Goal: Information Seeking & Learning: Learn about a topic

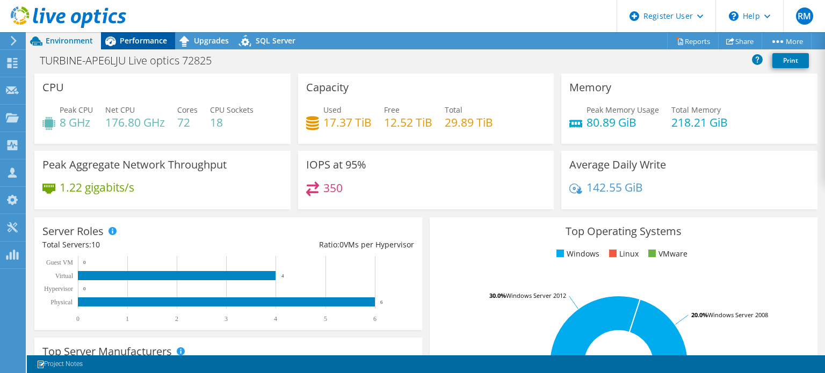
click at [162, 42] on span "Performance" at bounding box center [143, 40] width 47 height 10
click at [145, 43] on span "Performance" at bounding box center [143, 40] width 47 height 10
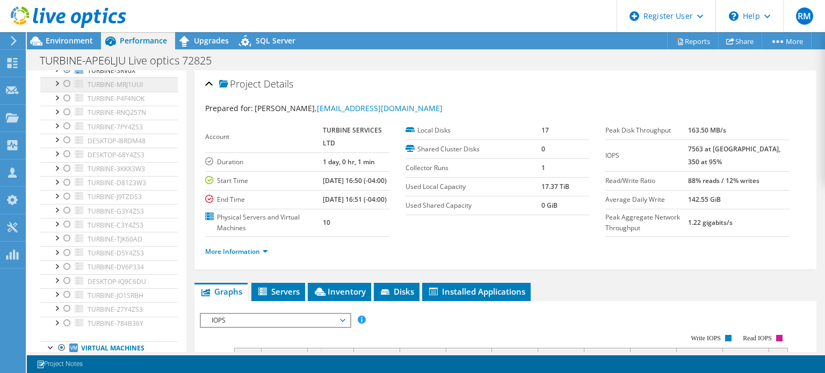
scroll to position [183, 0]
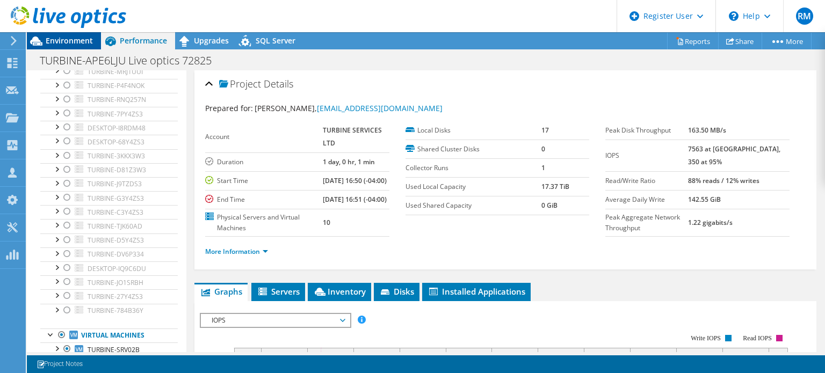
click at [89, 47] on div "Environment" at bounding box center [64, 40] width 74 height 17
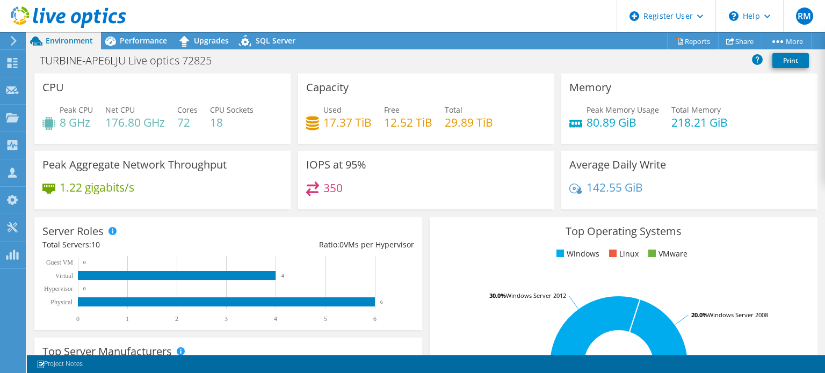
click at [528, 26] on header "RM Dell User [PERSON_NAME] [PERSON_NAME][EMAIL_ADDRESS][PERSON_NAME][DOMAIN_NAM…" at bounding box center [412, 16] width 825 height 32
click at [148, 42] on span "Performance" at bounding box center [143, 40] width 47 height 10
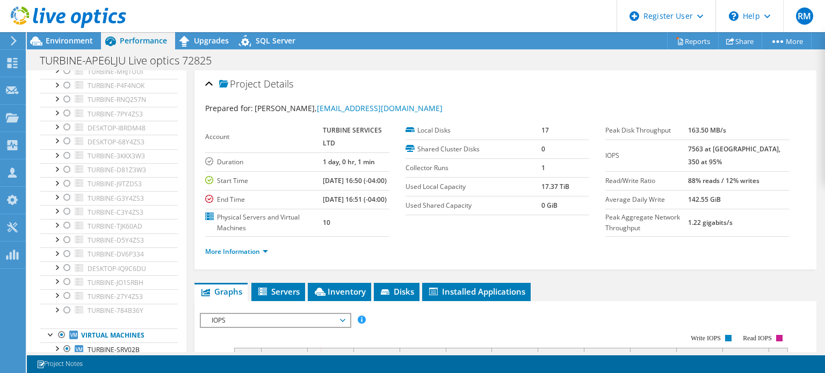
scroll to position [150, 0]
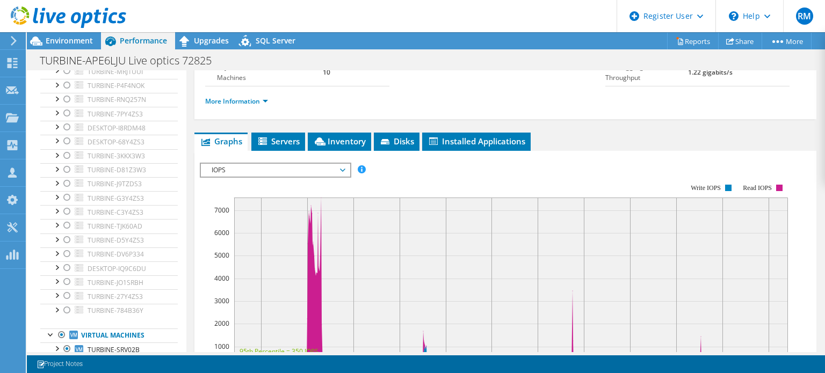
click at [290, 177] on span "IOPS" at bounding box center [275, 170] width 138 height 13
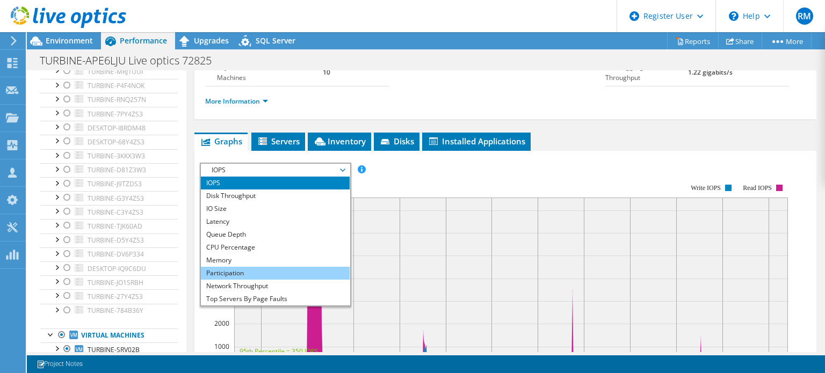
click at [270, 280] on li "Participation" at bounding box center [275, 273] width 149 height 13
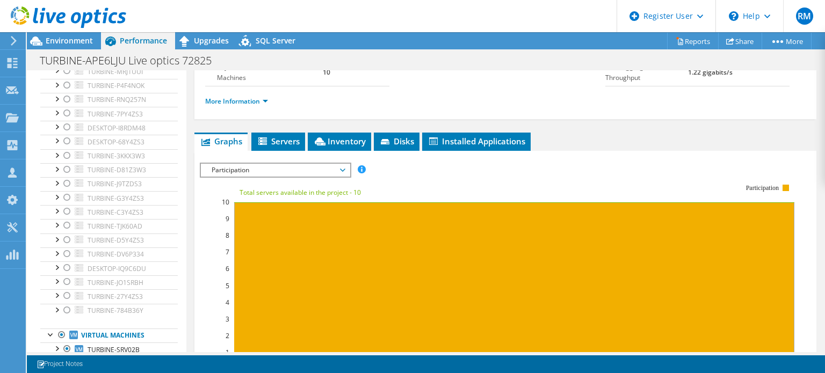
click at [272, 177] on span "Participation" at bounding box center [275, 170] width 138 height 13
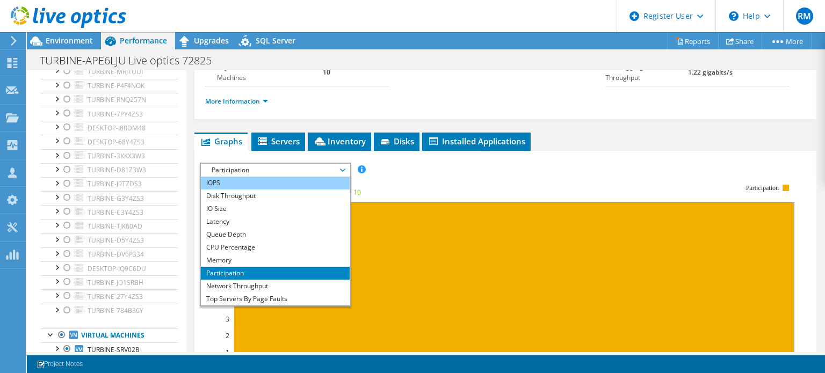
click at [262, 190] on li "IOPS" at bounding box center [275, 183] width 149 height 13
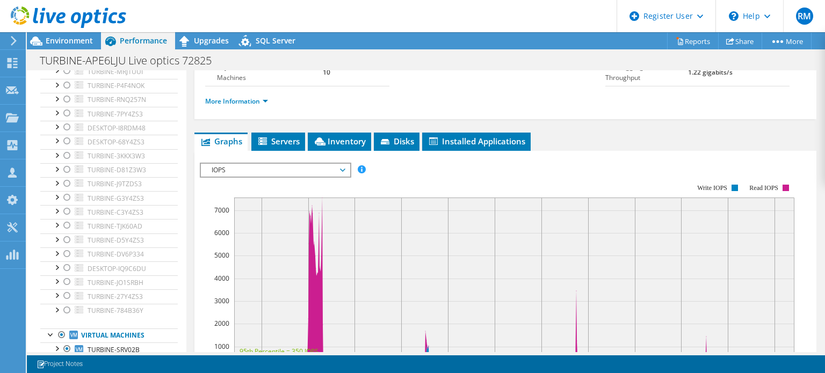
click at [397, 201] on rect at bounding box center [497, 276] width 594 height 215
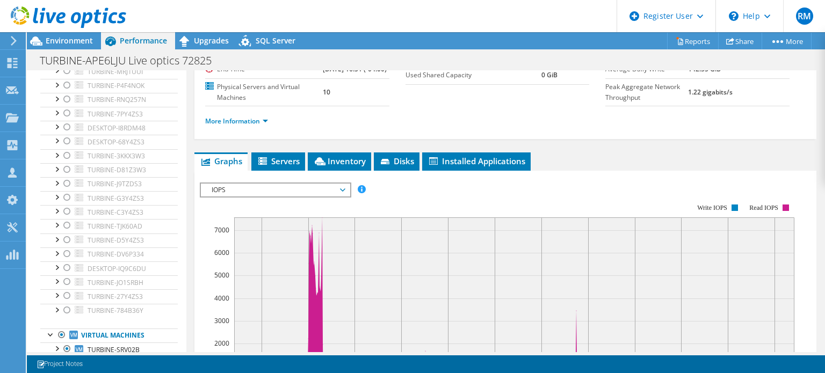
scroll to position [130, 0]
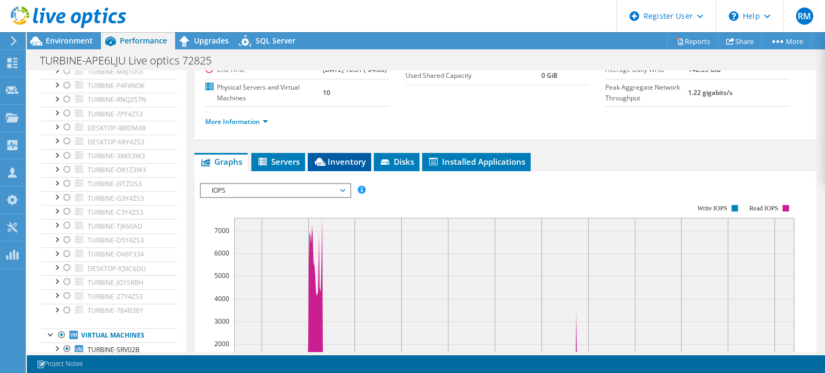
click at [356, 167] on span "Inventory" at bounding box center [339, 161] width 53 height 11
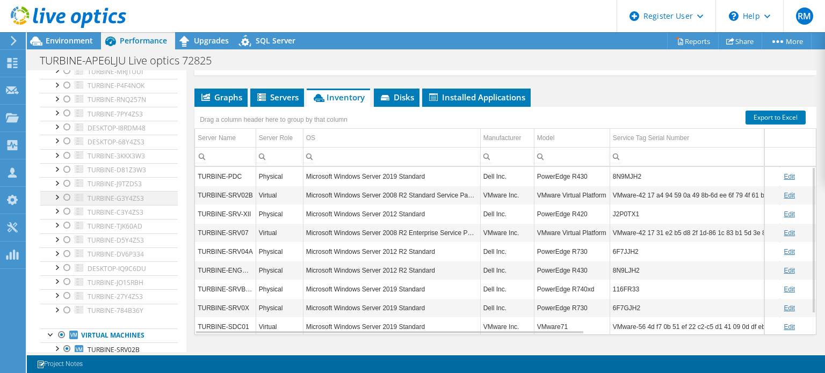
scroll to position [0, 0]
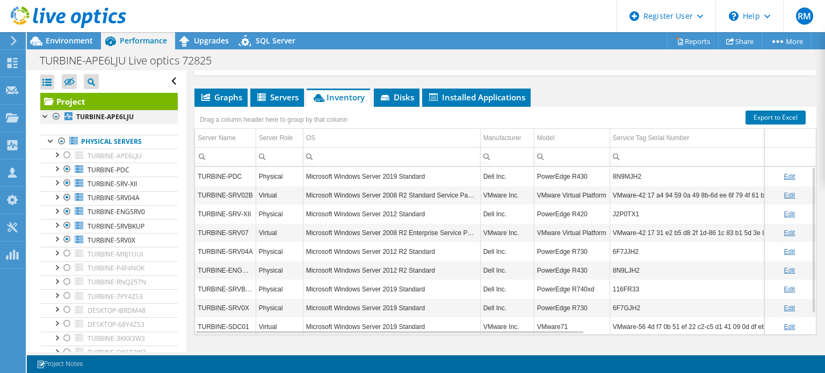
click at [57, 114] on div at bounding box center [56, 116] width 11 height 13
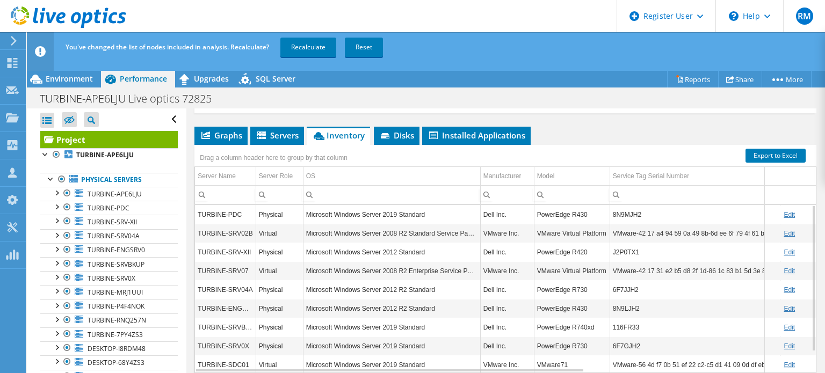
click at [309, 61] on div "You've changed the list of nodes included in analysis. Recalculate? Recalculate…" at bounding box center [446, 47] width 766 height 30
click at [307, 57] on div "You've changed the list of nodes included in analysis. Recalculate? Recalculate…" at bounding box center [446, 47] width 766 height 30
click at [301, 47] on link "Recalculate" at bounding box center [308, 47] width 56 height 19
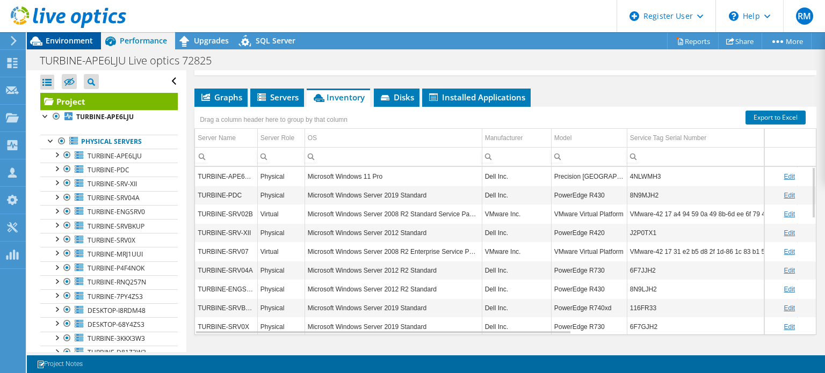
click at [89, 40] on span "Environment" at bounding box center [69, 40] width 47 height 10
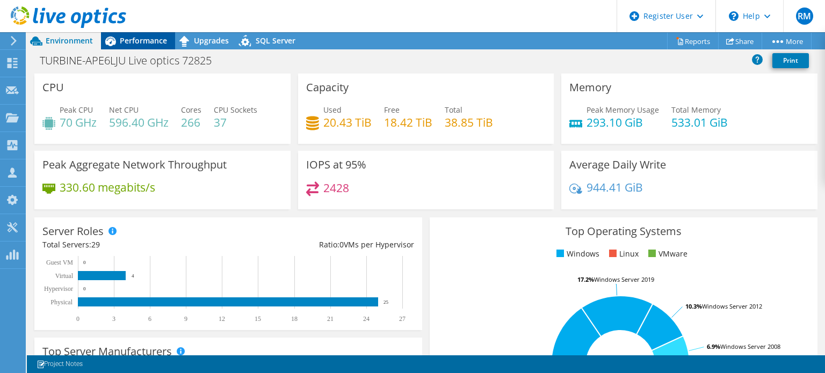
click at [159, 47] on div "Performance" at bounding box center [138, 40] width 74 height 17
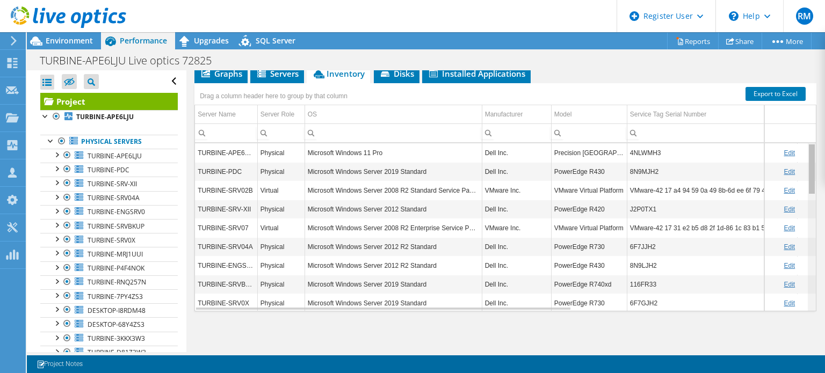
drag, startPoint x: 805, startPoint y: 216, endPoint x: 796, endPoint y: 137, distance: 79.5
click at [796, 137] on body "RM Dell User [PERSON_NAME] [PERSON_NAME][EMAIL_ADDRESS][PERSON_NAME][DOMAIN_NAM…" at bounding box center [412, 186] width 825 height 373
click at [136, 149] on link "TURBINE-APE6LJU" at bounding box center [108, 156] width 137 height 14
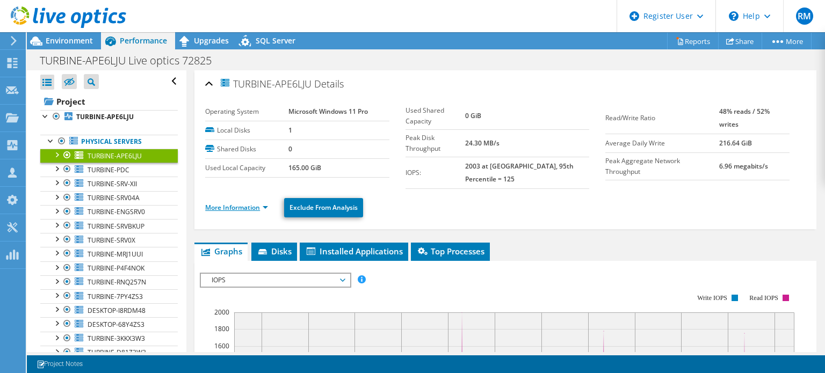
click at [256, 203] on link "More Information" at bounding box center [236, 207] width 63 height 9
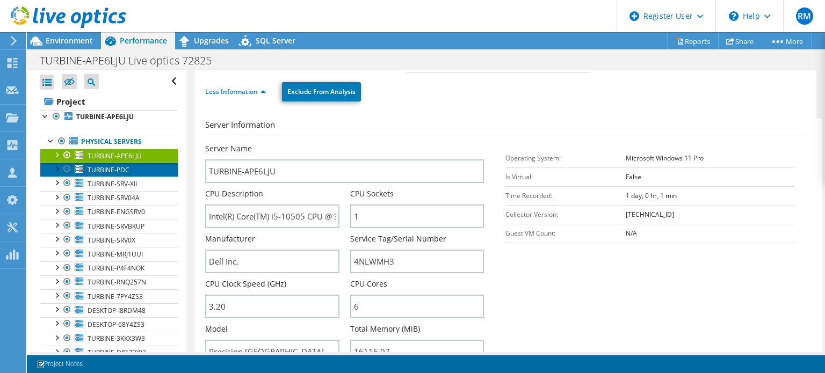
click at [128, 172] on span "TURBINE-PDC" at bounding box center [109, 169] width 42 height 9
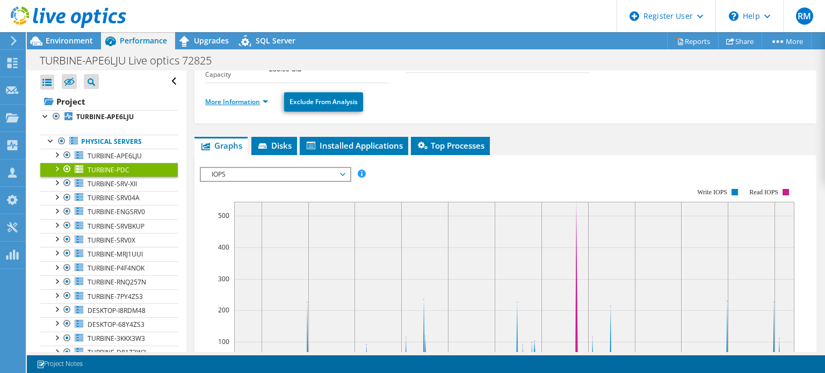
click at [248, 100] on link "More Information" at bounding box center [236, 101] width 63 height 9
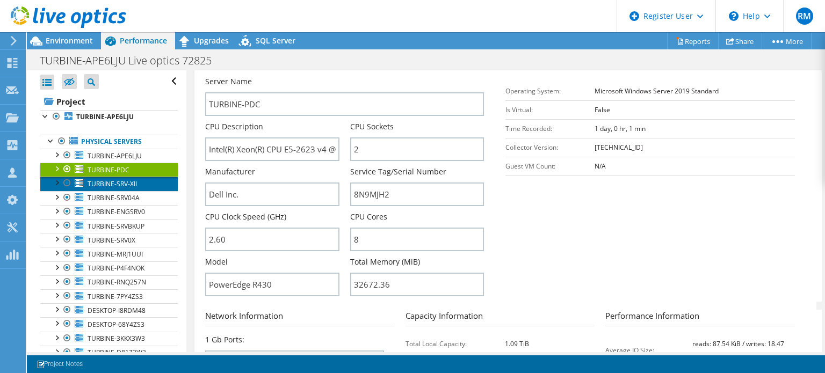
click at [159, 179] on link "TURBINE-SRV-XII" at bounding box center [108, 184] width 137 height 14
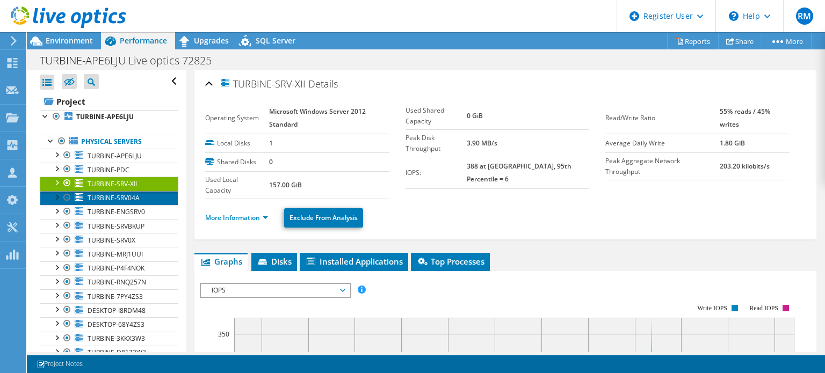
click at [148, 191] on link "TURBINE-SRV04A" at bounding box center [108, 198] width 137 height 14
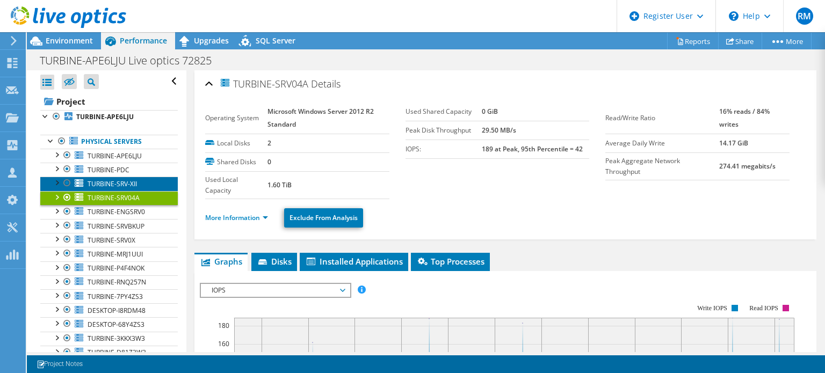
click at [155, 182] on link "TURBINE-SRV-XII" at bounding box center [108, 184] width 137 height 14
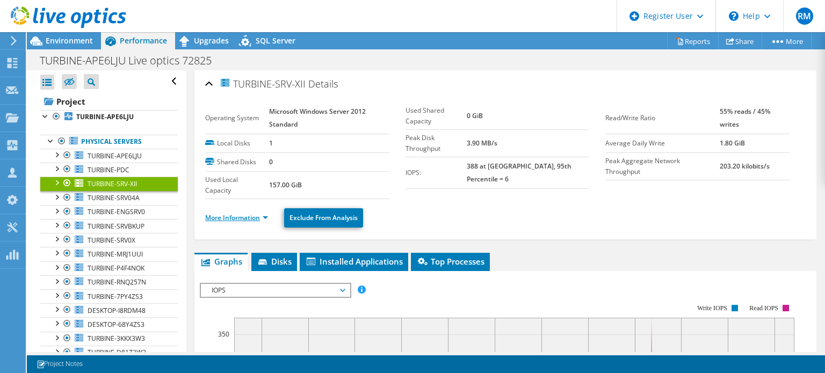
click at [254, 213] on link "More Information" at bounding box center [236, 217] width 63 height 9
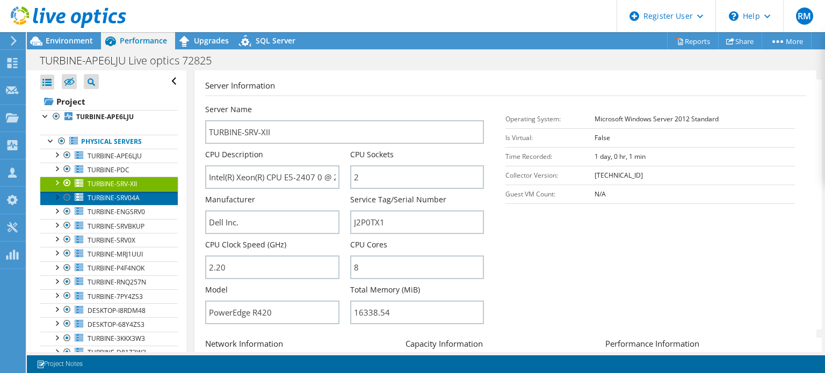
click at [149, 201] on link "TURBINE-SRV04A" at bounding box center [108, 198] width 137 height 14
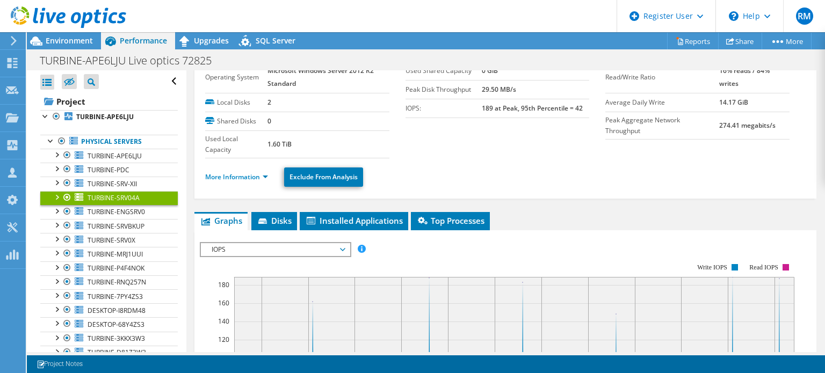
click at [264, 180] on li "More Information" at bounding box center [239, 177] width 69 height 12
click at [255, 172] on link "More Information" at bounding box center [236, 176] width 63 height 9
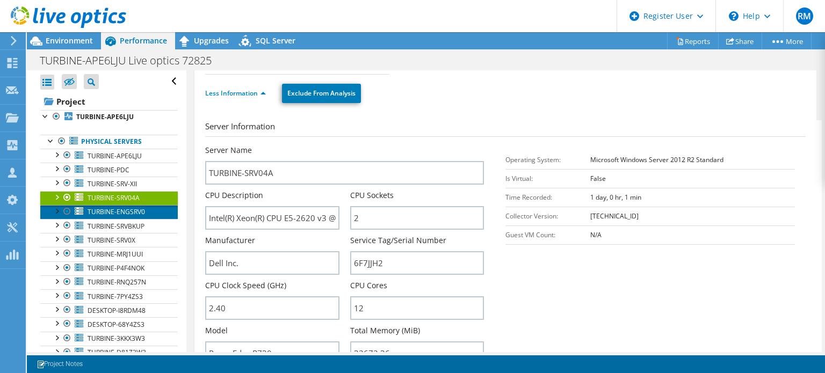
click at [112, 210] on span "TURBINE-ENGSRV0" at bounding box center [116, 211] width 57 height 9
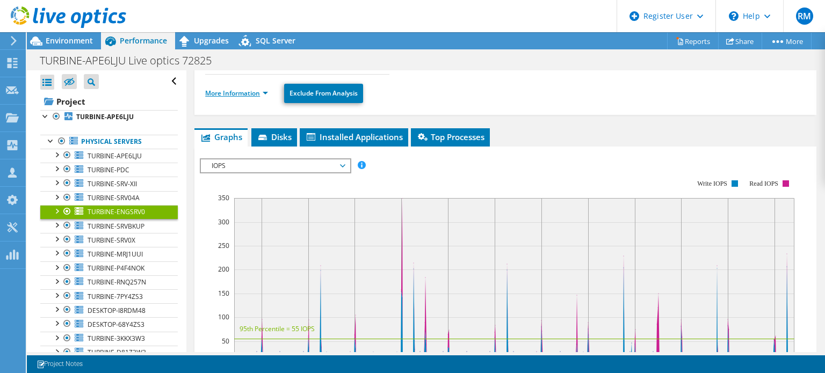
click at [251, 93] on link "More Information" at bounding box center [236, 93] width 63 height 9
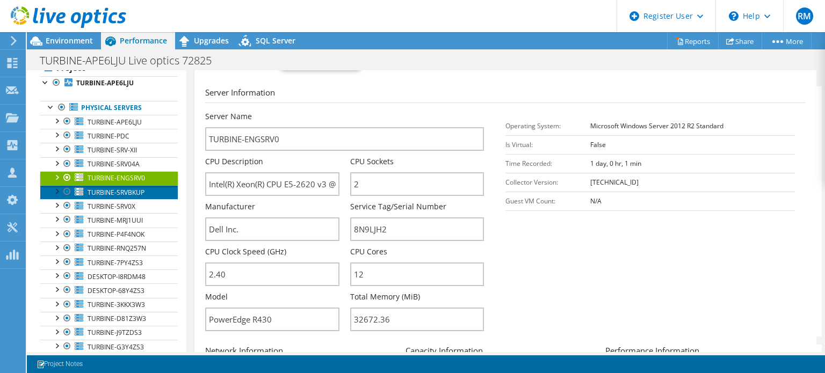
click at [129, 188] on span "TURBINE-SRVBKUP" at bounding box center [116, 192] width 57 height 9
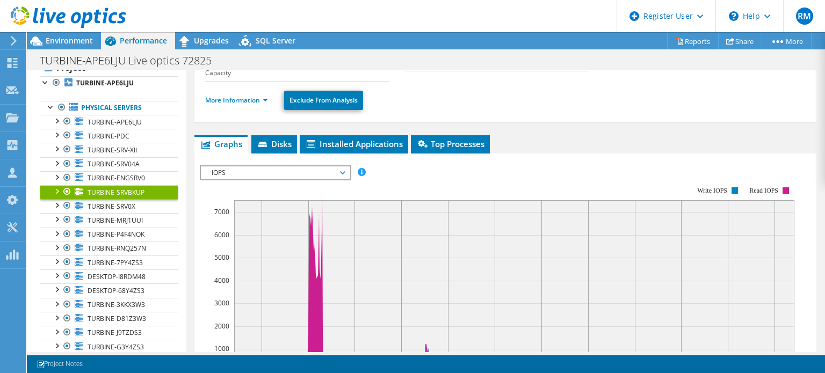
click at [232, 105] on ul "More Information Exclude From Analysis" at bounding box center [505, 99] width 600 height 22
click at [238, 102] on link "More Information" at bounding box center [236, 100] width 63 height 9
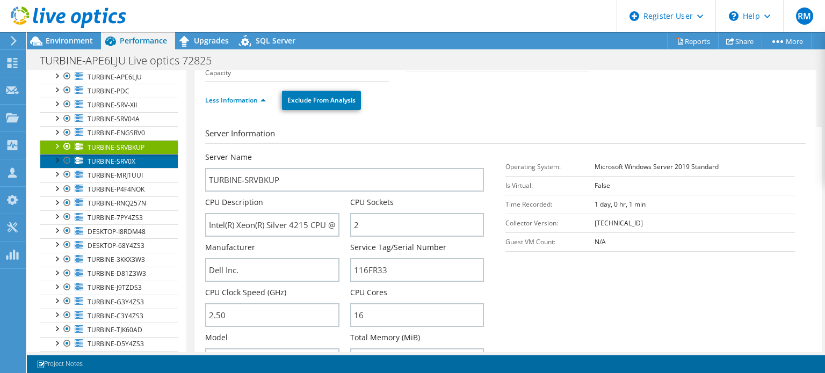
click at [130, 161] on span "TURBINE-SRV0X" at bounding box center [112, 161] width 48 height 9
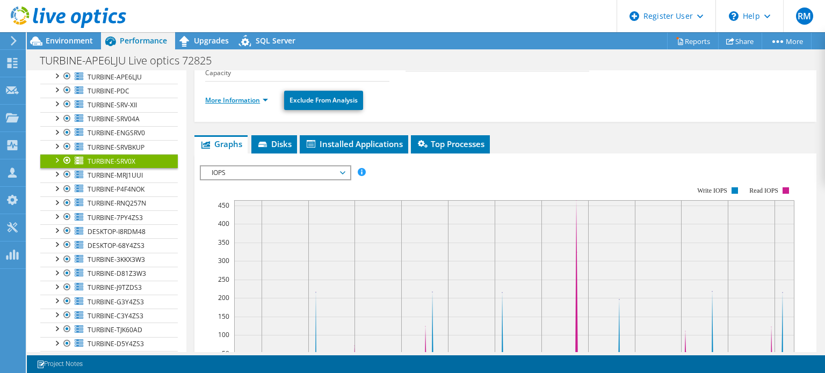
click at [248, 102] on link "More Information" at bounding box center [236, 100] width 63 height 9
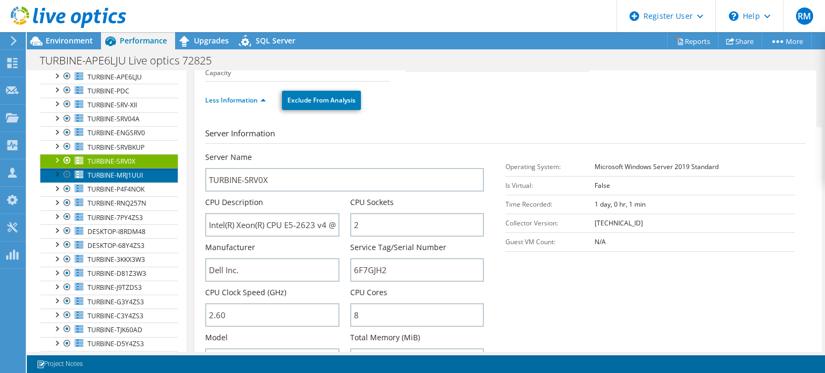
click at [151, 176] on link "TURBINE-MRJ1UUI" at bounding box center [108, 175] width 137 height 14
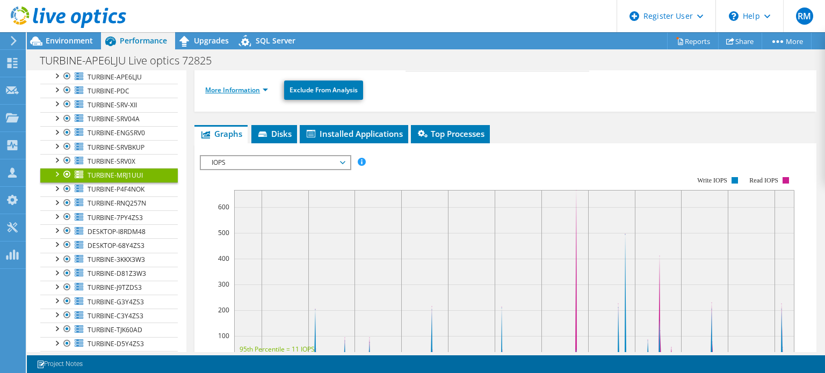
click at [263, 85] on link "More Information" at bounding box center [236, 89] width 63 height 9
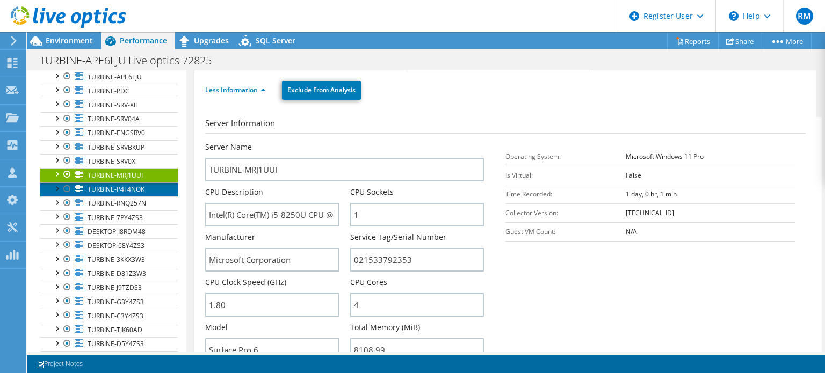
click at [133, 190] on span "TURBINE-P4F4NOK" at bounding box center [116, 189] width 57 height 9
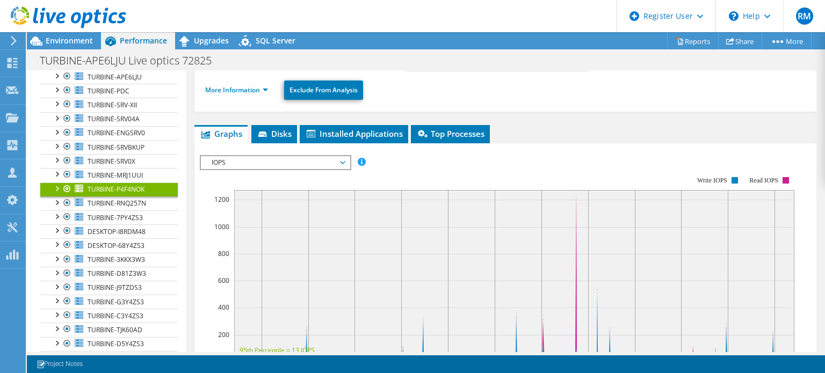
click at [248, 84] on li "More Information" at bounding box center [239, 90] width 69 height 12
click at [247, 85] on link "More Information" at bounding box center [236, 89] width 63 height 9
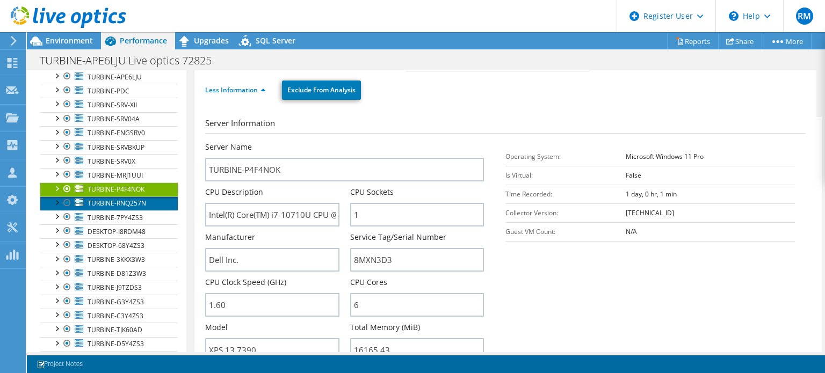
click at [137, 203] on span "TURBINE-RNQ257N" at bounding box center [117, 203] width 59 height 9
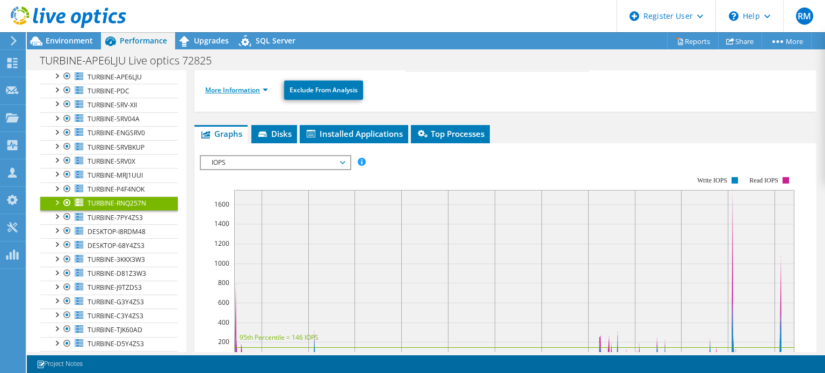
click at [251, 85] on link "More Information" at bounding box center [236, 89] width 63 height 9
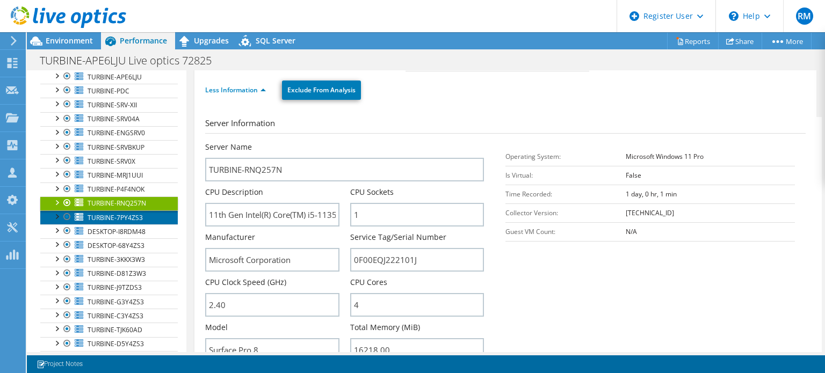
click at [149, 215] on link "TURBINE-7PY4ZS3" at bounding box center [108, 217] width 137 height 14
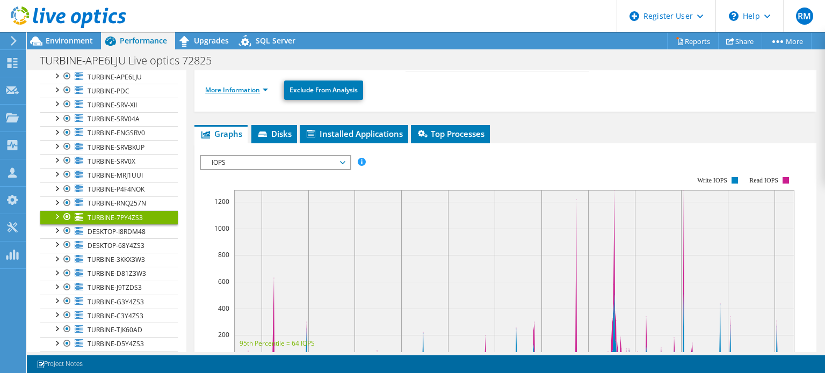
click at [261, 85] on link "More Information" at bounding box center [236, 89] width 63 height 9
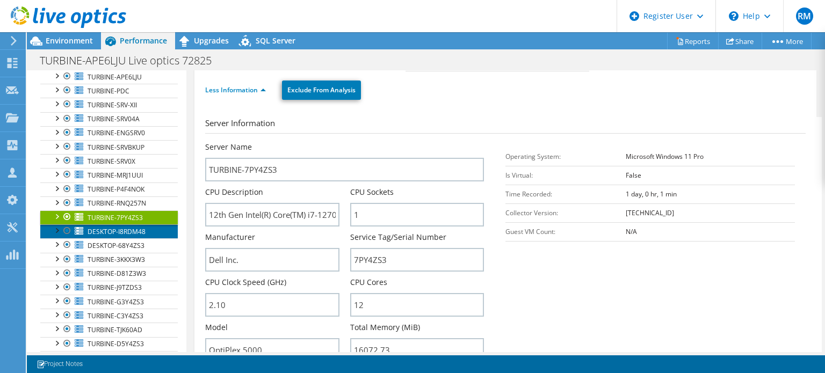
click at [152, 227] on link "DESKTOP-I8RDM48" at bounding box center [108, 231] width 137 height 14
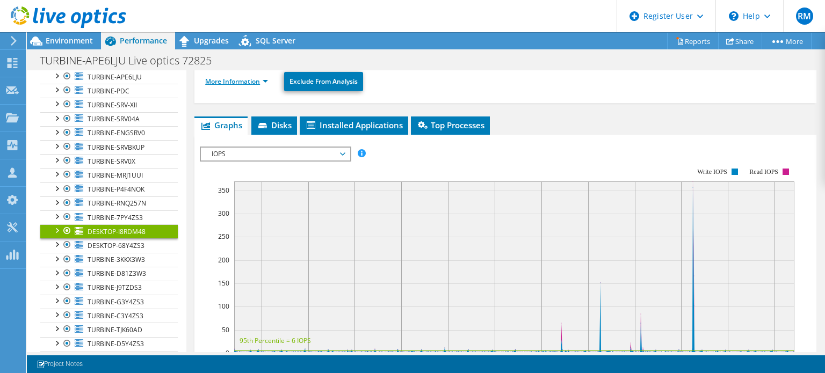
click at [243, 82] on link "More Information" at bounding box center [236, 81] width 63 height 9
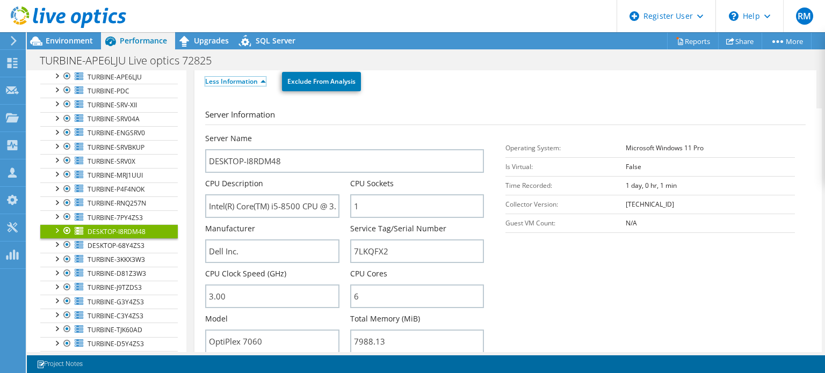
scroll to position [116, 0]
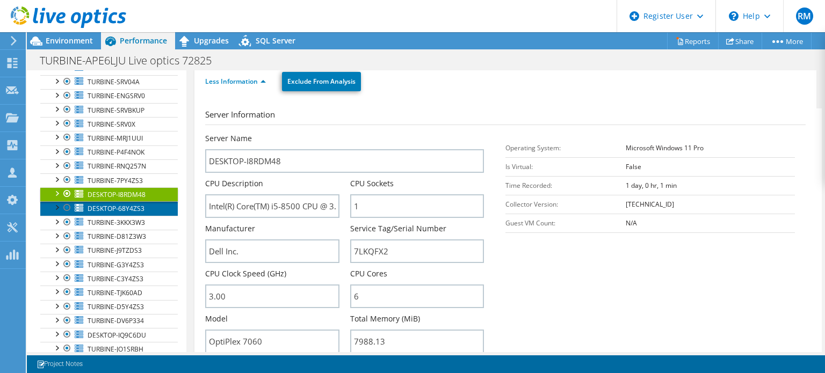
click at [138, 210] on span "DESKTOP-68Y4ZS3" at bounding box center [116, 208] width 57 height 9
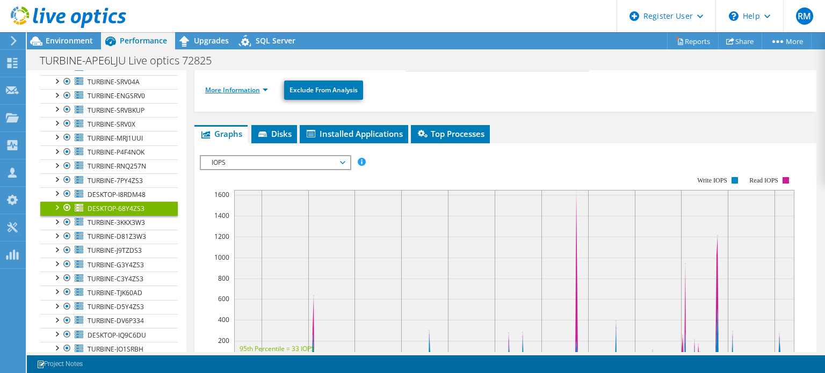
click at [237, 85] on link "More Information" at bounding box center [236, 89] width 63 height 9
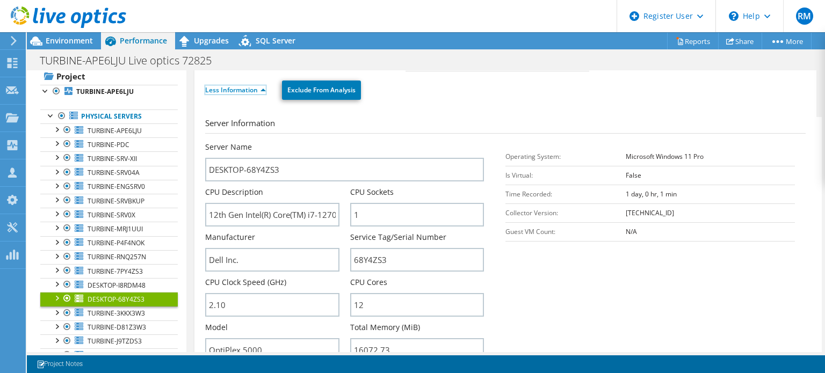
scroll to position [22, 0]
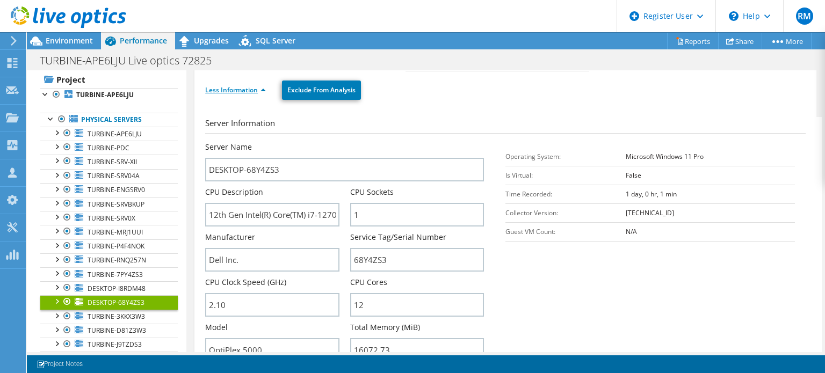
click at [260, 85] on link "Less Information" at bounding box center [235, 89] width 61 height 9
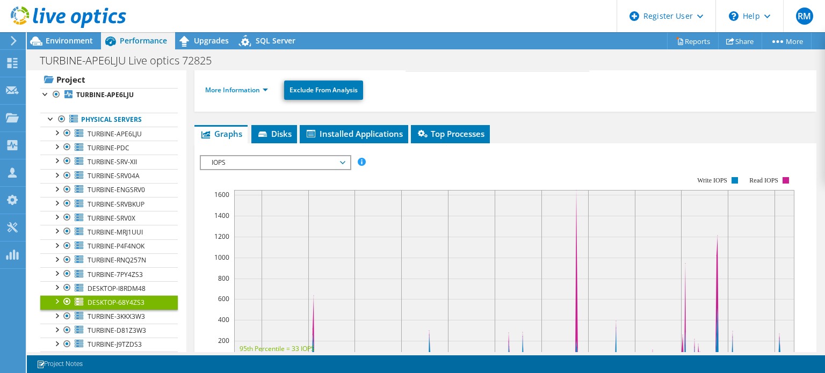
click at [383, 25] on header "RM Dell User [PERSON_NAME] [PERSON_NAME][EMAIL_ADDRESS][PERSON_NAME][DOMAIN_NAM…" at bounding box center [412, 16] width 825 height 32
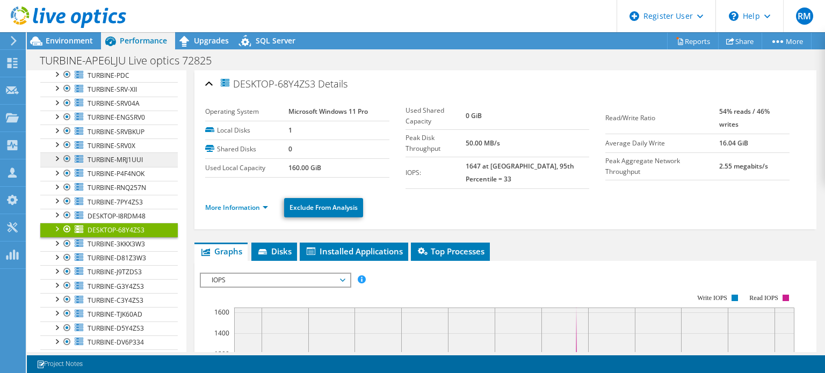
scroll to position [94, 0]
click at [465, 24] on header "RM Dell User [PERSON_NAME] [PERSON_NAME][EMAIL_ADDRESS][PERSON_NAME][DOMAIN_NAM…" at bounding box center [412, 16] width 825 height 32
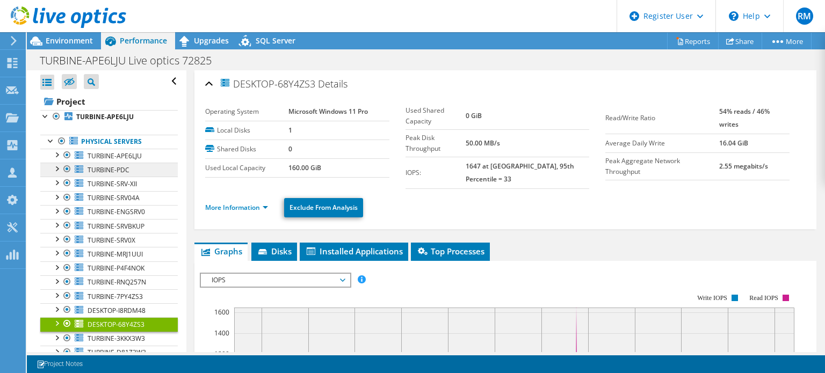
scroll to position [4, 0]
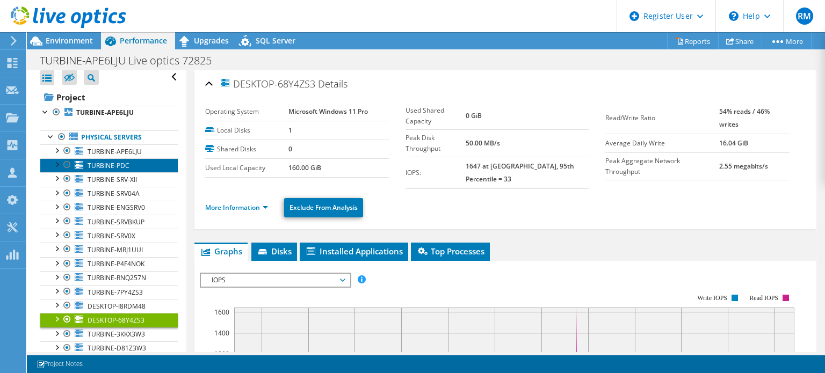
click at [152, 168] on link "TURBINE-PDC" at bounding box center [108, 165] width 137 height 14
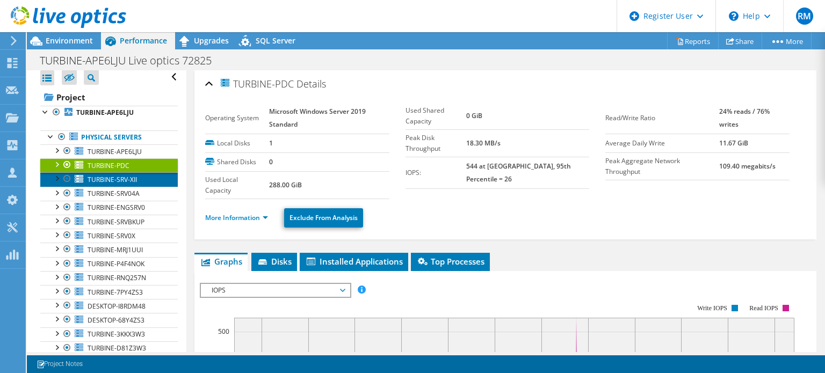
click at [155, 176] on link "TURBINE-SRV-XII" at bounding box center [108, 179] width 137 height 14
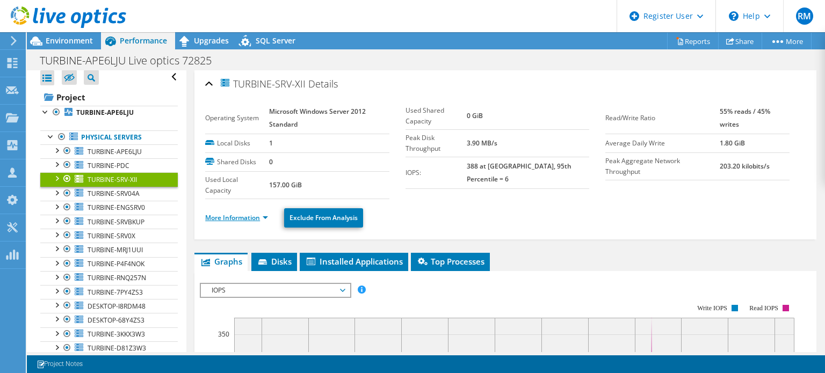
click at [229, 214] on link "More Information" at bounding box center [236, 217] width 63 height 9
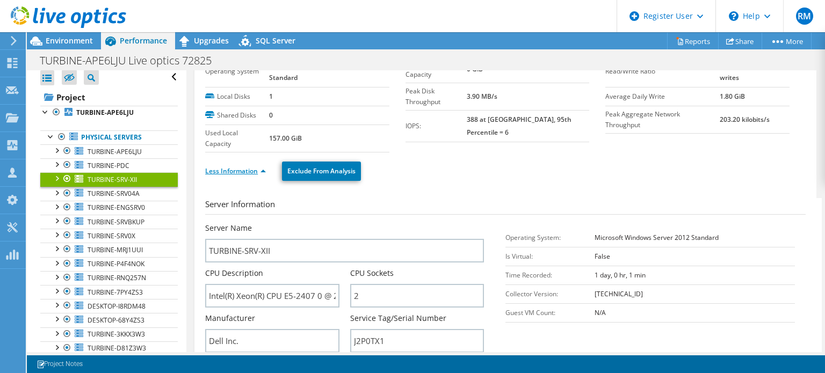
scroll to position [47, 0]
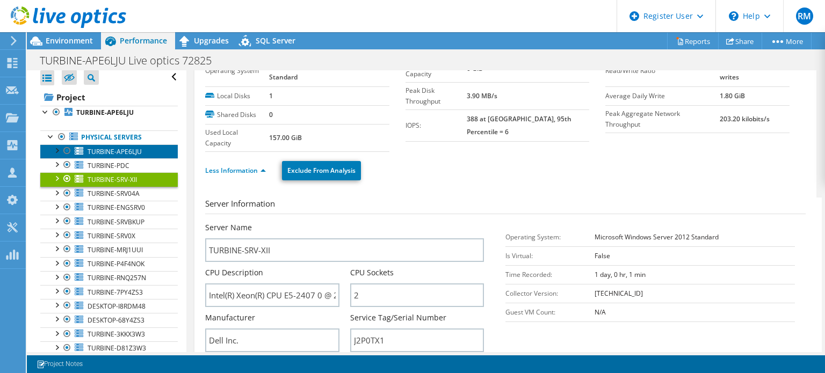
click at [150, 150] on link "TURBINE-APE6LJU" at bounding box center [108, 151] width 137 height 14
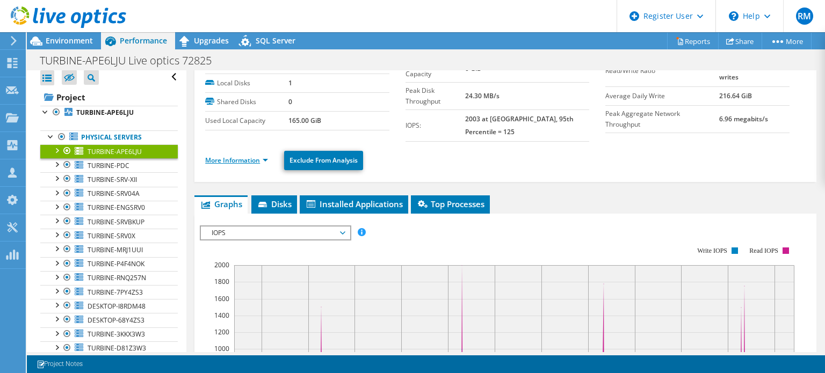
click at [263, 156] on link "More Information" at bounding box center [236, 160] width 63 height 9
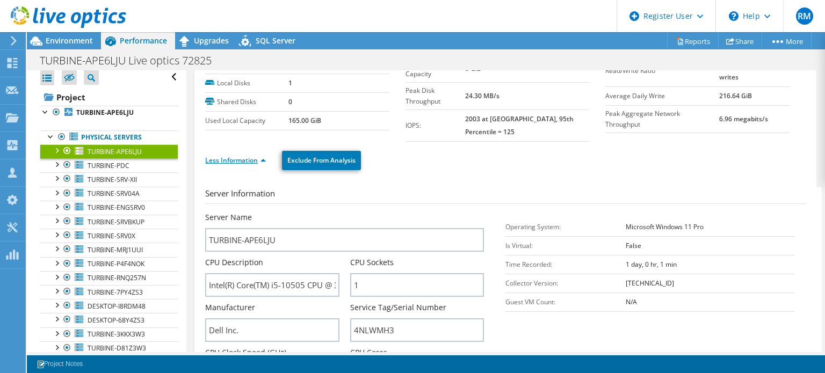
scroll to position [90, 0]
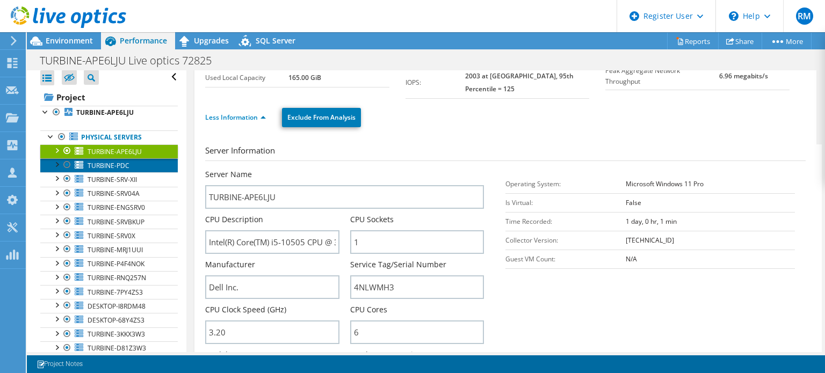
click at [136, 170] on link "TURBINE-PDC" at bounding box center [108, 165] width 137 height 14
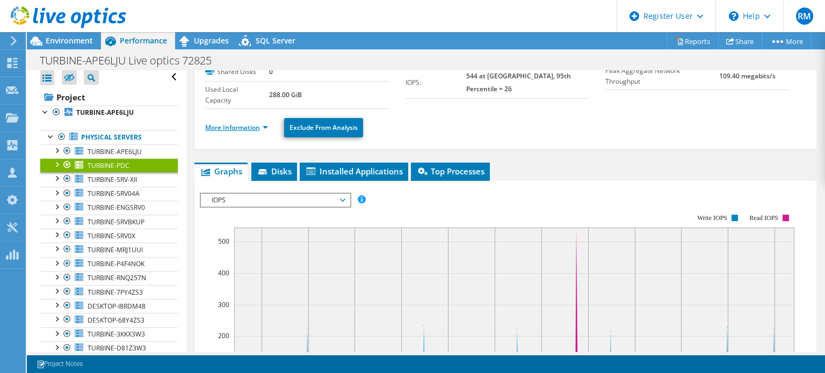
click at [245, 128] on link "More Information" at bounding box center [236, 127] width 63 height 9
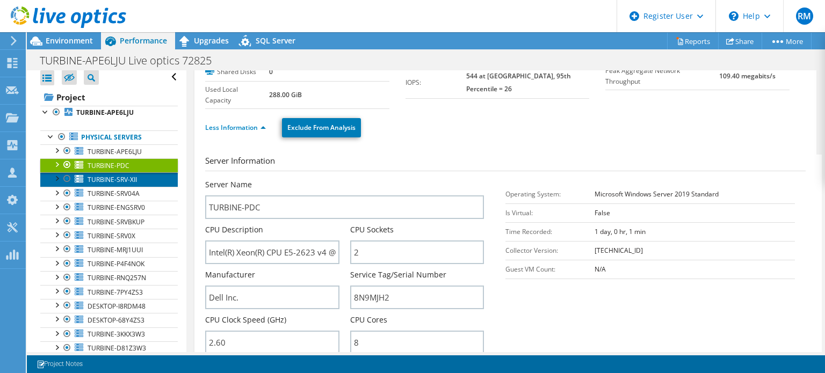
click at [159, 182] on link "TURBINE-SRV-XII" at bounding box center [108, 179] width 137 height 14
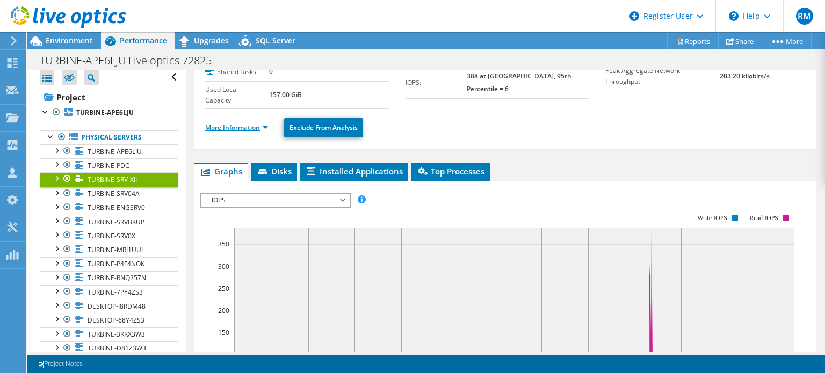
click at [232, 128] on link "More Information" at bounding box center [236, 127] width 63 height 9
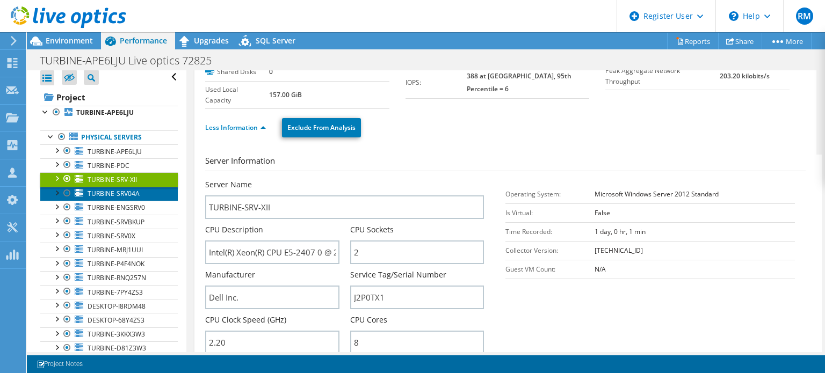
click at [150, 197] on link "TURBINE-SRV04A" at bounding box center [108, 194] width 137 height 14
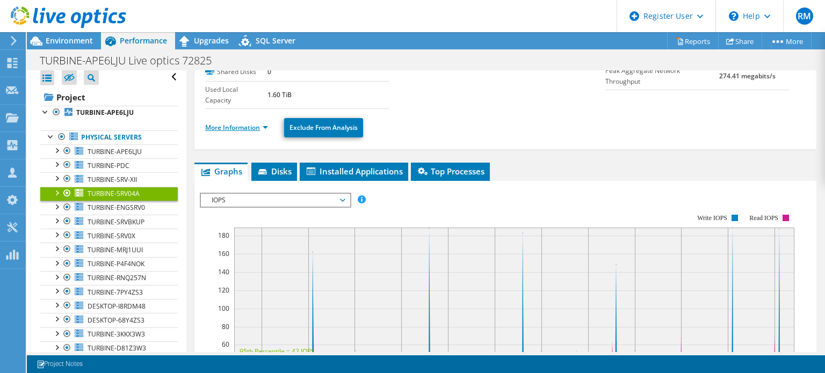
click at [245, 128] on link "More Information" at bounding box center [236, 127] width 63 height 9
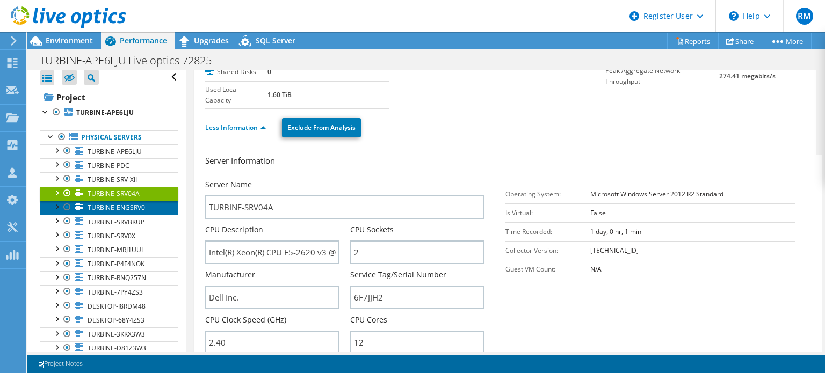
click at [142, 205] on span "TURBINE-ENGSRV0" at bounding box center [116, 207] width 57 height 9
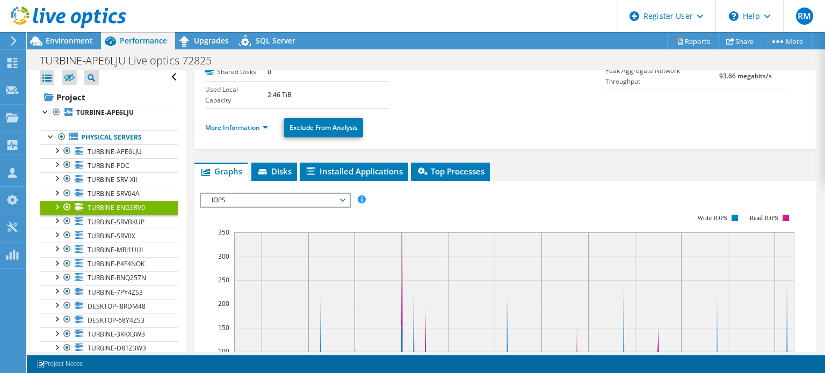
click at [242, 130] on li "More Information" at bounding box center [239, 128] width 69 height 12
click at [248, 126] on link "More Information" at bounding box center [236, 127] width 63 height 9
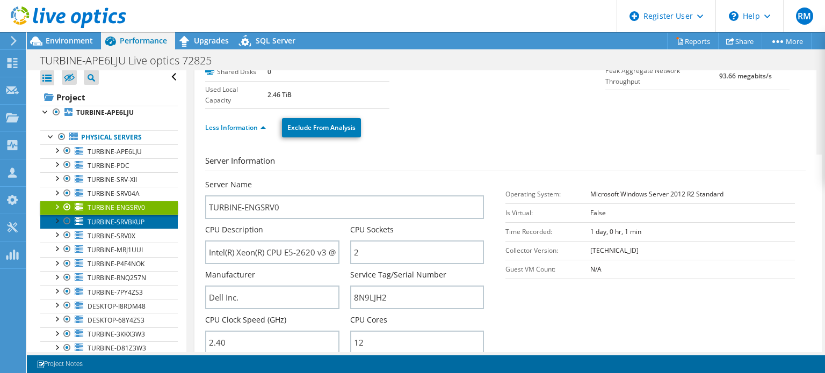
click at [133, 223] on span "TURBINE-SRVBKUP" at bounding box center [116, 221] width 57 height 9
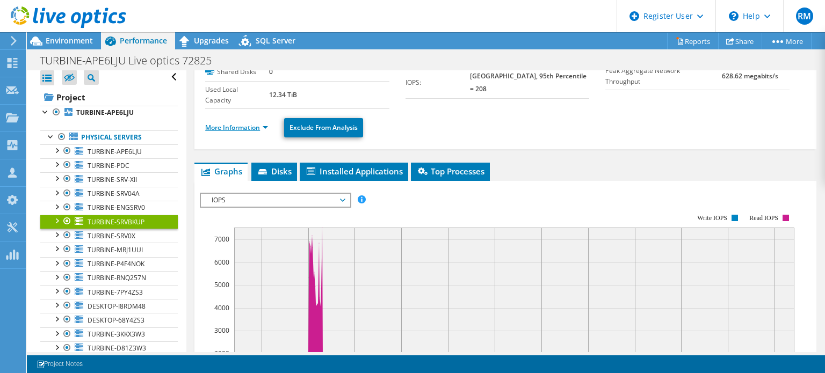
click at [249, 123] on link "More Information" at bounding box center [236, 127] width 63 height 9
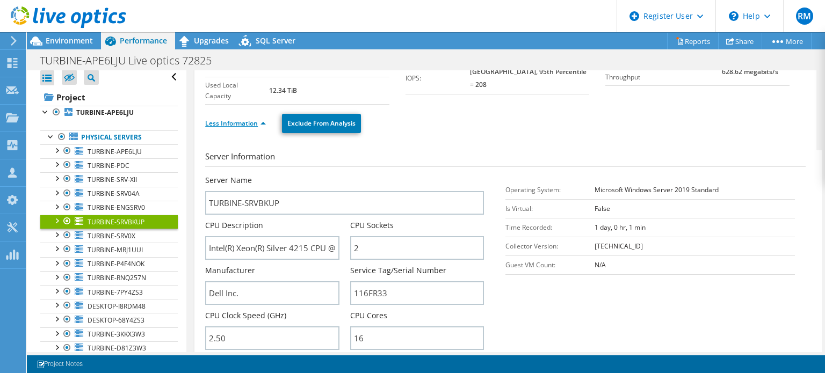
scroll to position [94, 0]
click at [137, 240] on link "TURBINE-SRV0X" at bounding box center [108, 236] width 137 height 14
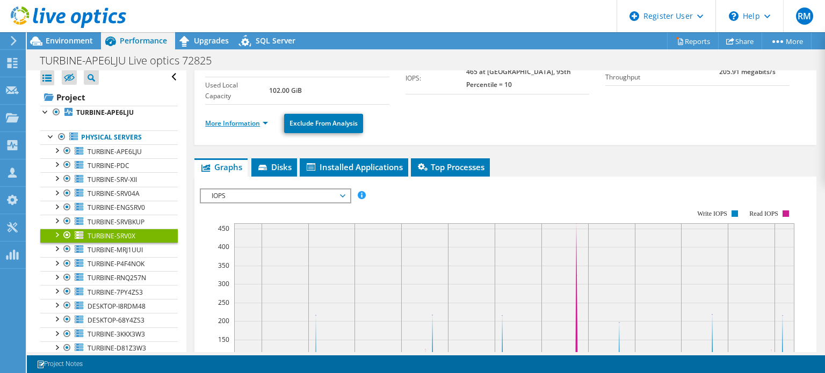
click at [246, 124] on link "More Information" at bounding box center [236, 123] width 63 height 9
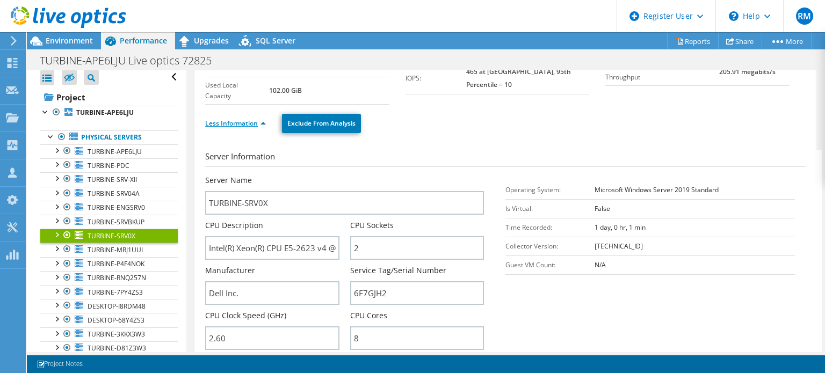
scroll to position [114, 0]
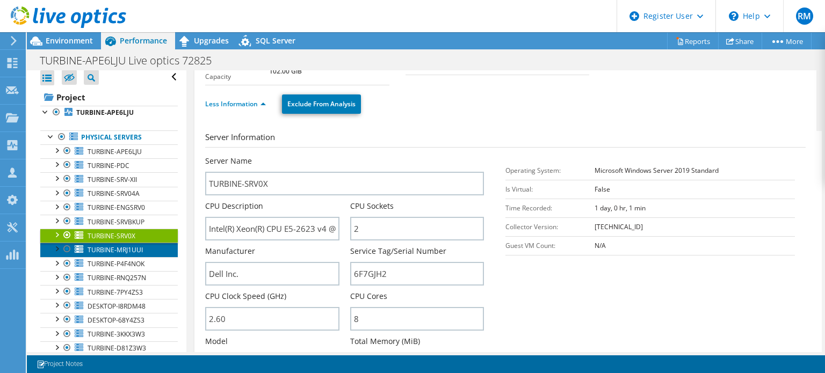
click at [140, 248] on span "TURBINE-MRJ1UUI" at bounding box center [115, 249] width 55 height 9
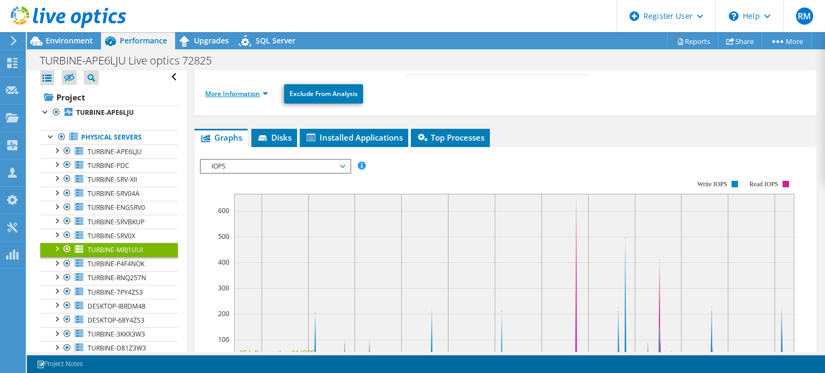
click at [245, 89] on link "More Information" at bounding box center [236, 93] width 63 height 9
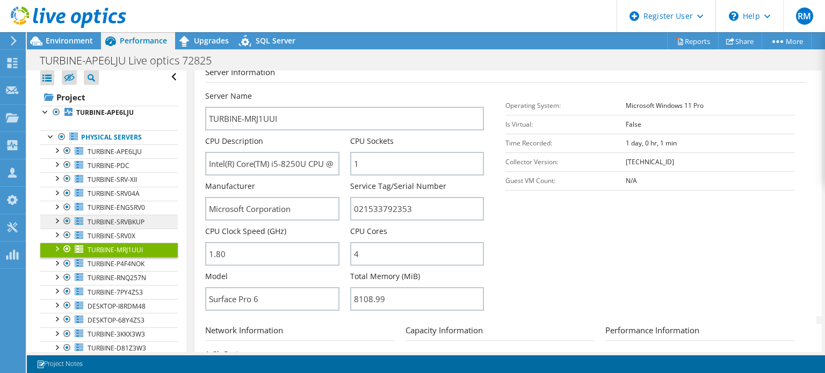
scroll to position [60, 0]
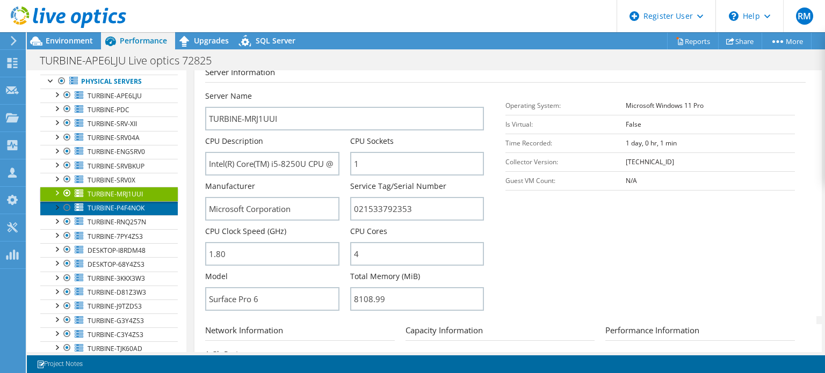
click at [147, 212] on link "TURBINE-P4F4NOK" at bounding box center [108, 208] width 137 height 14
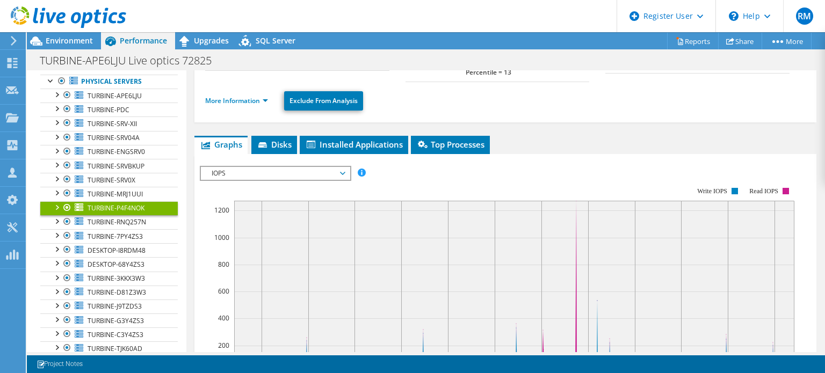
scroll to position [106, 0]
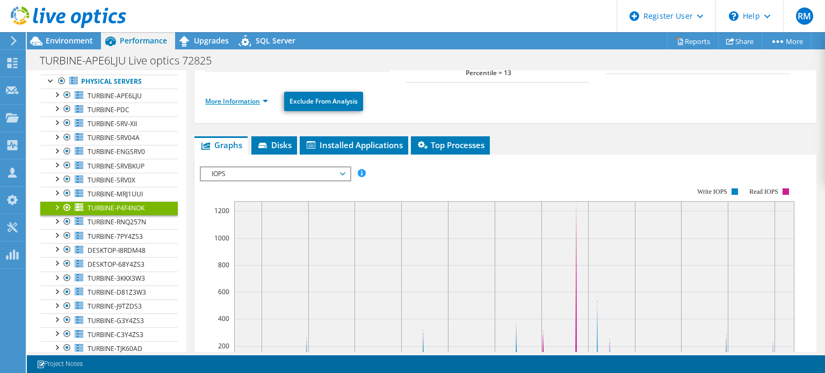
click at [253, 97] on link "More Information" at bounding box center [236, 101] width 63 height 9
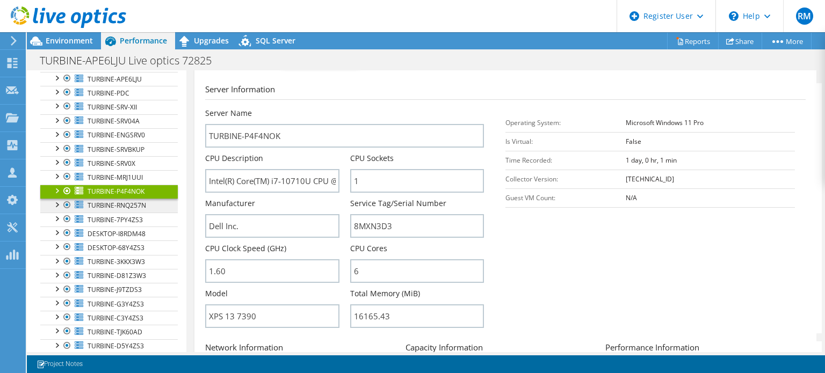
scroll to position [83, 0]
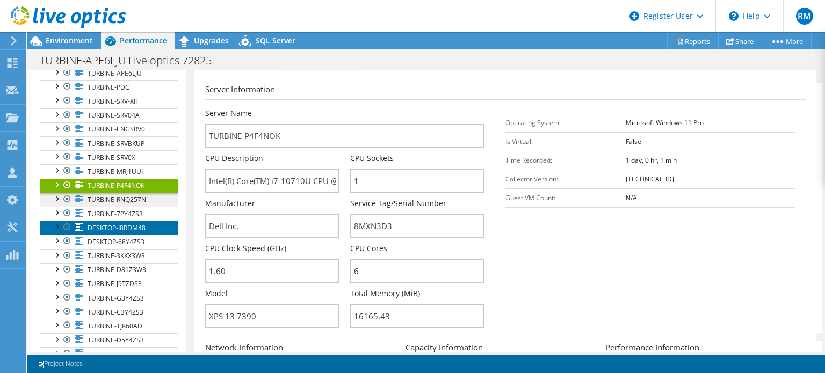
click at [152, 227] on link "DESKTOP-I8RDM48" at bounding box center [108, 228] width 137 height 14
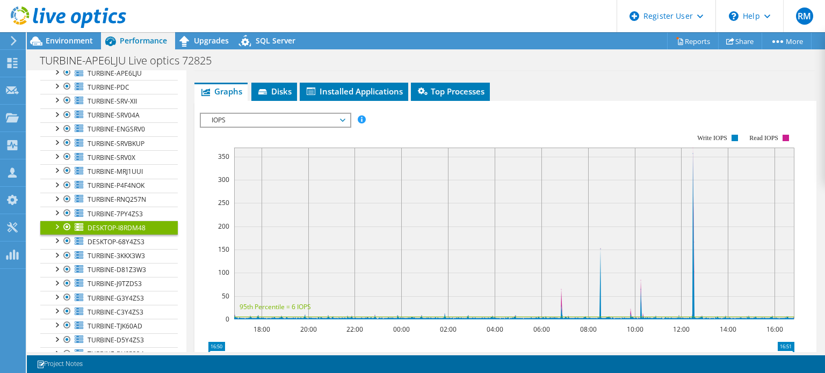
scroll to position [78, 0]
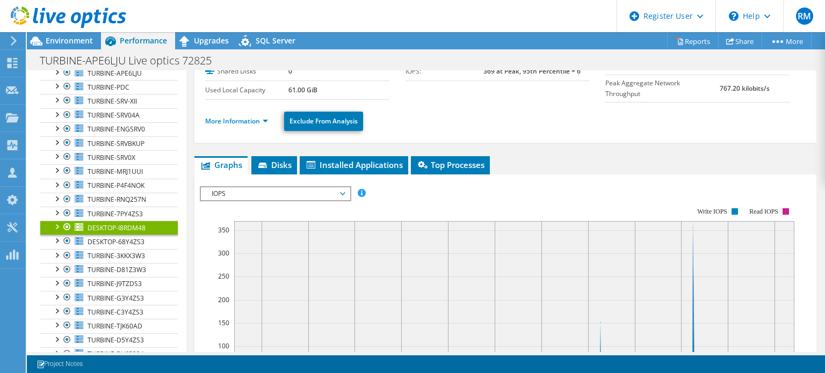
click at [245, 113] on ul "More Information Exclude From Analysis" at bounding box center [505, 120] width 600 height 22
click at [246, 118] on link "More Information" at bounding box center [236, 121] width 63 height 9
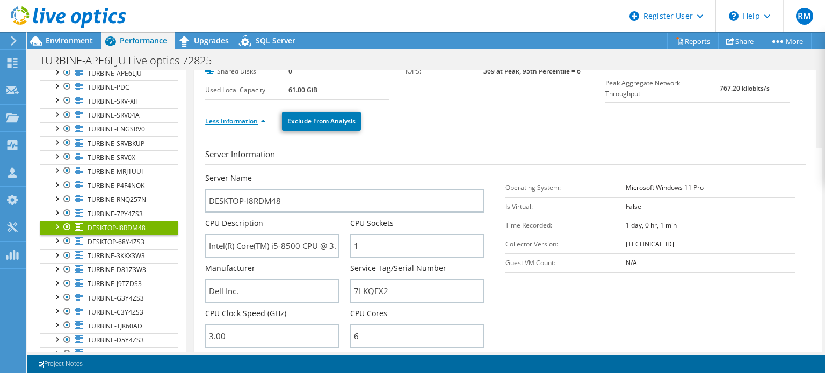
scroll to position [136, 0]
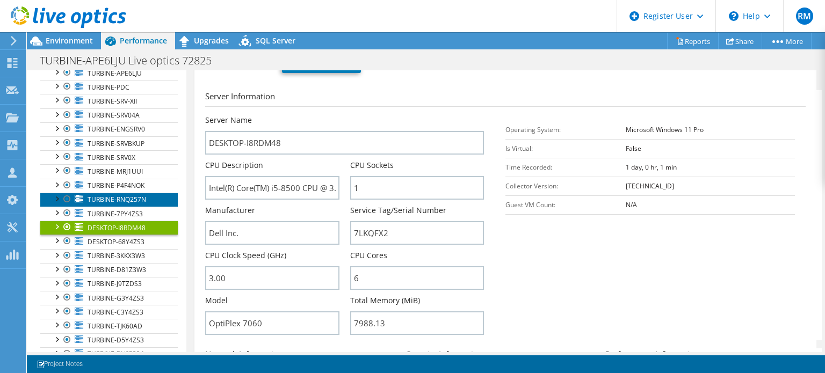
click at [148, 200] on link "TURBINE-RNQ257N" at bounding box center [108, 200] width 137 height 14
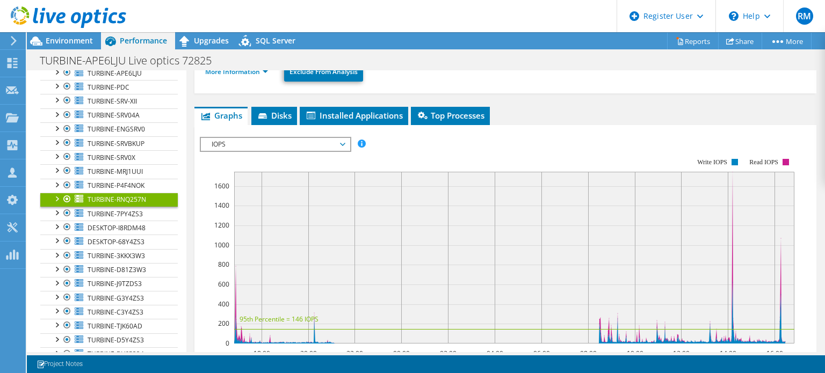
scroll to position [88, 0]
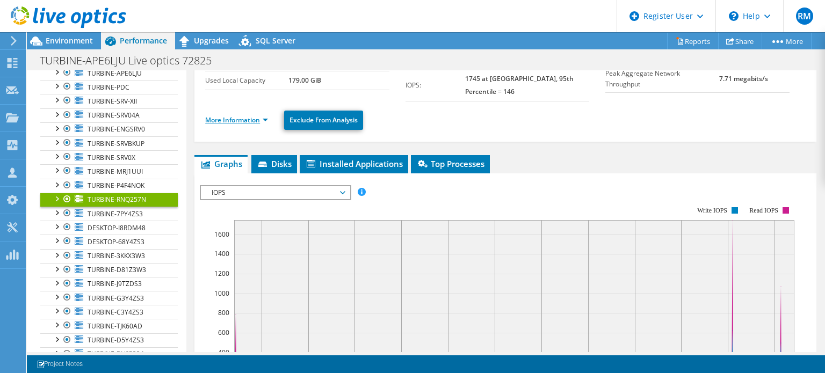
click at [249, 115] on link "More Information" at bounding box center [236, 119] width 63 height 9
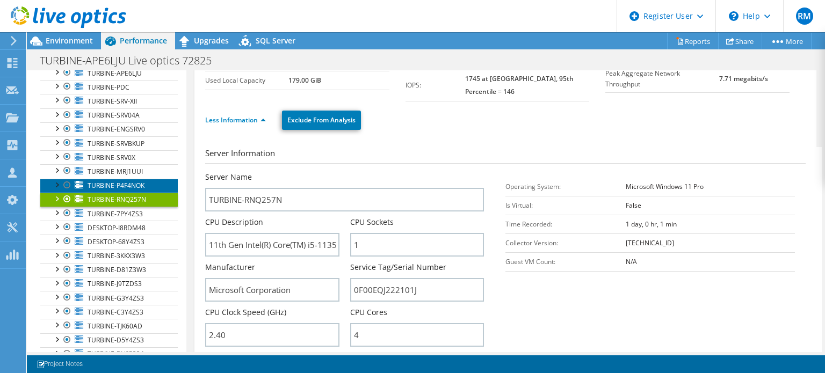
click at [146, 180] on link "TURBINE-P4F4NOK" at bounding box center [108, 186] width 137 height 14
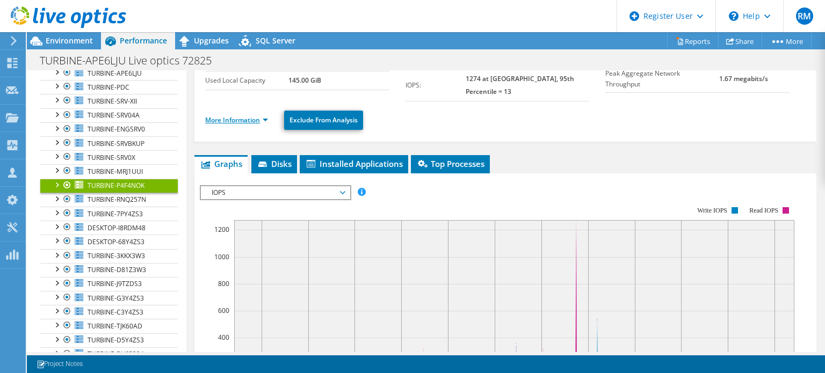
click at [265, 115] on link "More Information" at bounding box center [236, 119] width 63 height 9
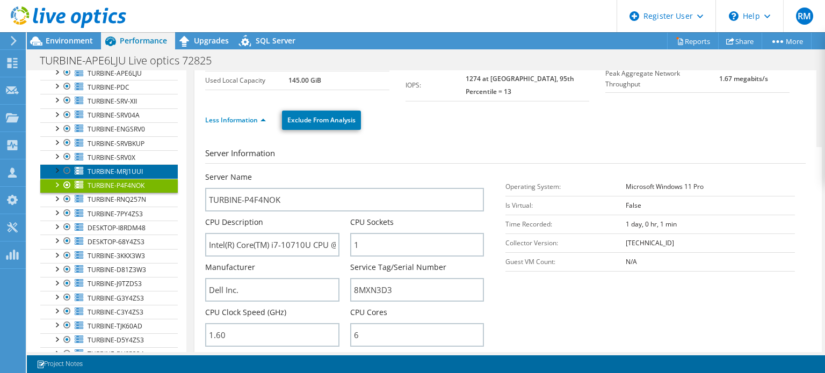
click at [132, 171] on span "TURBINE-MRJ1UUI" at bounding box center [115, 171] width 55 height 9
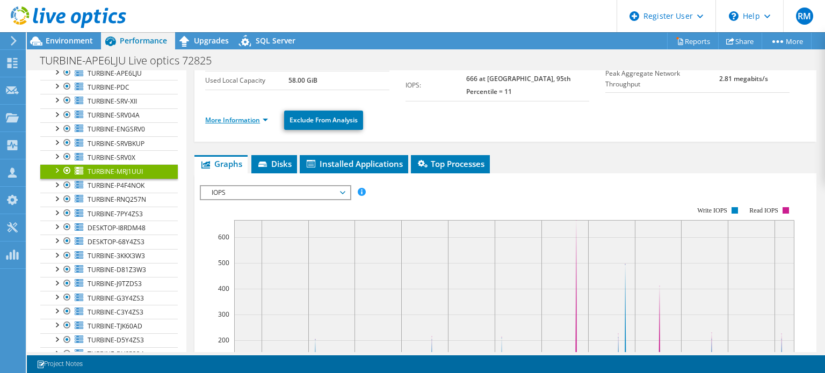
click at [254, 115] on link "More Information" at bounding box center [236, 119] width 63 height 9
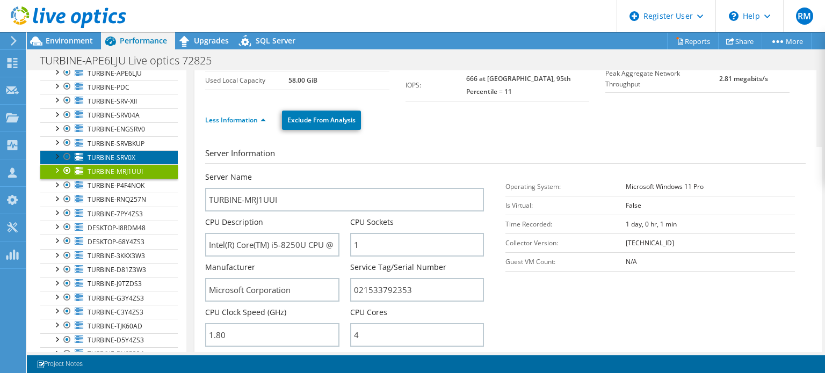
click at [135, 154] on link "TURBINE-SRV0X" at bounding box center [108, 157] width 137 height 14
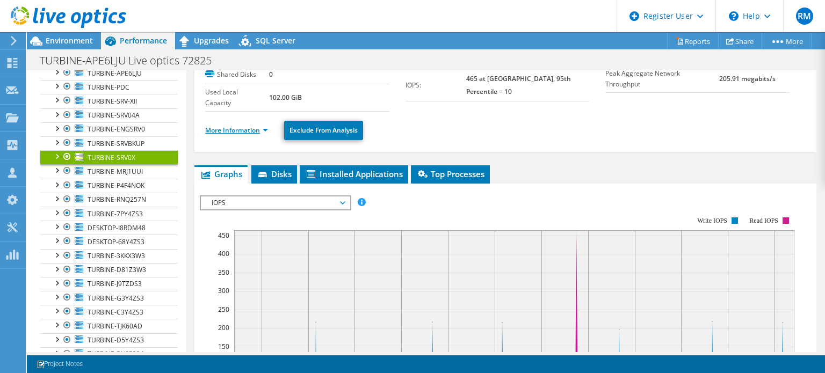
click at [244, 132] on link "More Information" at bounding box center [236, 130] width 63 height 9
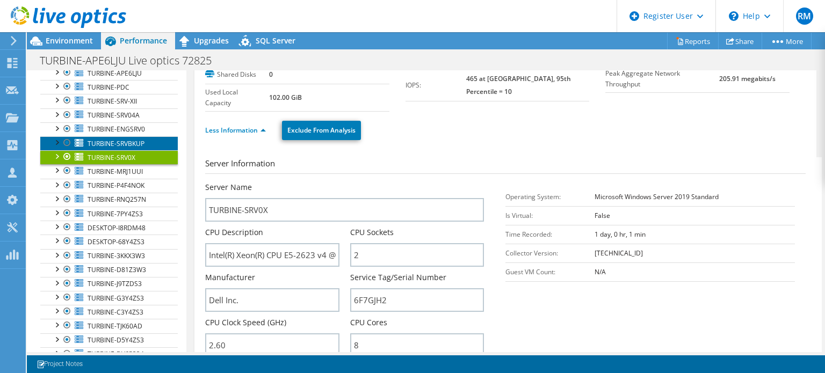
click at [130, 139] on span "TURBINE-SRVBKUP" at bounding box center [116, 143] width 57 height 9
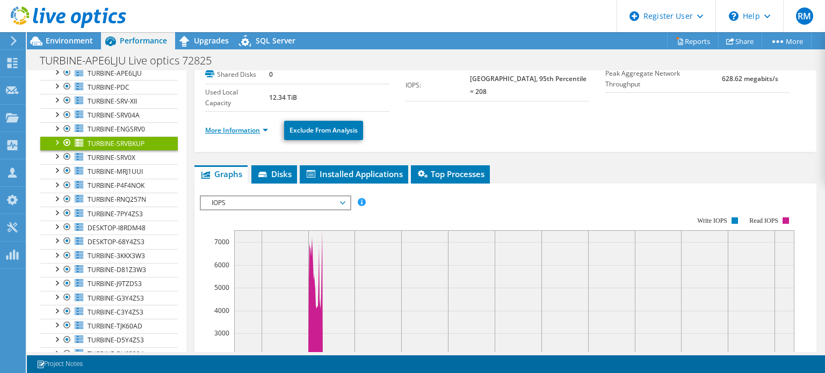
click at [225, 128] on link "More Information" at bounding box center [236, 130] width 63 height 9
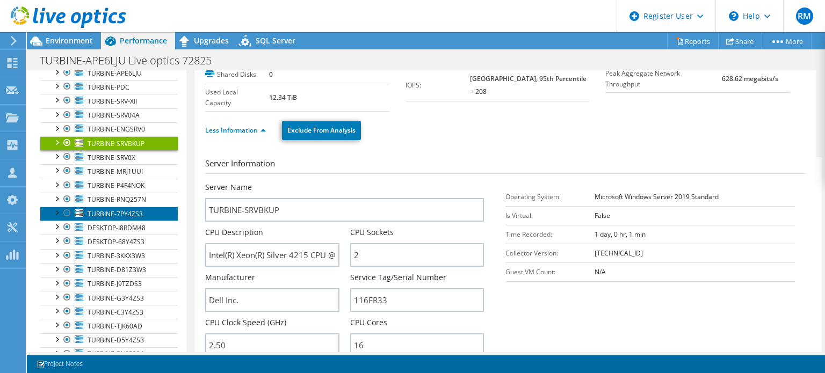
click at [133, 212] on span "TURBINE-7PY4ZS3" at bounding box center [115, 213] width 55 height 9
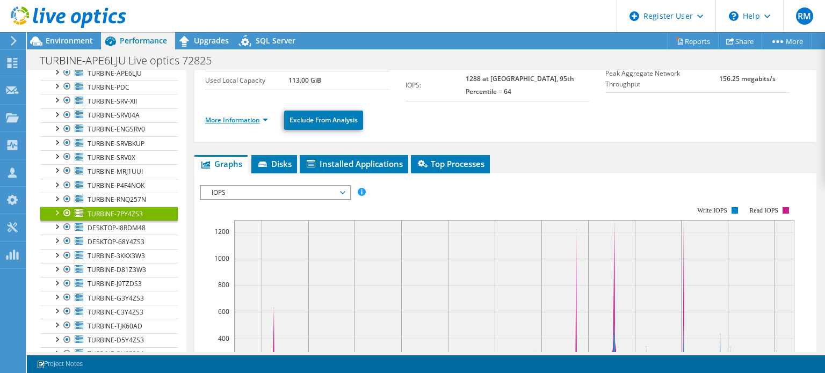
click at [236, 115] on link "More Information" at bounding box center [236, 119] width 63 height 9
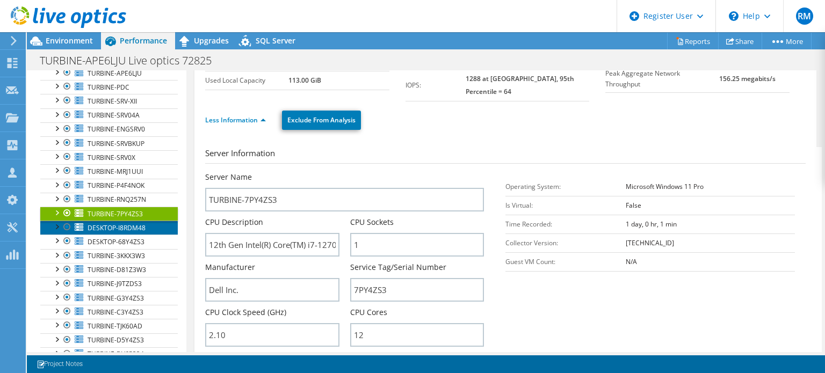
click at [141, 223] on span "DESKTOP-I8RDM48" at bounding box center [117, 227] width 58 height 9
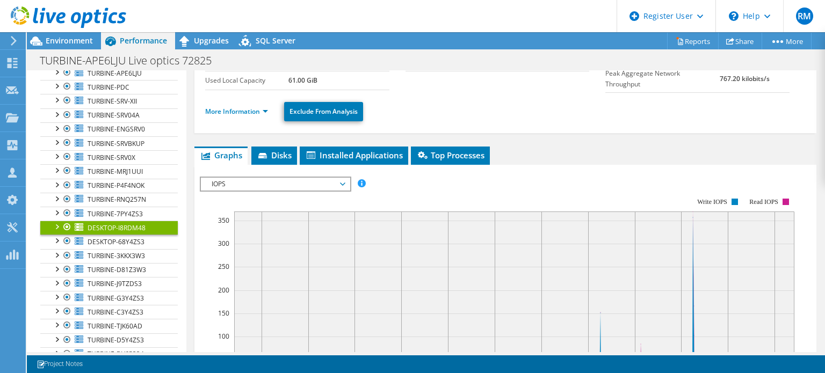
click at [235, 115] on li "More Information" at bounding box center [239, 112] width 69 height 12
click at [234, 113] on link "More Information" at bounding box center [236, 111] width 63 height 9
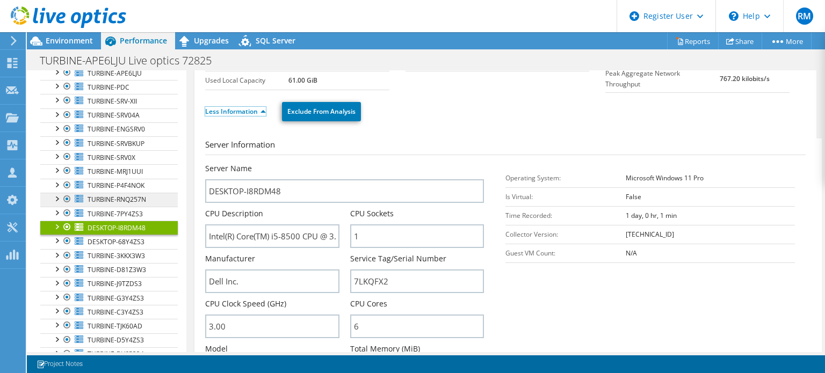
scroll to position [146, 0]
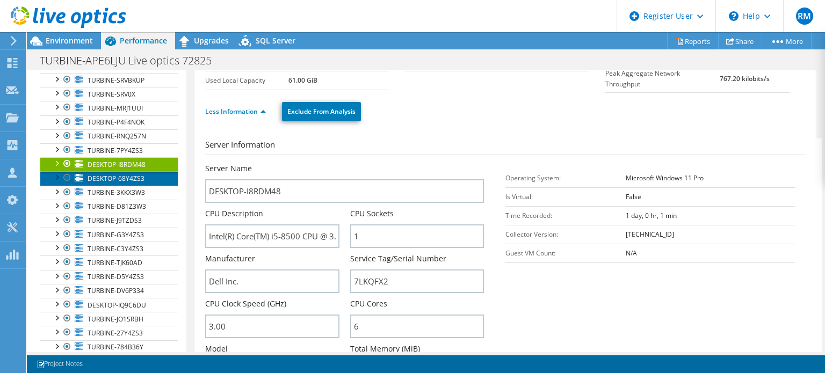
click at [151, 177] on link "DESKTOP-68Y4ZS3" at bounding box center [108, 178] width 137 height 14
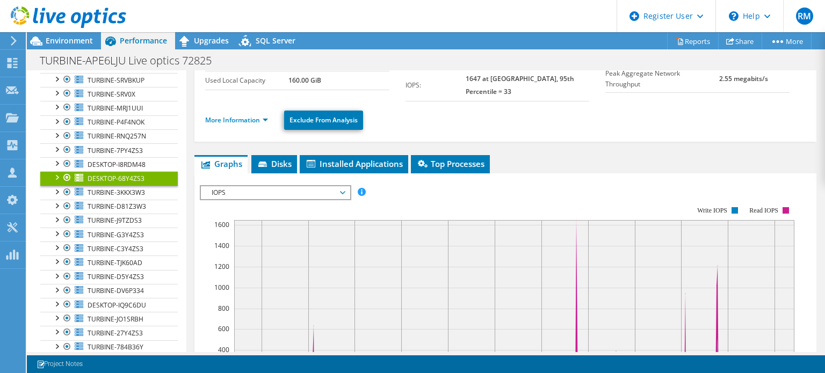
click at [228, 114] on li "More Information" at bounding box center [239, 120] width 69 height 12
click at [228, 115] on link "More Information" at bounding box center [236, 119] width 63 height 9
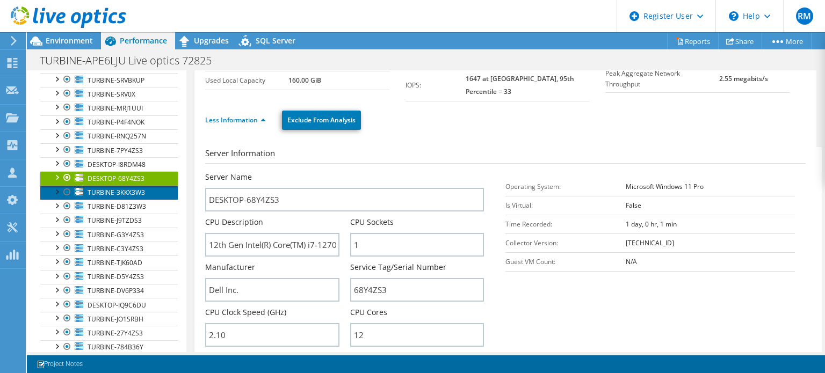
click at [128, 188] on span "TURBINE-3KKX3W3" at bounding box center [116, 192] width 57 height 9
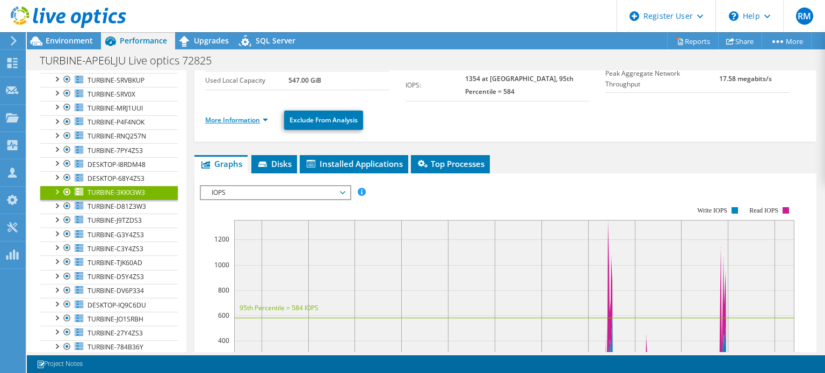
click at [239, 115] on link "More Information" at bounding box center [236, 119] width 63 height 9
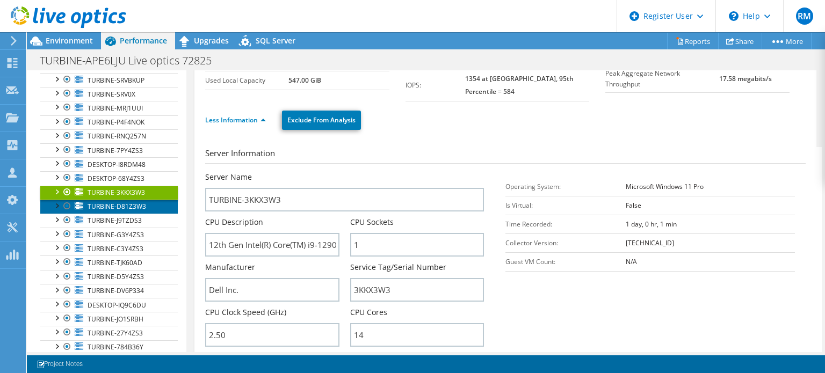
click at [128, 206] on span "TURBINE-D81Z3W3" at bounding box center [117, 206] width 59 height 9
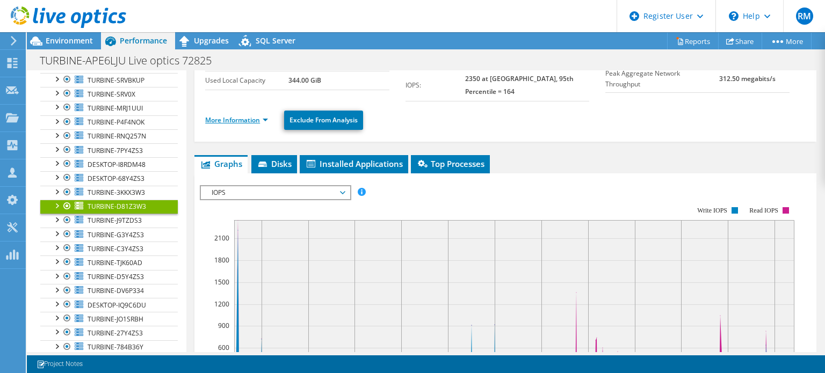
click at [236, 115] on link "More Information" at bounding box center [236, 119] width 63 height 9
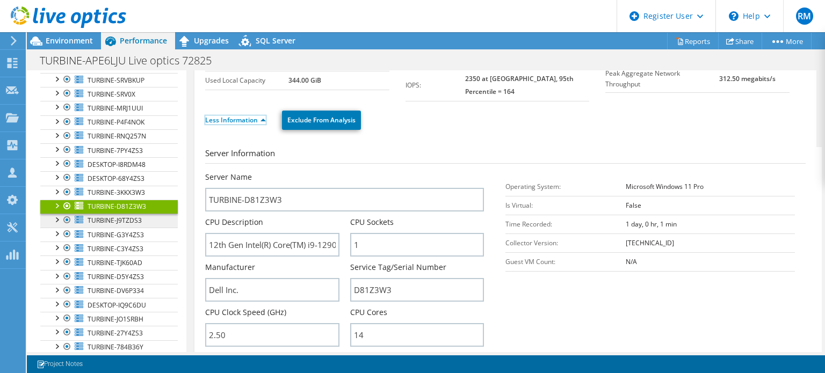
scroll to position [161, 0]
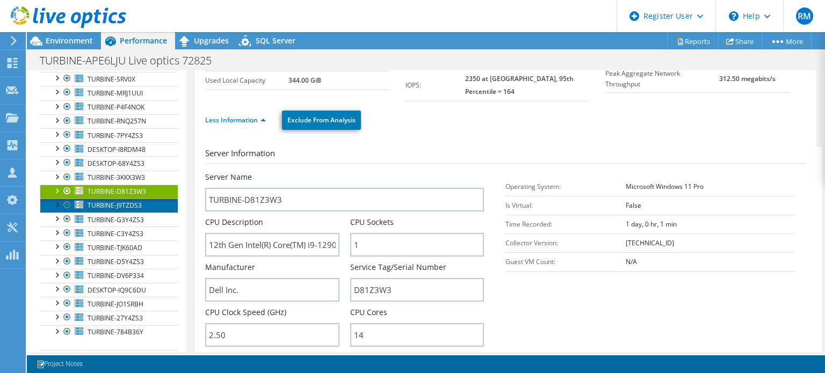
click at [148, 207] on link "TURBINE-J9TZDS3" at bounding box center [108, 206] width 137 height 14
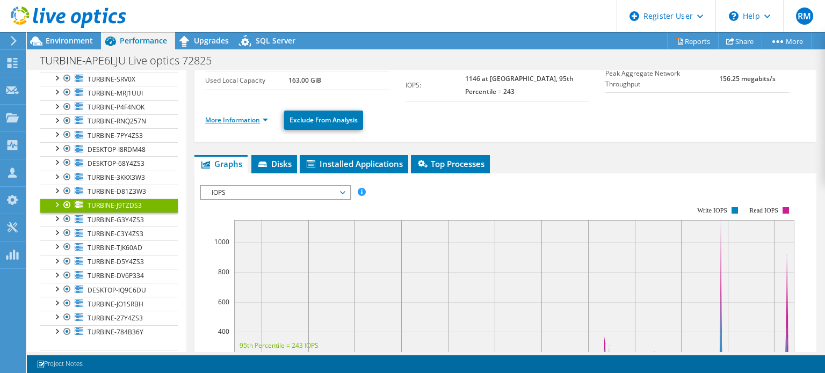
click at [249, 115] on link "More Information" at bounding box center [236, 119] width 63 height 9
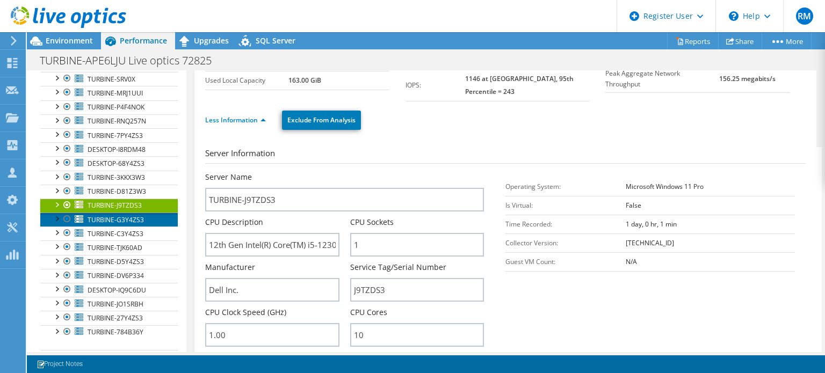
click at [146, 216] on link "TURBINE-G3Y4ZS3" at bounding box center [108, 220] width 137 height 14
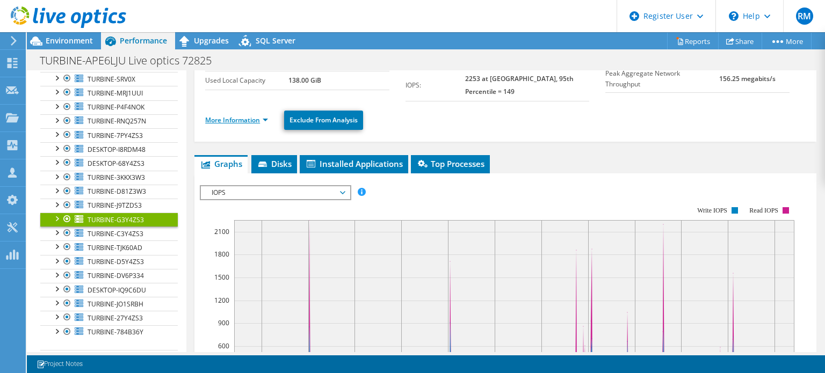
click at [247, 115] on link "More Information" at bounding box center [236, 119] width 63 height 9
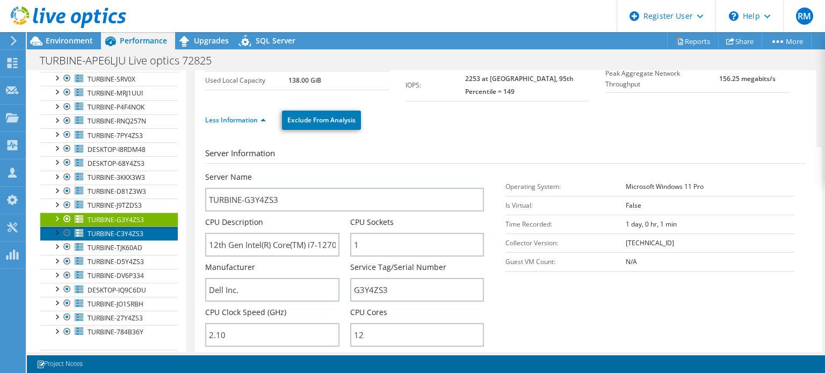
click at [148, 227] on link "TURBINE-C3Y4ZS3" at bounding box center [108, 234] width 137 height 14
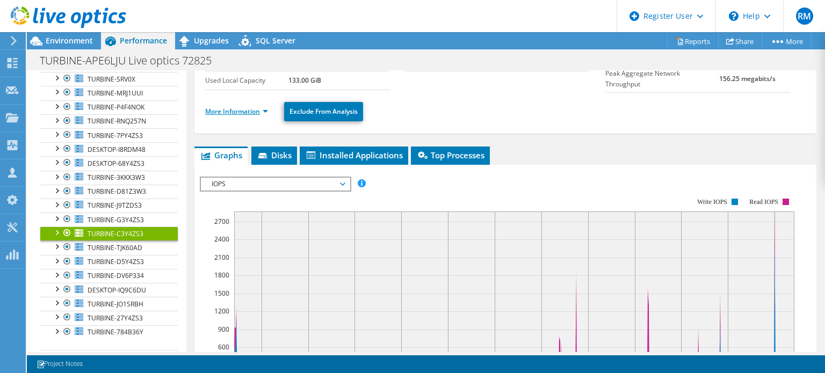
click at [253, 109] on link "More Information" at bounding box center [236, 111] width 63 height 9
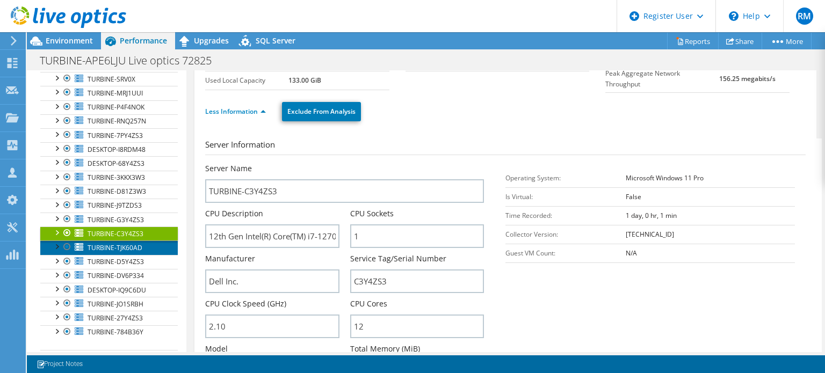
click at [142, 245] on link "TURBINE-TJK60AD" at bounding box center [108, 248] width 137 height 14
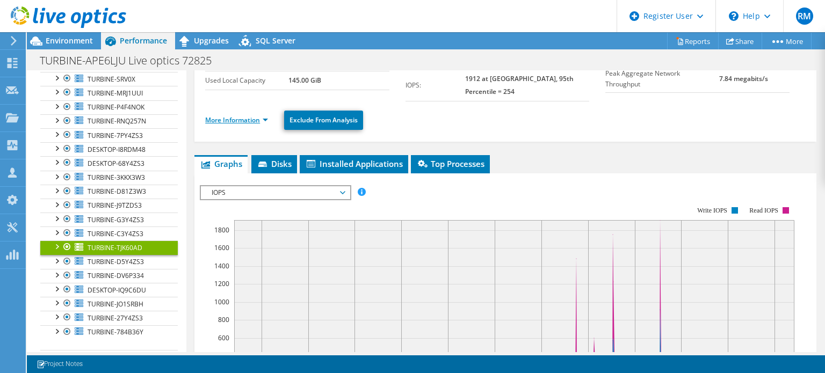
click at [246, 115] on link "More Information" at bounding box center [236, 119] width 63 height 9
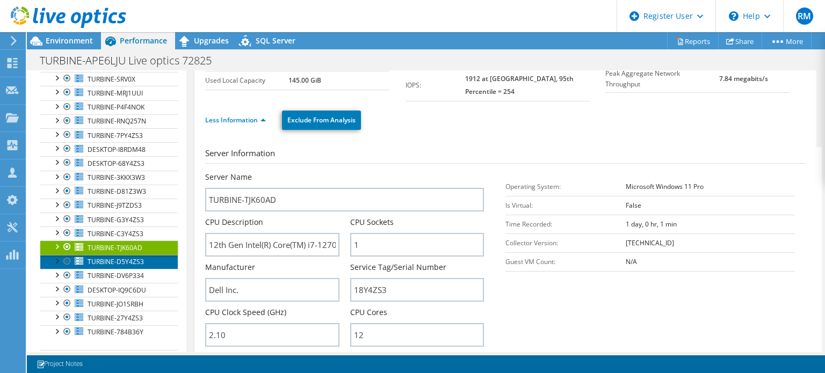
click at [127, 257] on span "TURBINE-D5Y4ZS3" at bounding box center [116, 261] width 56 height 9
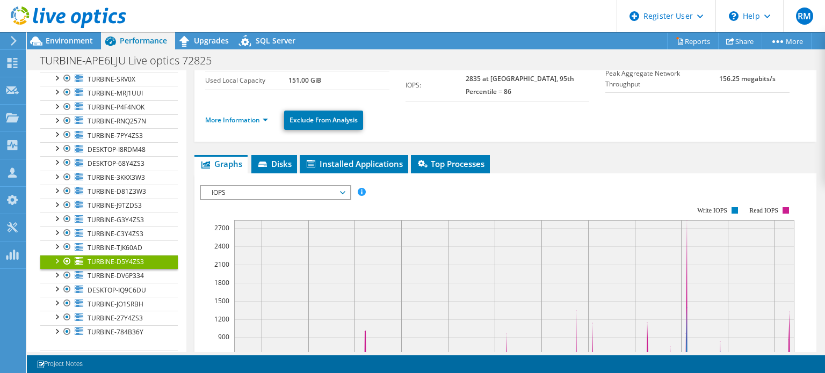
click at [245, 114] on li "More Information" at bounding box center [239, 120] width 69 height 12
click at [242, 115] on link "More Information" at bounding box center [236, 119] width 63 height 9
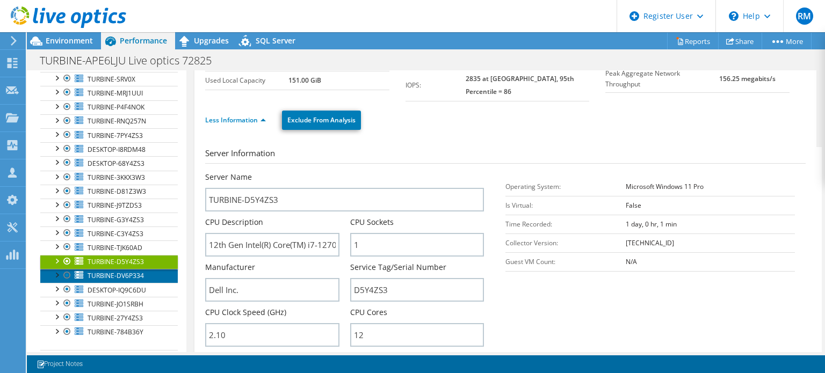
click at [131, 277] on span "TURBINE-DV6P334" at bounding box center [116, 275] width 56 height 9
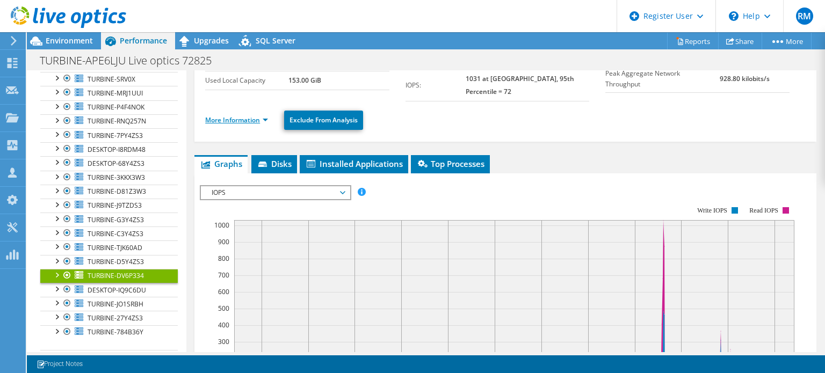
click at [234, 115] on link "More Information" at bounding box center [236, 119] width 63 height 9
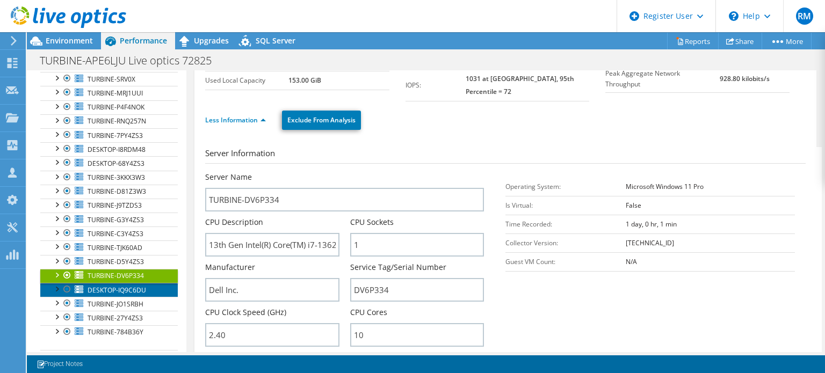
click at [136, 289] on span "DESKTOP-IQ9C6DU" at bounding box center [117, 290] width 59 height 9
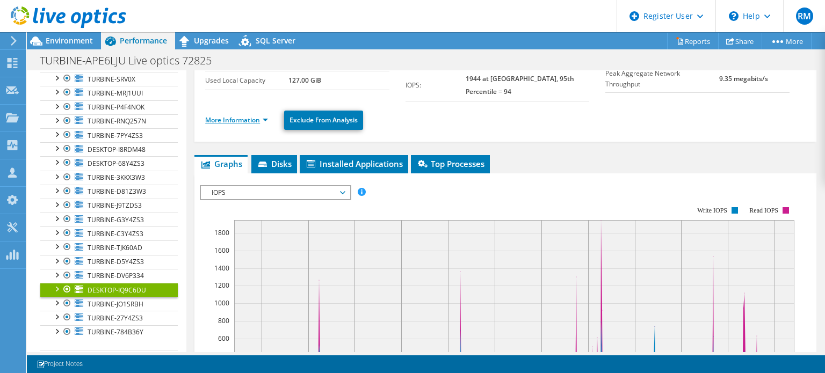
click at [238, 115] on link "More Information" at bounding box center [236, 119] width 63 height 9
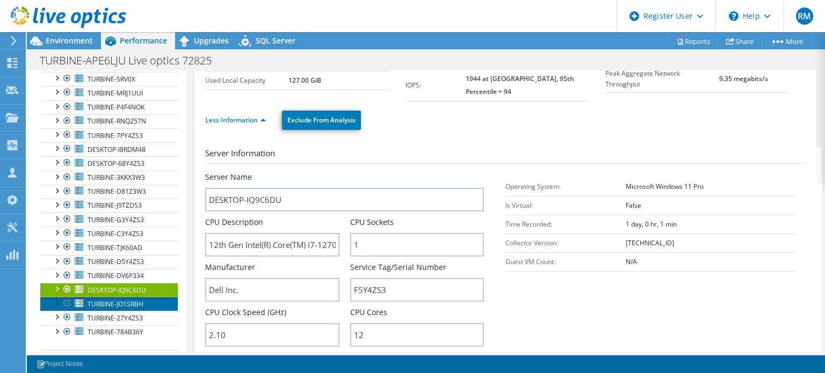
click at [148, 297] on link "TURBINE-JO1SRBH" at bounding box center [108, 304] width 137 height 14
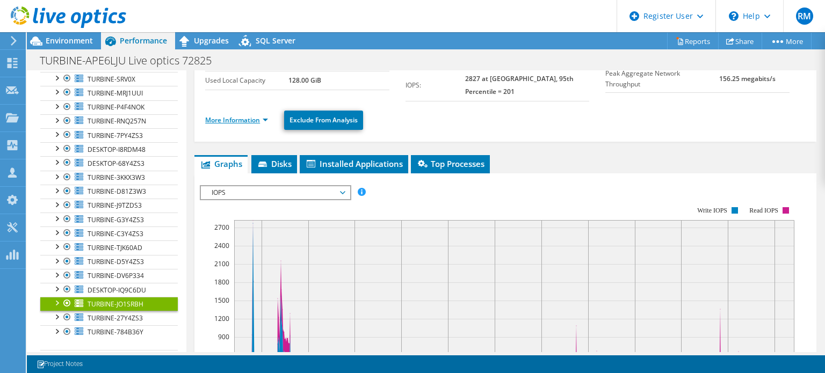
click at [246, 115] on link "More Information" at bounding box center [236, 119] width 63 height 9
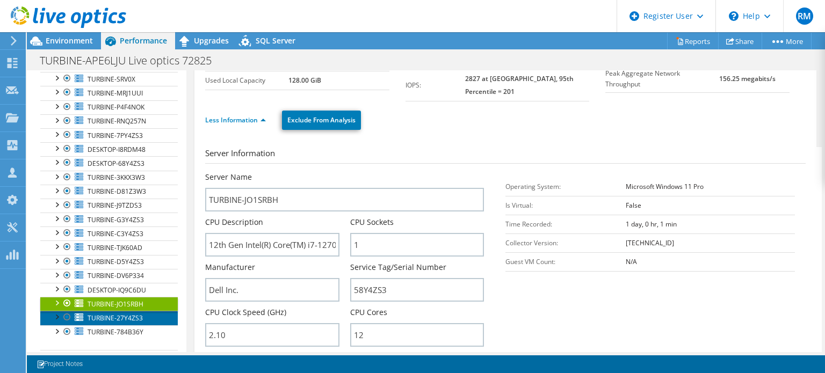
click at [147, 318] on link "TURBINE-27Y4ZS3" at bounding box center [108, 318] width 137 height 14
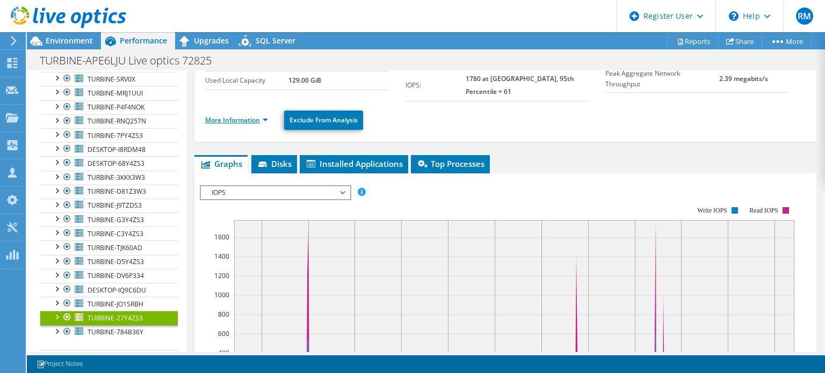
click at [245, 115] on link "More Information" at bounding box center [236, 119] width 63 height 9
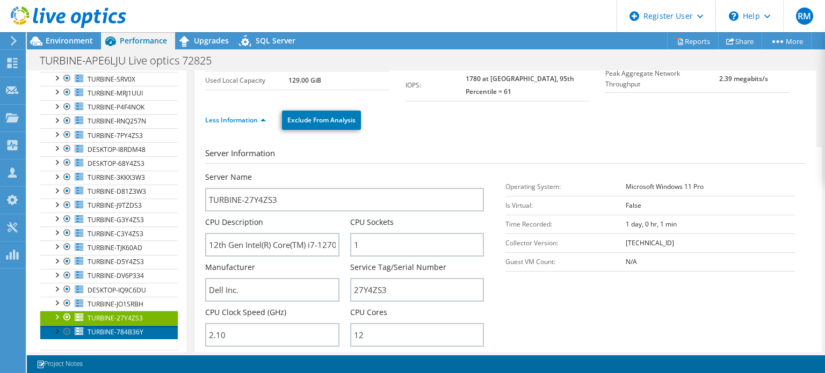
click at [129, 325] on link "TURBINE-784B36Y" at bounding box center [108, 332] width 137 height 14
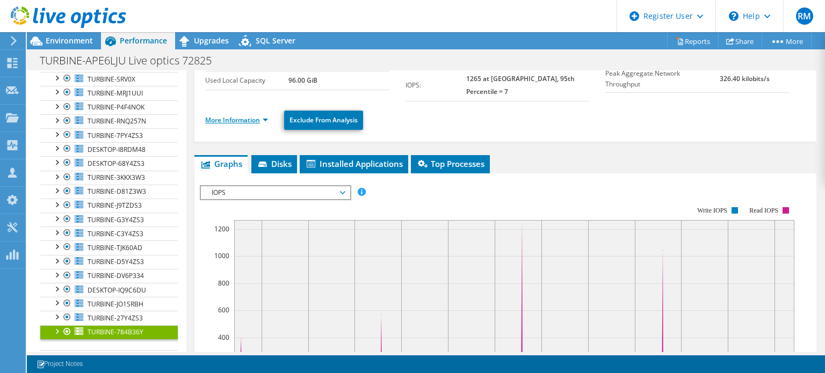
click at [238, 115] on link "More Information" at bounding box center [236, 119] width 63 height 9
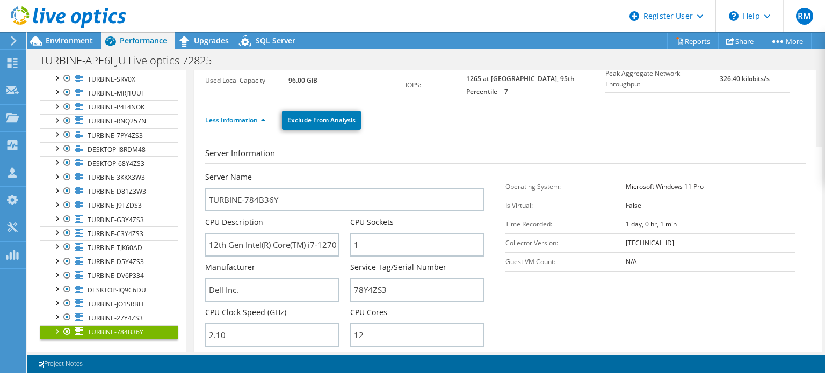
click at [238, 115] on link "Less Information" at bounding box center [235, 119] width 61 height 9
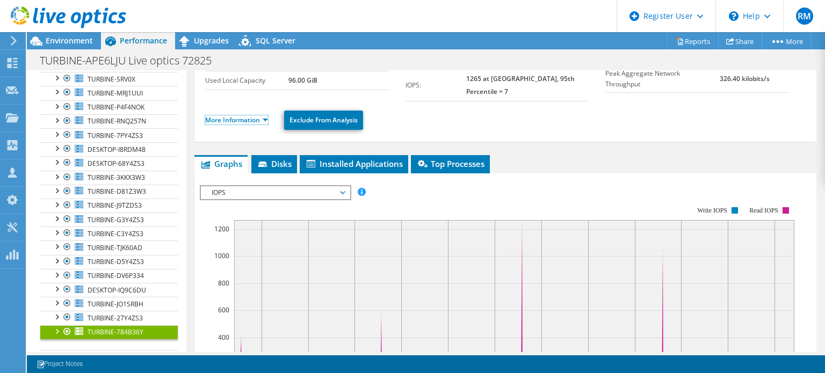
scroll to position [0, 0]
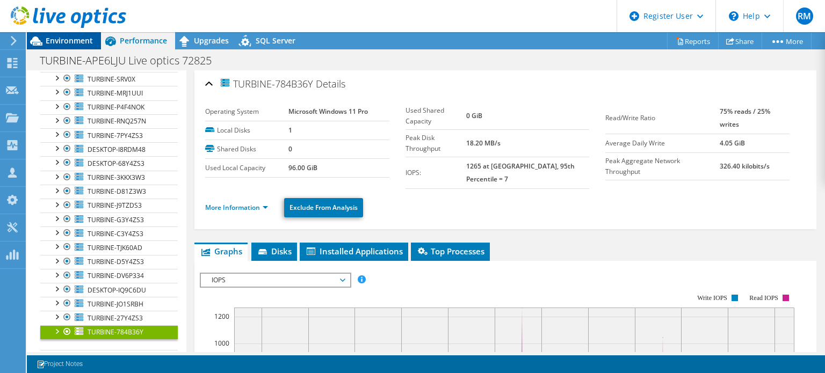
click at [87, 42] on span "Environment" at bounding box center [69, 40] width 47 height 10
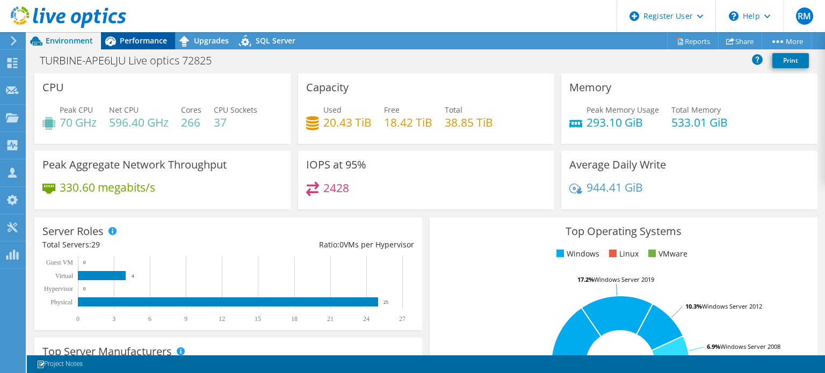
click at [143, 43] on span "Performance" at bounding box center [143, 40] width 47 height 10
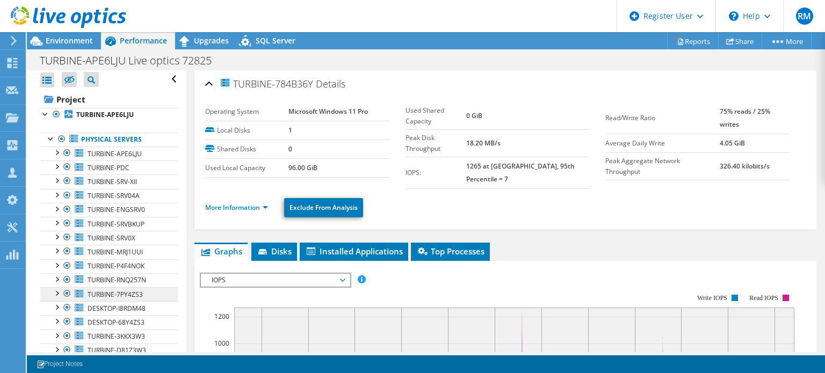
scroll to position [2, 0]
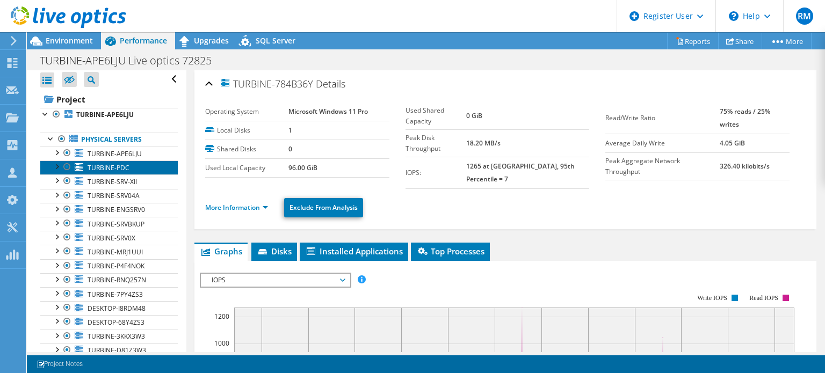
click at [138, 162] on link "TURBINE-PDC" at bounding box center [108, 168] width 137 height 14
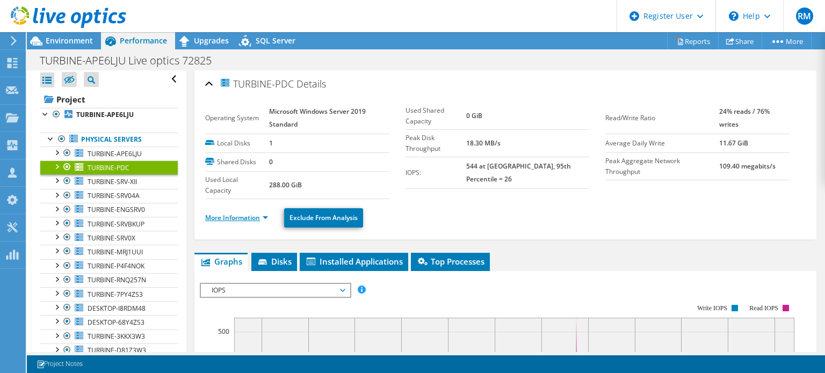
click at [242, 214] on link "More Information" at bounding box center [236, 217] width 63 height 9
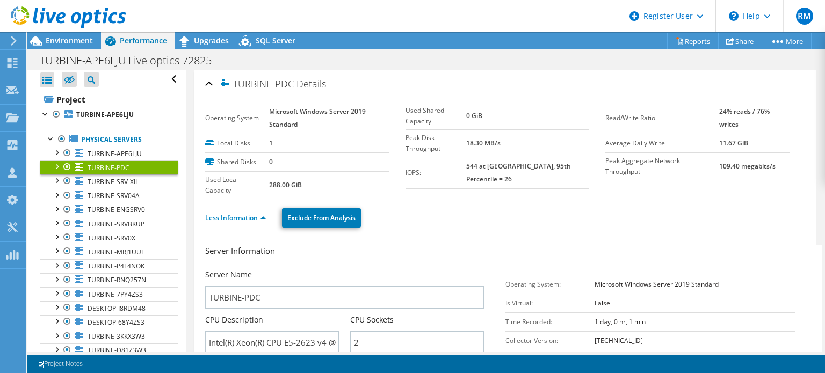
scroll to position [38, 0]
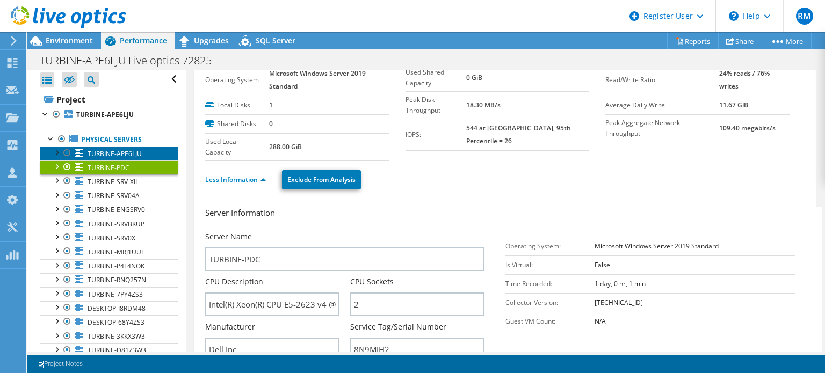
click at [148, 153] on link "TURBINE-APE6LJU" at bounding box center [108, 154] width 137 height 14
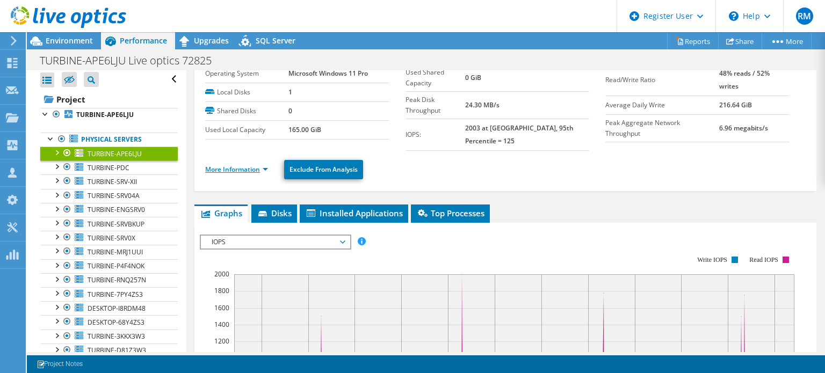
click at [236, 165] on link "More Information" at bounding box center [236, 169] width 63 height 9
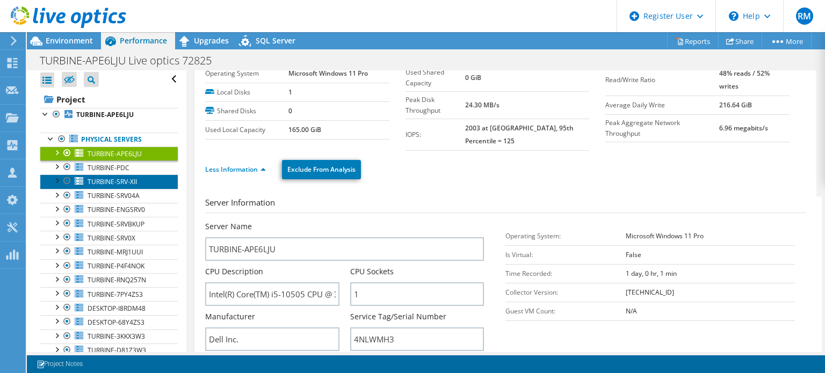
click at [135, 184] on span "TURBINE-SRV-XII" at bounding box center [112, 181] width 49 height 9
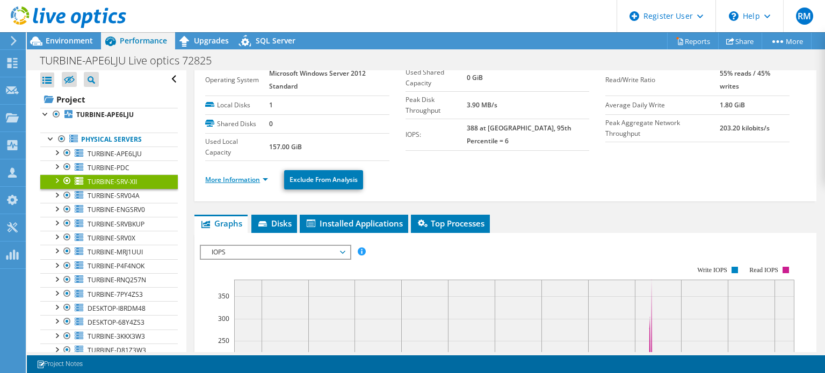
click at [244, 181] on link "More Information" at bounding box center [236, 179] width 63 height 9
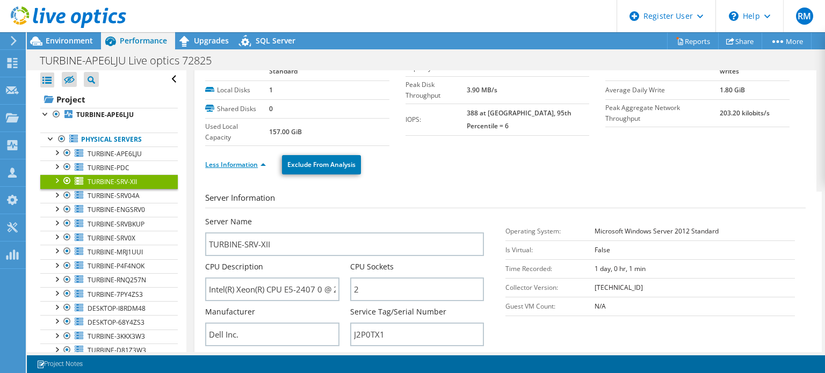
scroll to position [55, 0]
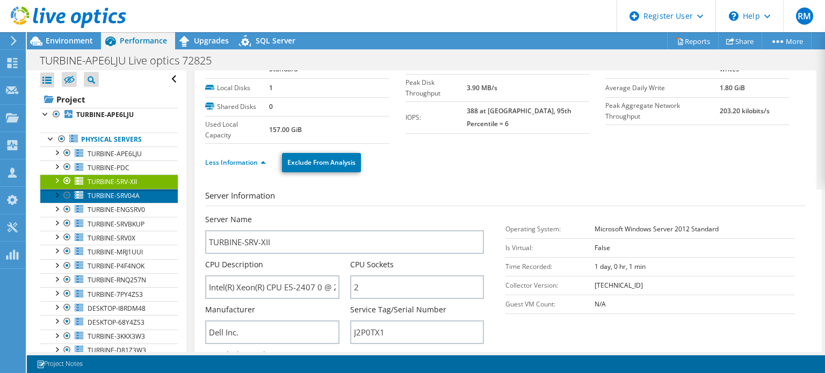
click at [128, 196] on span "TURBINE-SRV04A" at bounding box center [114, 195] width 52 height 9
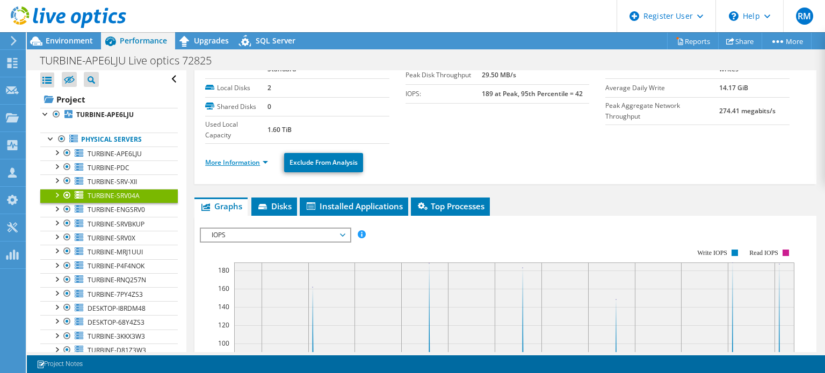
click at [223, 162] on link "More Information" at bounding box center [236, 162] width 63 height 9
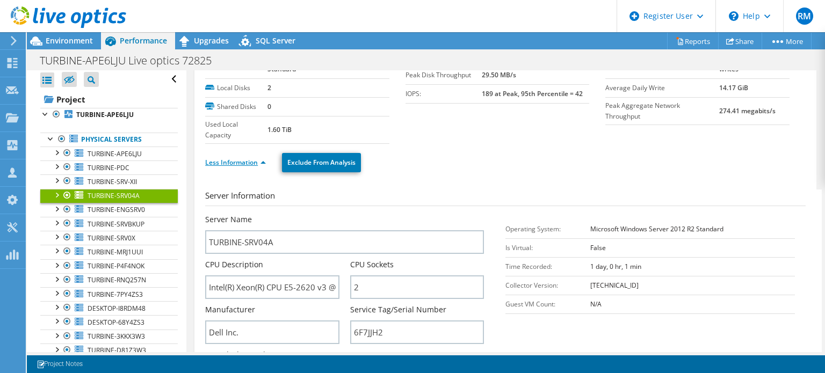
scroll to position [90, 0]
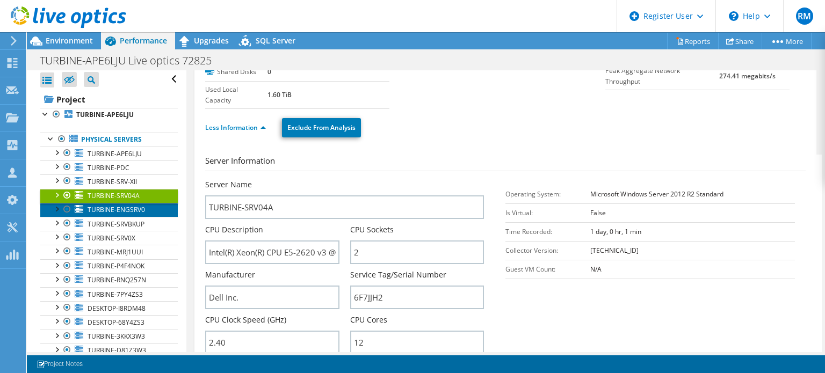
click at [149, 205] on link "TURBINE-ENGSRV0" at bounding box center [108, 210] width 137 height 14
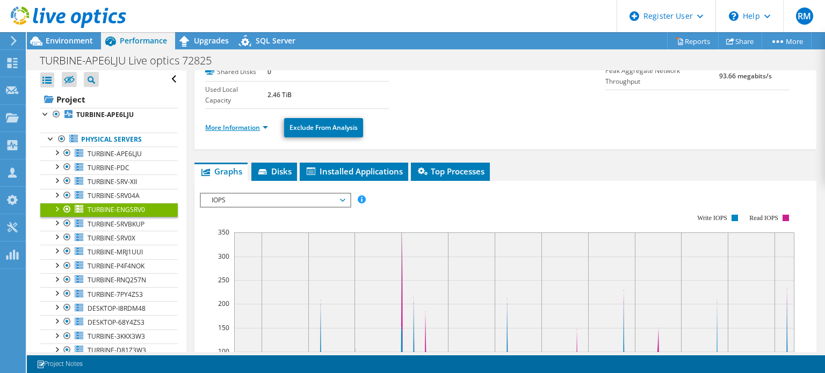
click at [224, 123] on link "More Information" at bounding box center [236, 127] width 63 height 9
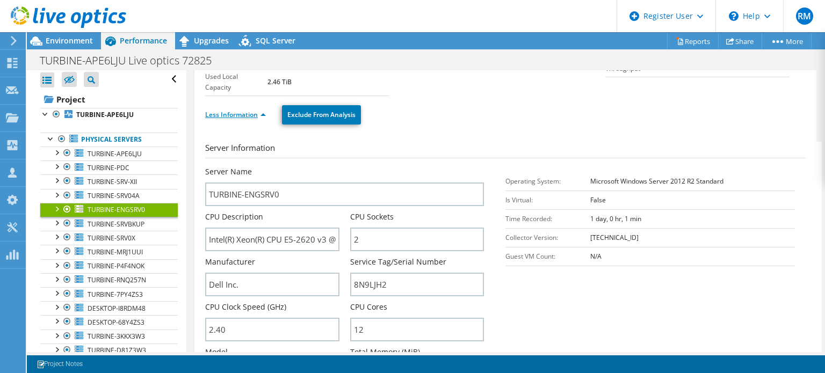
scroll to position [104, 0]
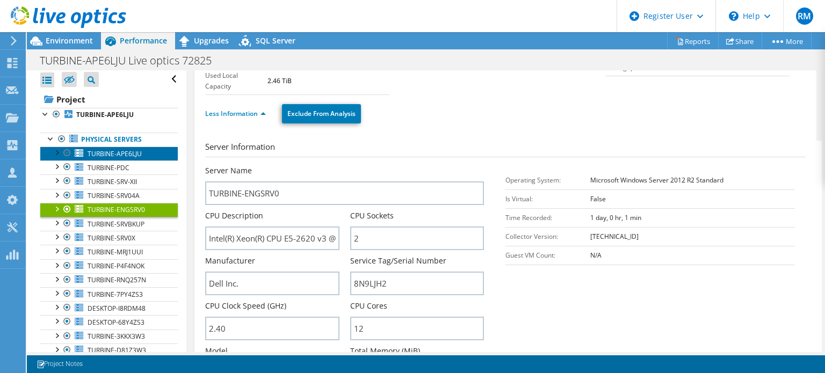
click at [143, 154] on link "TURBINE-APE6LJU" at bounding box center [108, 154] width 137 height 14
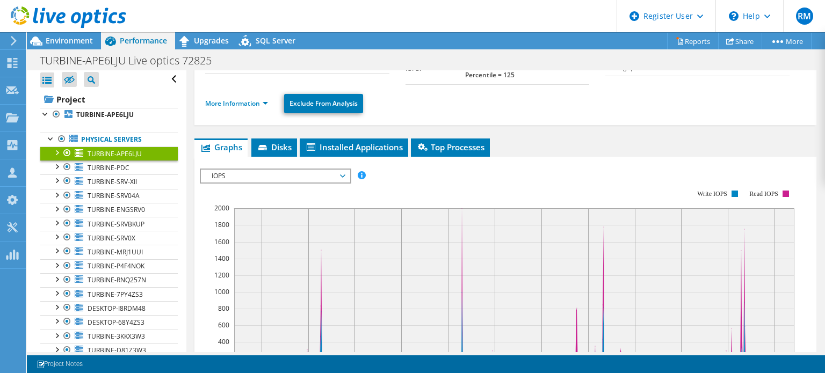
click at [231, 99] on li "More Information" at bounding box center [239, 104] width 69 height 12
click at [234, 99] on link "More Information" at bounding box center [236, 103] width 63 height 9
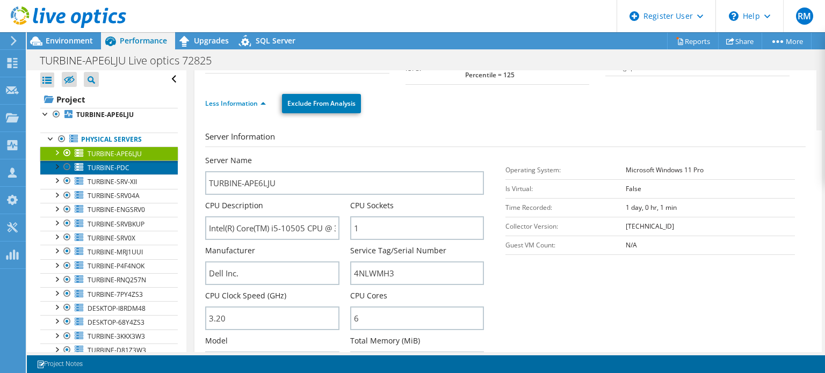
click at [139, 170] on link "TURBINE-PDC" at bounding box center [108, 168] width 137 height 14
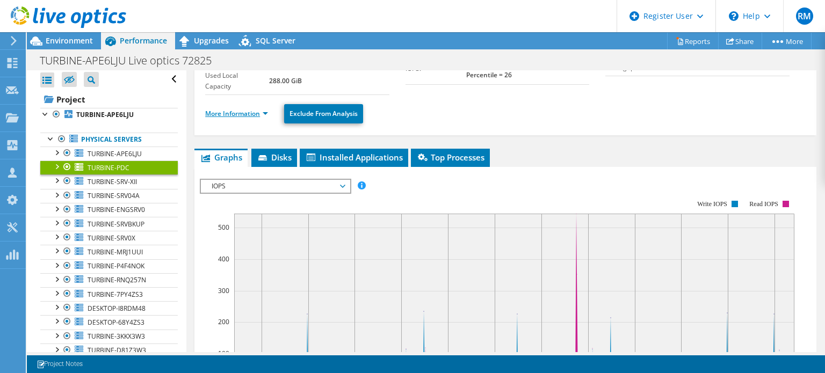
click at [237, 111] on link "More Information" at bounding box center [236, 113] width 63 height 9
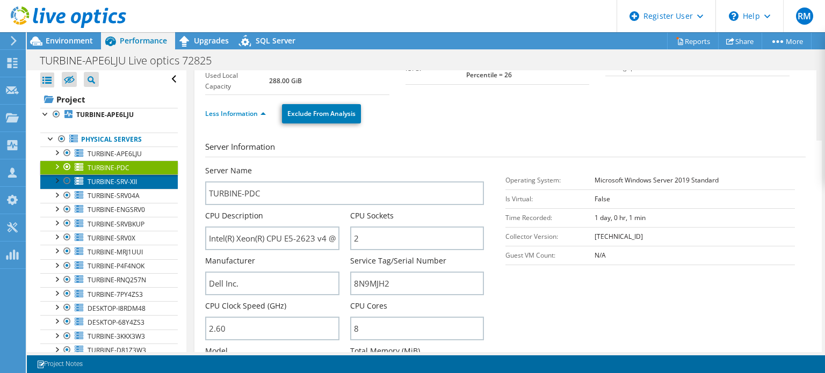
click at [154, 178] on link "TURBINE-SRV-XII" at bounding box center [108, 181] width 137 height 14
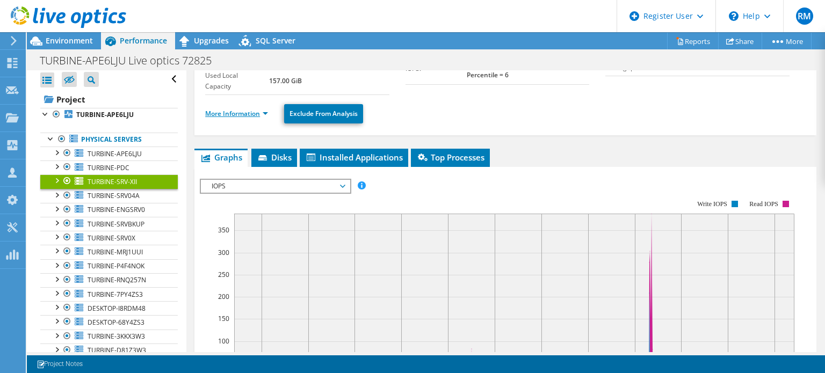
click at [228, 114] on link "More Information" at bounding box center [236, 113] width 63 height 9
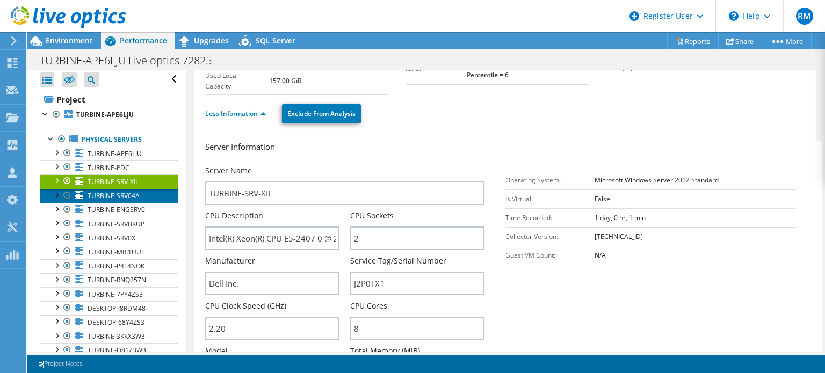
click at [154, 193] on link "TURBINE-SRV04A" at bounding box center [108, 196] width 137 height 14
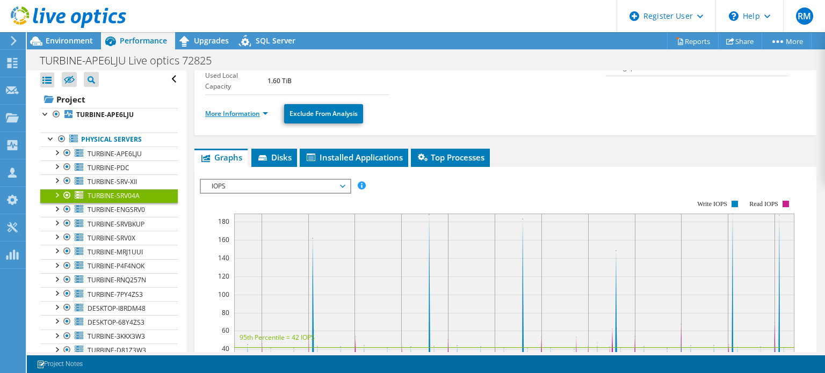
click at [236, 111] on link "More Information" at bounding box center [236, 113] width 63 height 9
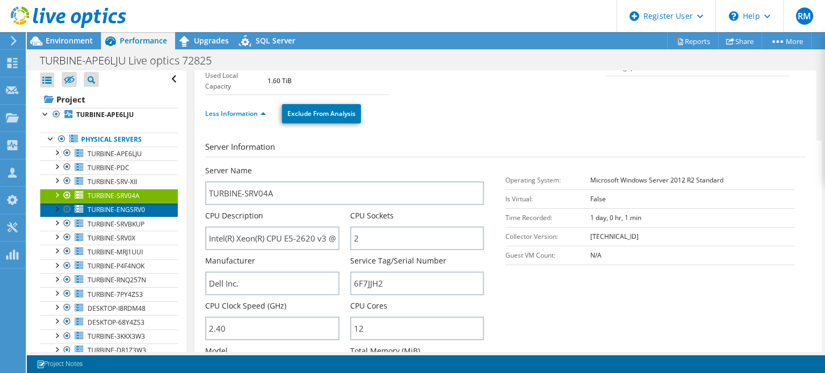
click at [140, 213] on span "TURBINE-ENGSRV0" at bounding box center [116, 209] width 57 height 9
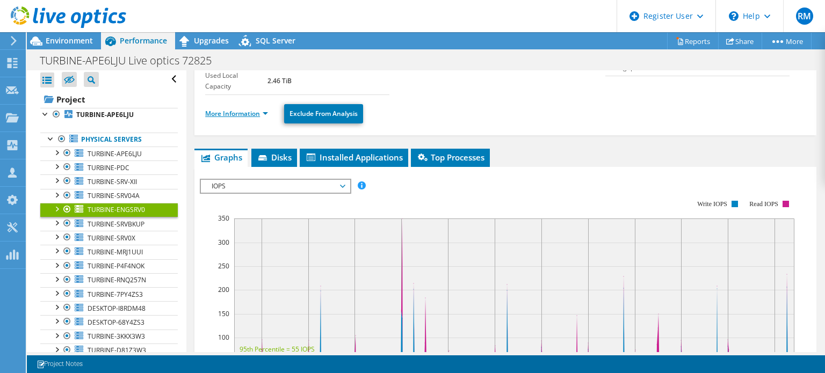
click at [221, 110] on link "More Information" at bounding box center [236, 113] width 63 height 9
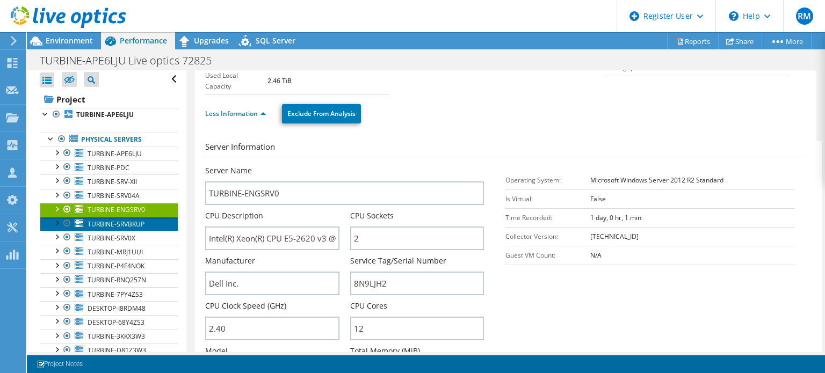
click at [139, 222] on span "TURBINE-SRVBKUP" at bounding box center [116, 224] width 57 height 9
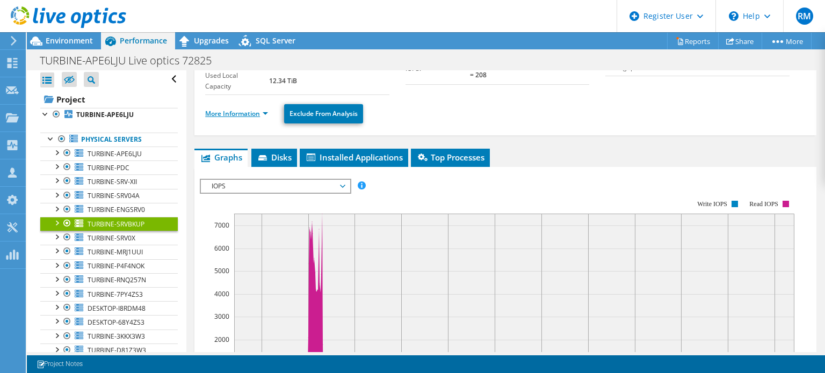
click at [235, 110] on link "More Information" at bounding box center [236, 113] width 63 height 9
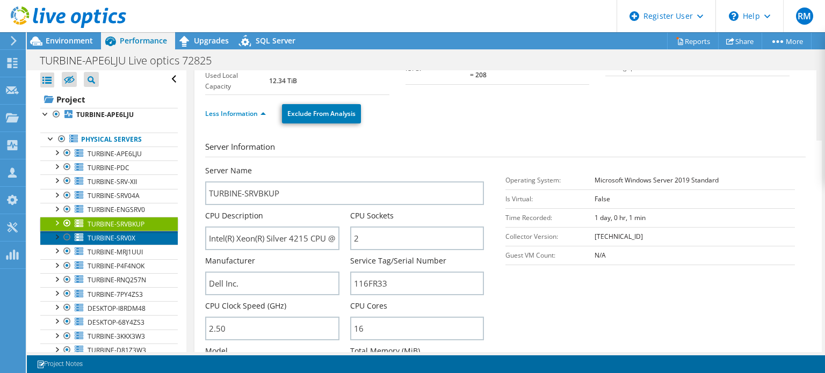
click at [138, 237] on link "TURBINE-SRV0X" at bounding box center [108, 238] width 137 height 14
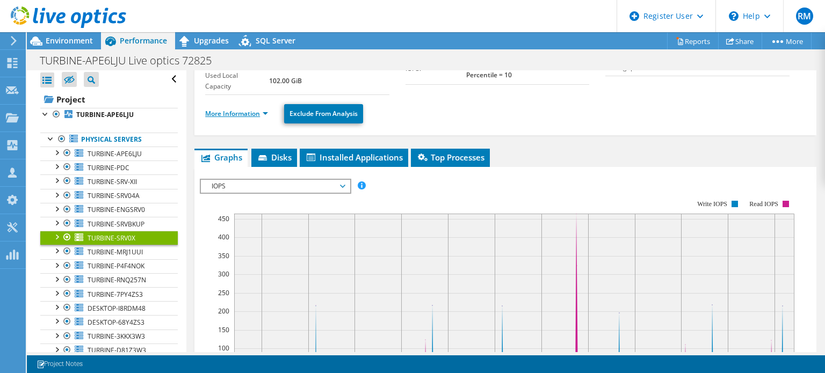
click at [239, 111] on link "More Information" at bounding box center [236, 113] width 63 height 9
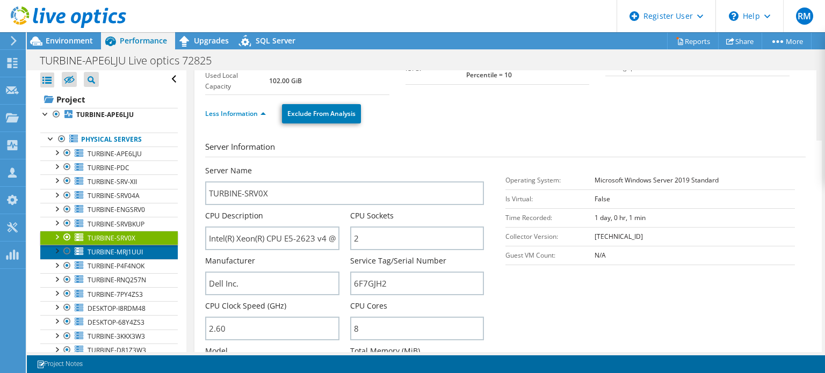
click at [155, 246] on link "TURBINE-MRJ1UUI" at bounding box center [108, 252] width 137 height 14
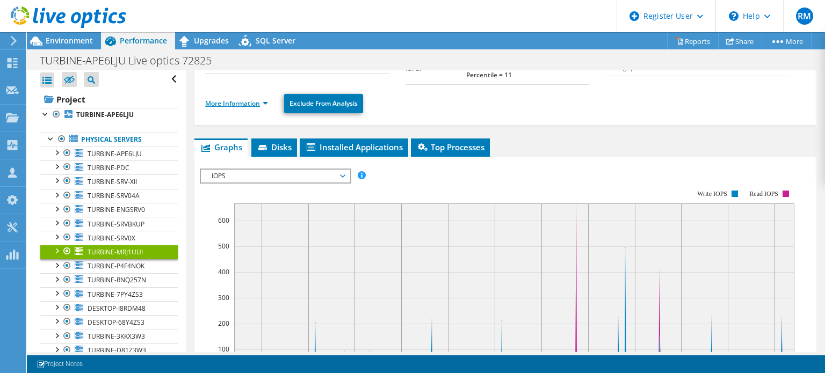
click at [223, 99] on link "More Information" at bounding box center [236, 103] width 63 height 9
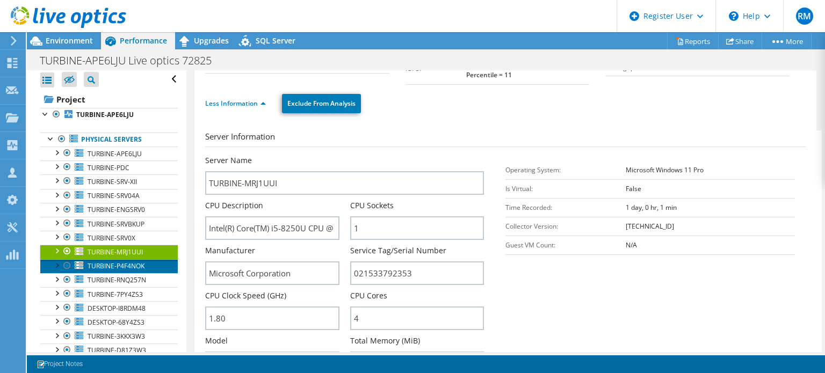
click at [141, 267] on span "TURBINE-P4F4NOK" at bounding box center [116, 265] width 57 height 9
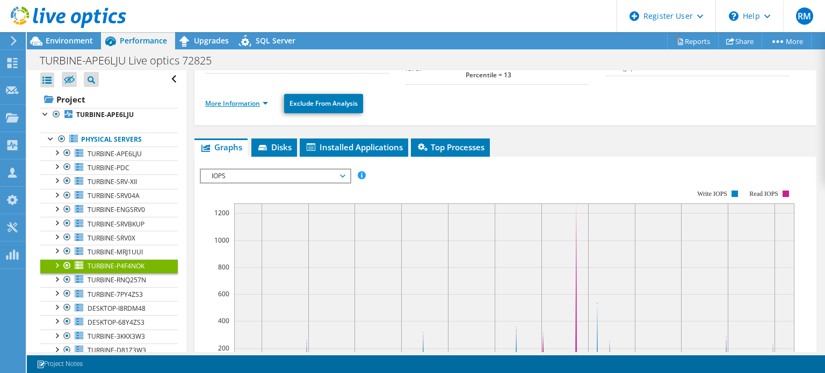
click at [225, 99] on link "More Information" at bounding box center [236, 103] width 63 height 9
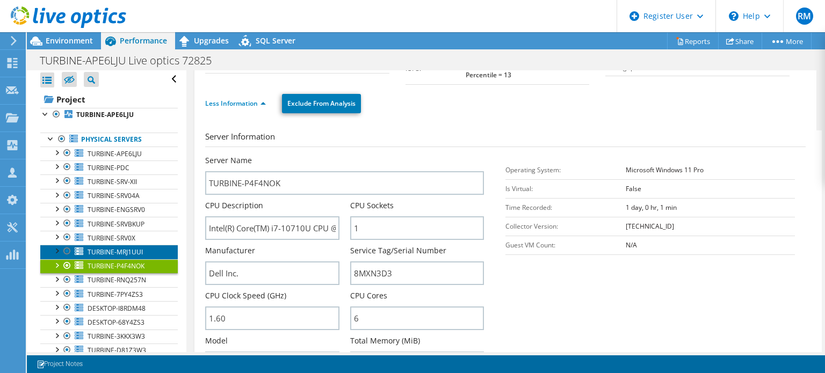
click at [139, 248] on span "TURBINE-MRJ1UUI" at bounding box center [115, 252] width 55 height 9
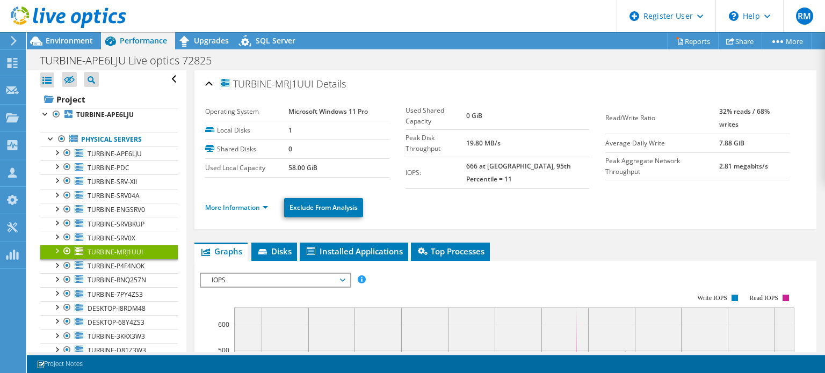
scroll to position [33, 0]
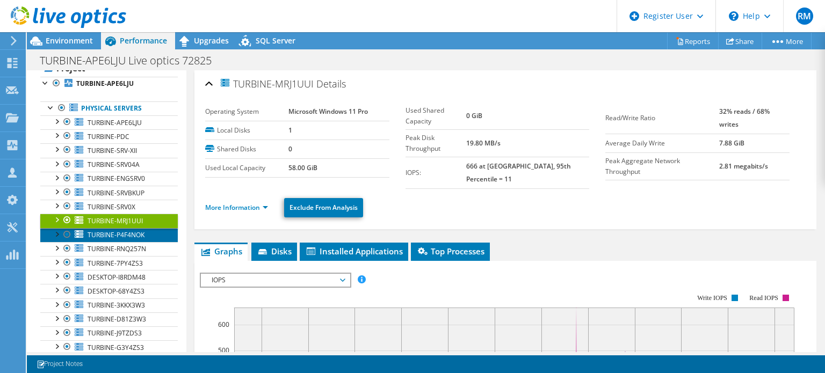
click at [135, 240] on link "TURBINE-P4F4NOK" at bounding box center [108, 235] width 137 height 14
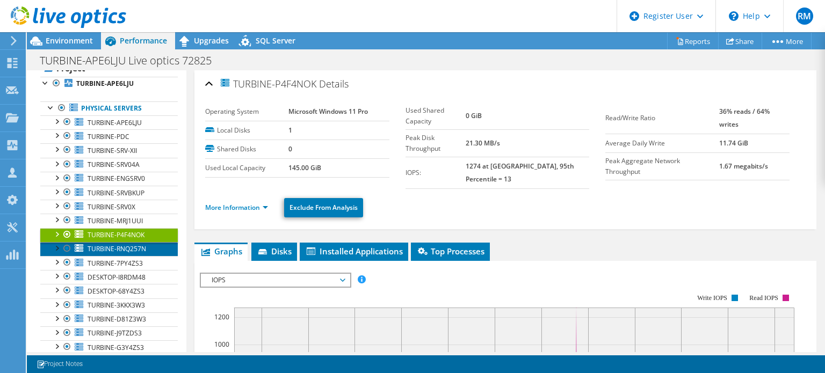
click at [143, 245] on span "TURBINE-RNQ257N" at bounding box center [117, 248] width 59 height 9
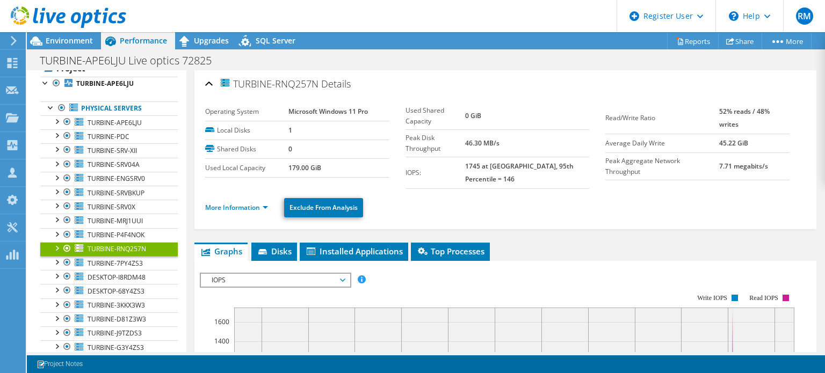
click at [234, 203] on ul "More Information Exclude From Analysis" at bounding box center [505, 206] width 600 height 22
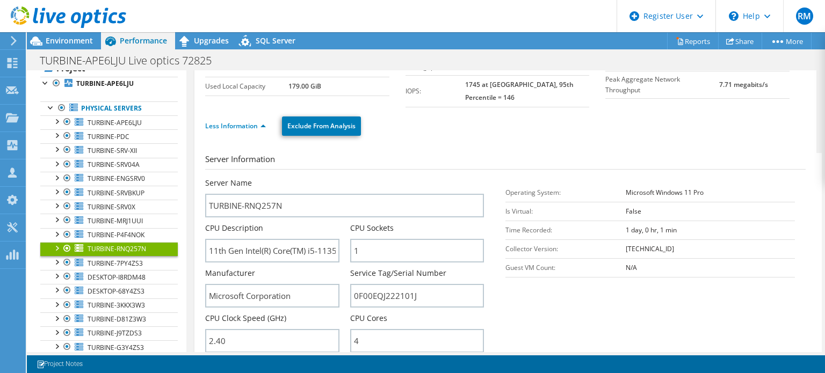
scroll to position [83, 0]
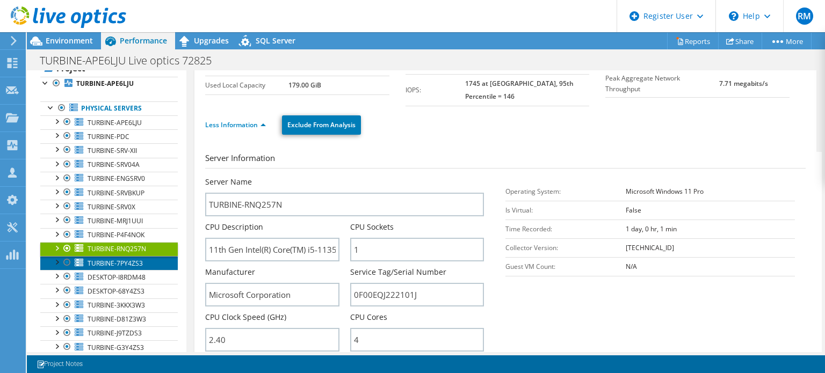
click at [134, 259] on span "TURBINE-7PY4ZS3" at bounding box center [115, 263] width 55 height 9
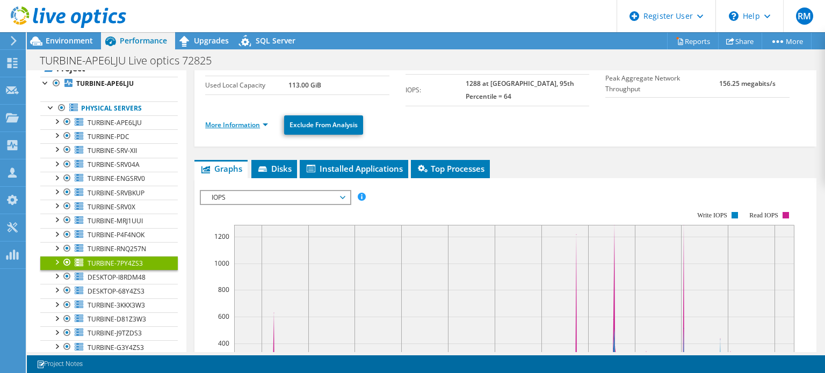
click at [215, 120] on link "More Information" at bounding box center [236, 124] width 63 height 9
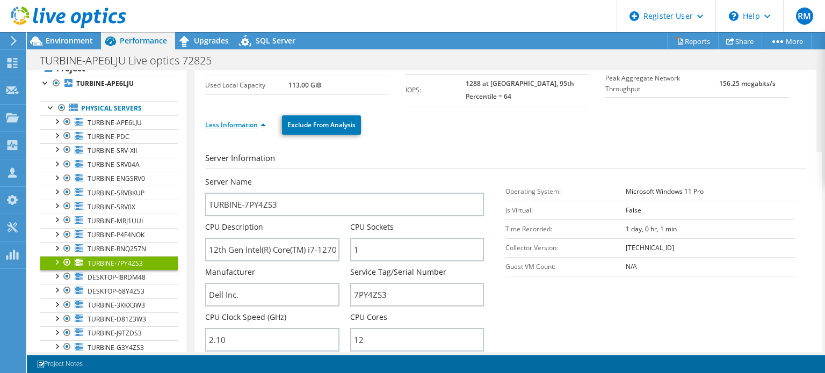
scroll to position [144, 0]
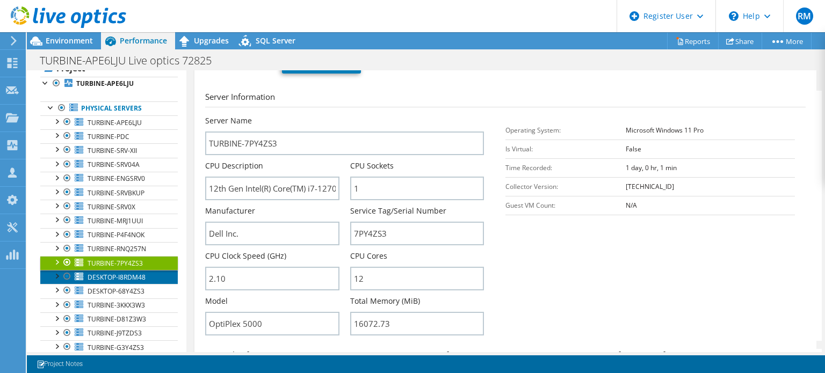
click at [130, 279] on span "DESKTOP-I8RDM48" at bounding box center [117, 277] width 58 height 9
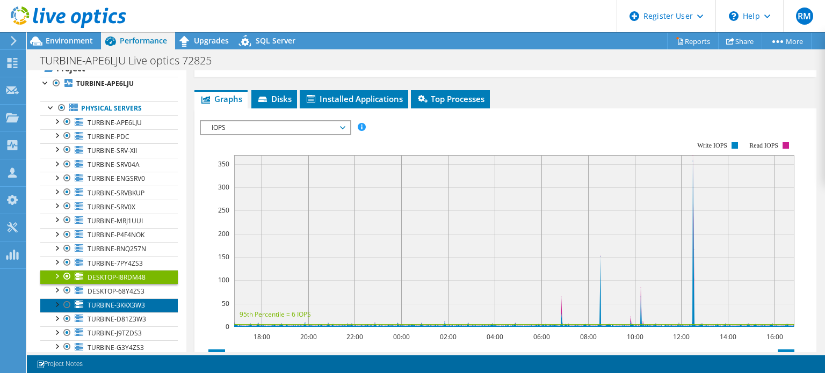
click at [137, 302] on span "TURBINE-3KKX3W3" at bounding box center [116, 305] width 57 height 9
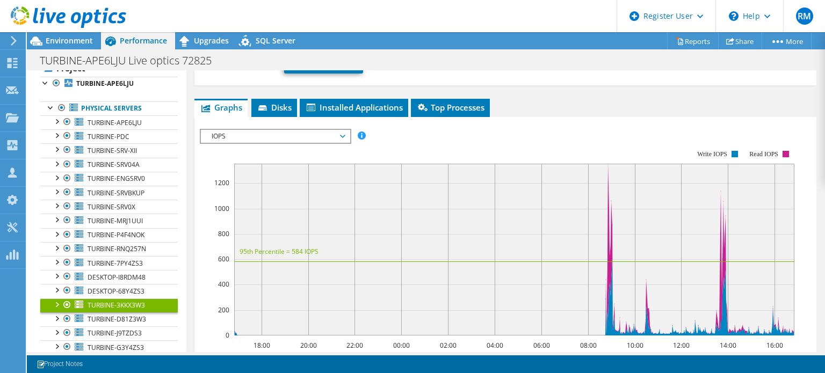
scroll to position [94, 0]
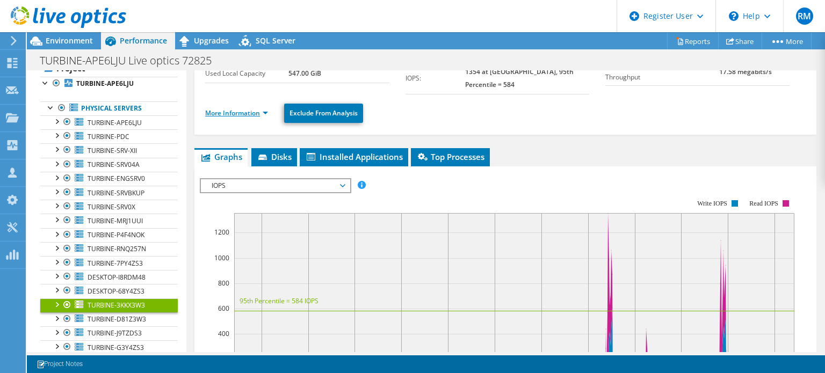
click at [250, 108] on link "More Information" at bounding box center [236, 112] width 63 height 9
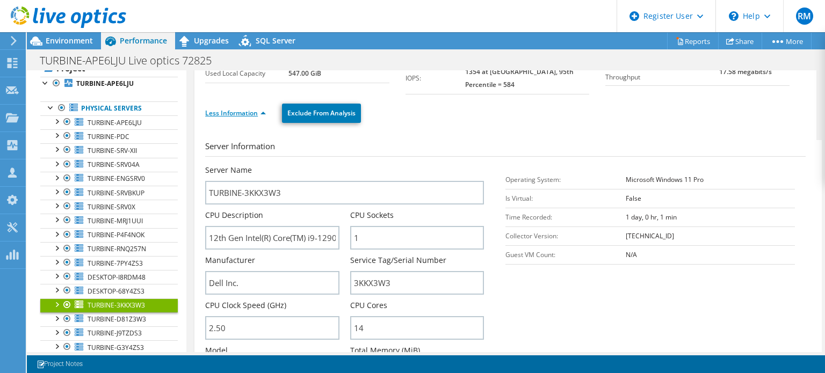
click at [250, 108] on link "Less Information" at bounding box center [235, 112] width 61 height 9
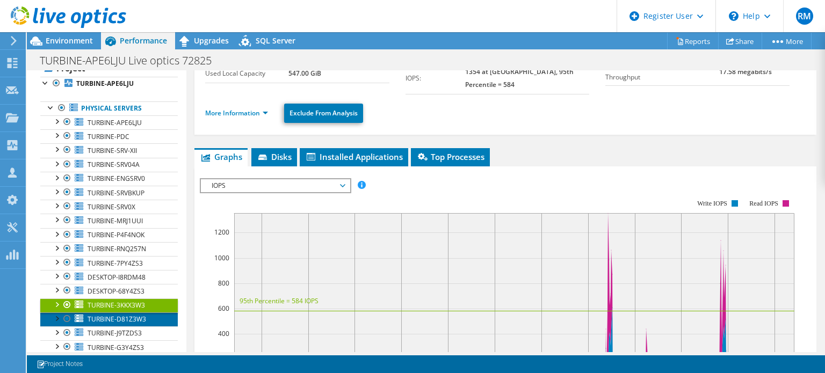
click at [135, 317] on span "TURBINE-D81Z3W3" at bounding box center [117, 319] width 59 height 9
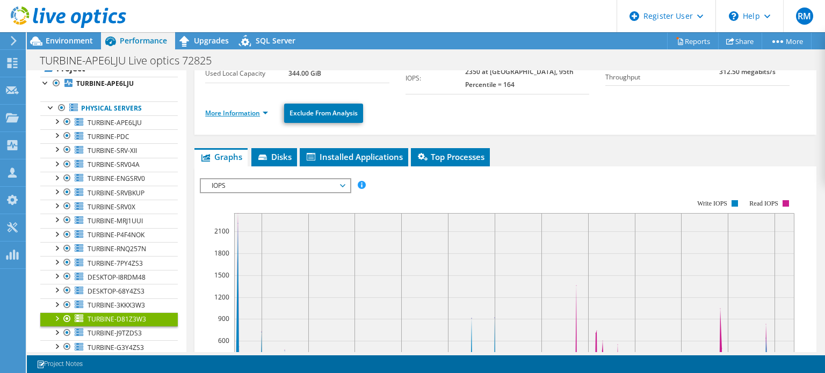
click at [242, 108] on link "More Information" at bounding box center [236, 112] width 63 height 9
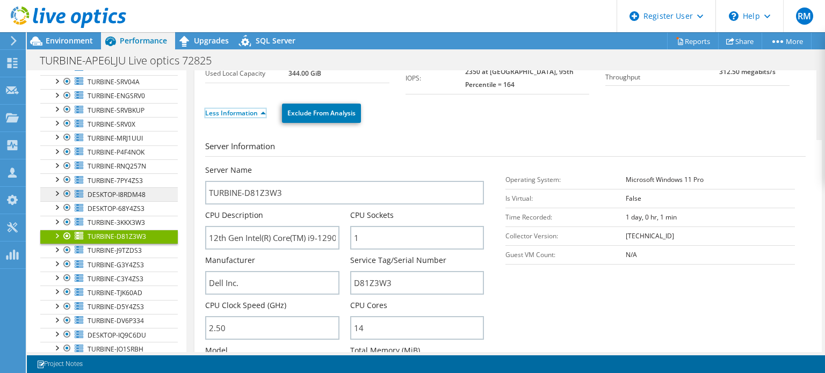
scroll to position [117, 0]
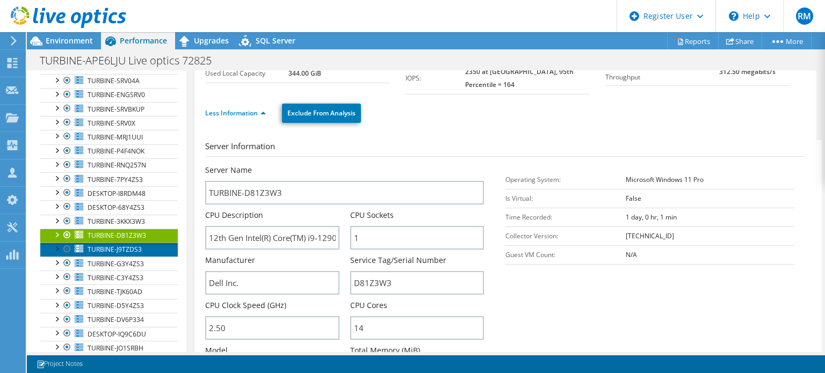
click at [152, 246] on link "TURBINE-J9TZDS3" at bounding box center [108, 250] width 137 height 14
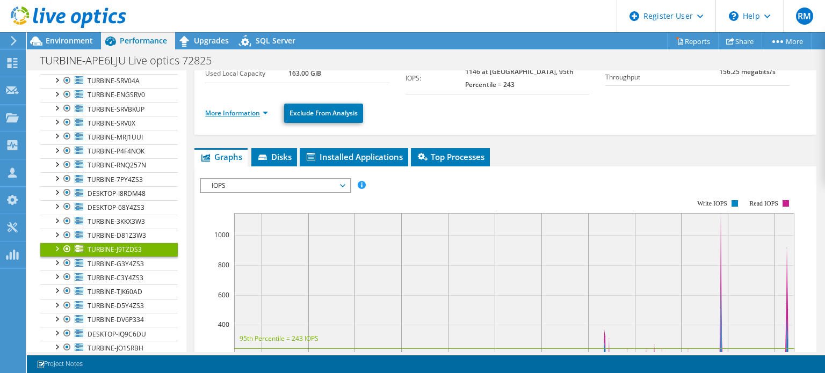
click at [230, 108] on link "More Information" at bounding box center [236, 112] width 63 height 9
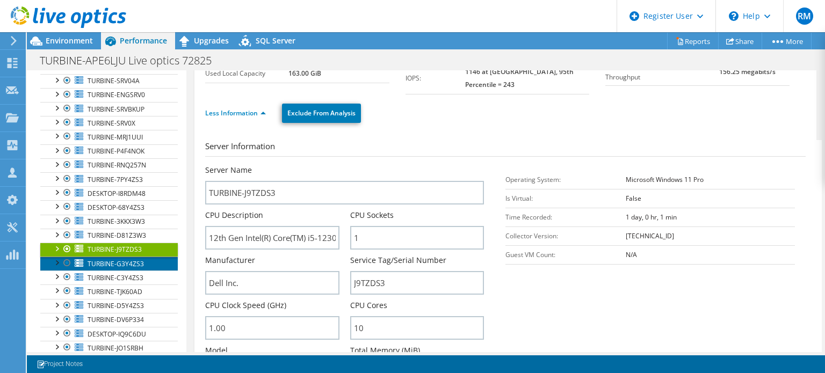
click at [139, 259] on span "TURBINE-G3Y4ZS3" at bounding box center [116, 263] width 56 height 9
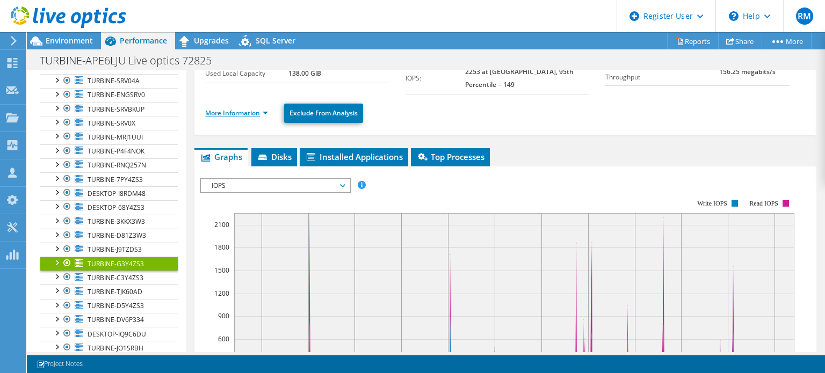
click at [240, 108] on link "More Information" at bounding box center [236, 112] width 63 height 9
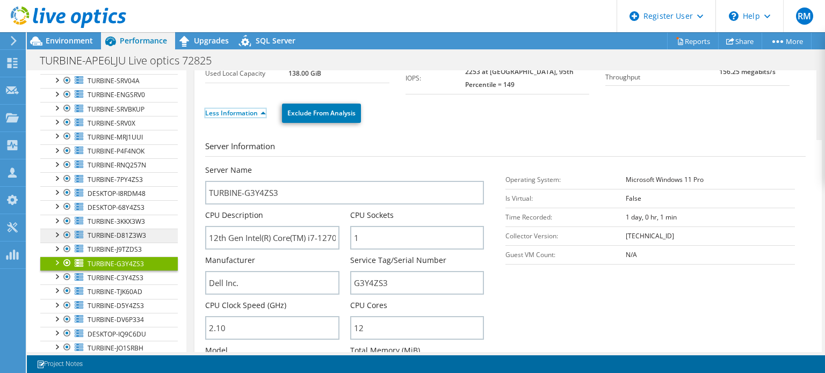
scroll to position [158, 0]
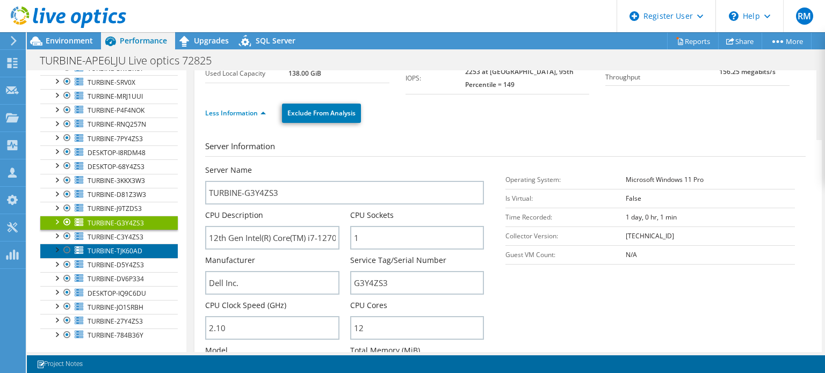
click at [143, 244] on link "TURBINE-TJK60AD" at bounding box center [108, 251] width 137 height 14
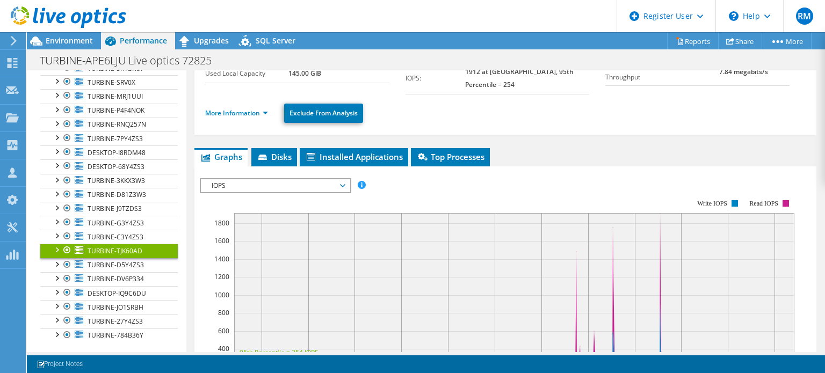
click at [234, 107] on li "More Information" at bounding box center [239, 113] width 69 height 12
click at [235, 107] on li "More Information" at bounding box center [239, 113] width 69 height 12
click at [236, 108] on link "More Information" at bounding box center [236, 112] width 63 height 9
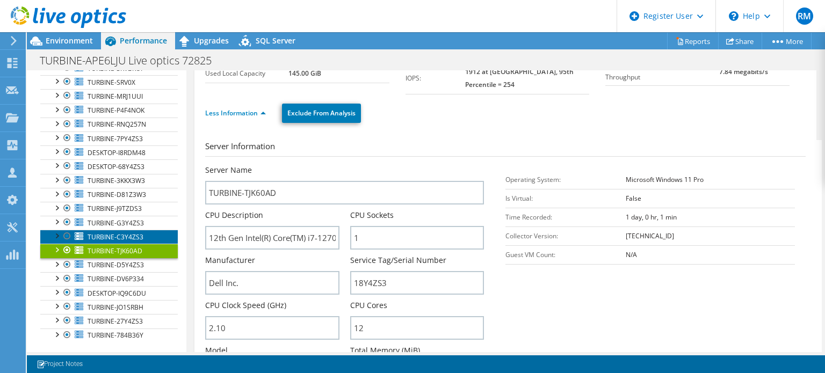
click at [131, 236] on span "TURBINE-C3Y4ZS3" at bounding box center [116, 236] width 56 height 9
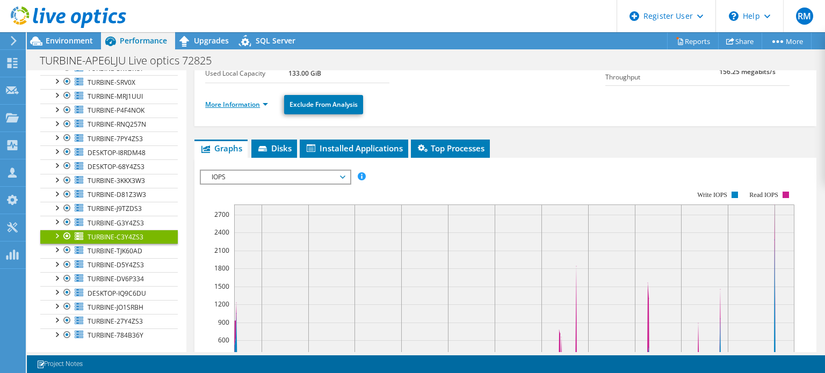
click at [227, 101] on link "More Information" at bounding box center [236, 104] width 63 height 9
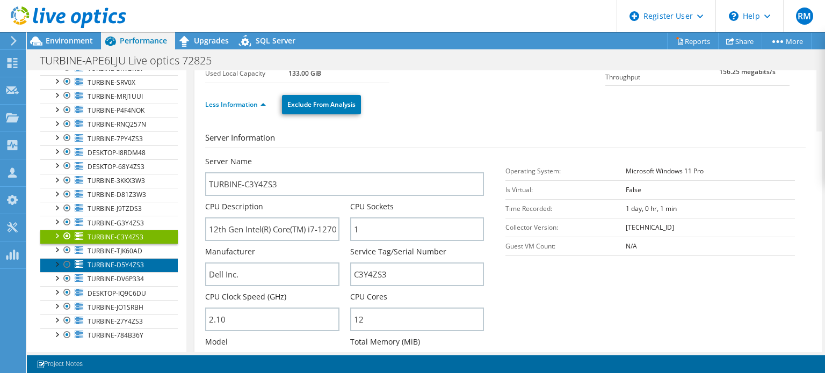
click at [131, 261] on span "TURBINE-D5Y4ZS3" at bounding box center [116, 264] width 56 height 9
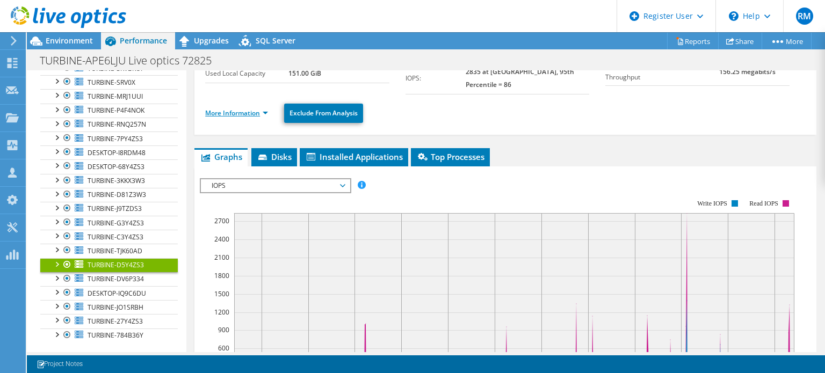
click at [216, 108] on link "More Information" at bounding box center [236, 112] width 63 height 9
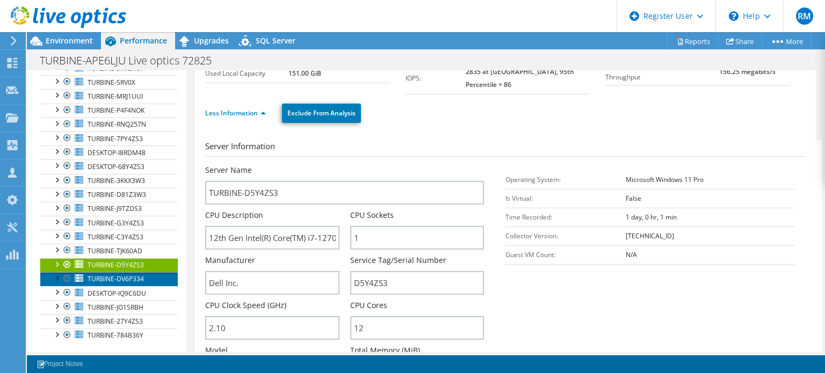
click at [133, 278] on span "TURBINE-DV6P334" at bounding box center [116, 278] width 56 height 9
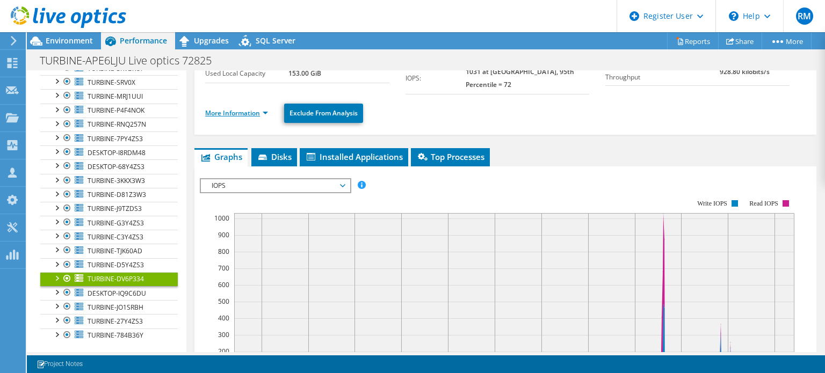
click at [229, 108] on link "More Information" at bounding box center [236, 112] width 63 height 9
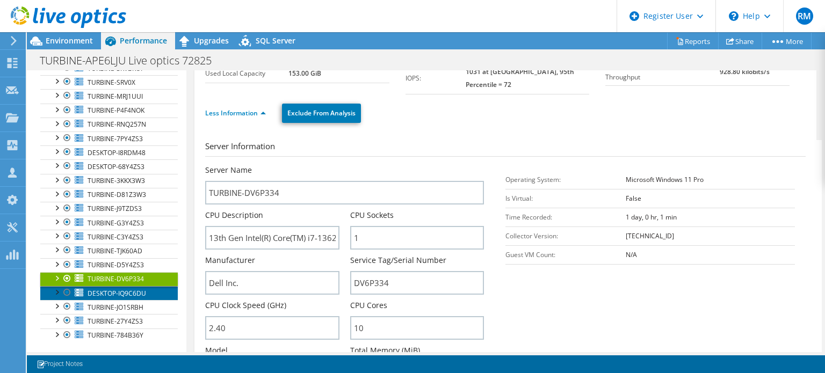
click at [127, 289] on span "DESKTOP-IQ9C6DU" at bounding box center [117, 293] width 59 height 9
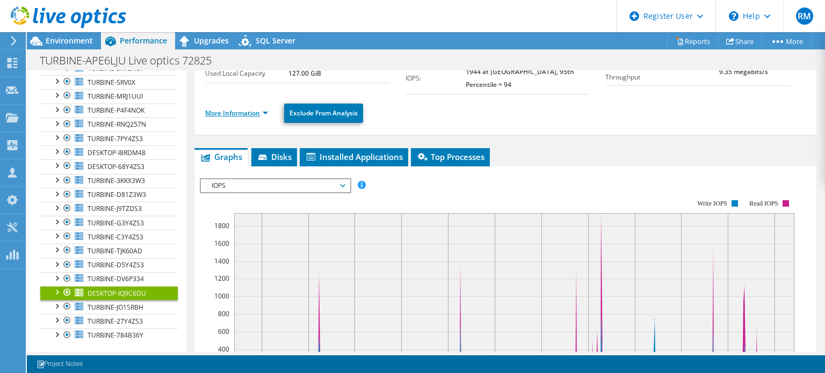
click at [237, 108] on link "More Information" at bounding box center [236, 112] width 63 height 9
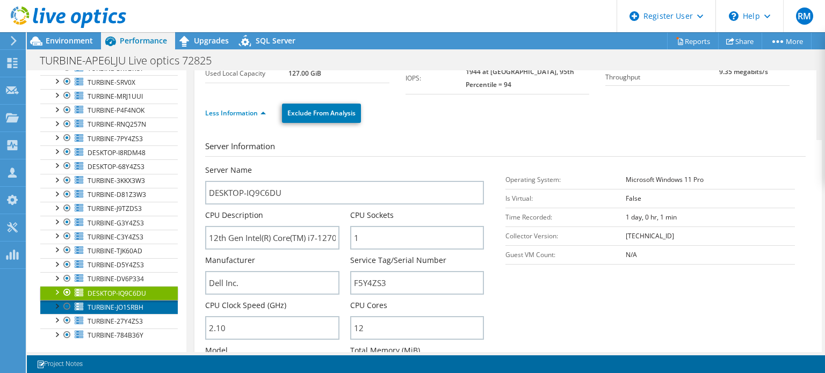
click at [132, 303] on span "TURBINE-JO1SRBH" at bounding box center [116, 307] width 56 height 9
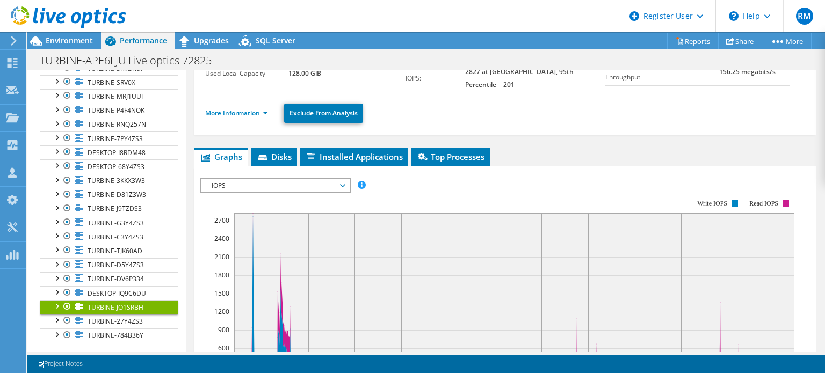
click at [241, 108] on link "More Information" at bounding box center [236, 112] width 63 height 9
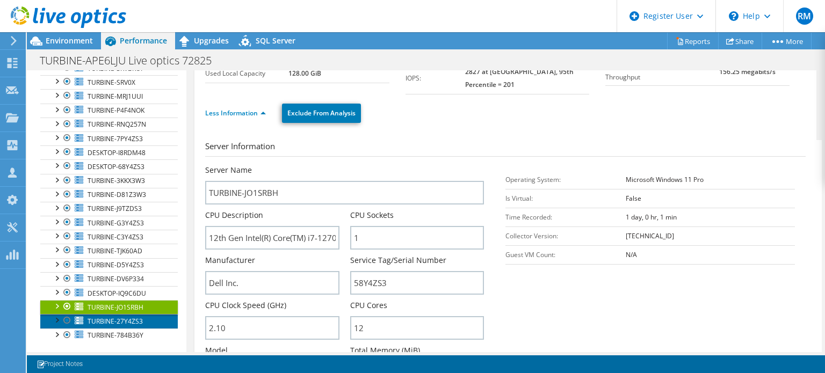
click at [144, 320] on link "TURBINE-27Y4ZS3" at bounding box center [108, 321] width 137 height 14
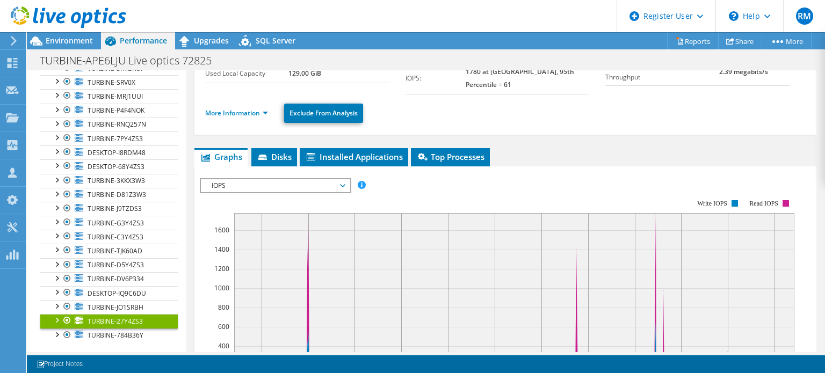
click at [244, 109] on ul "More Information Exclude From Analysis" at bounding box center [505, 112] width 600 height 22
click at [243, 108] on link "More Information" at bounding box center [236, 112] width 63 height 9
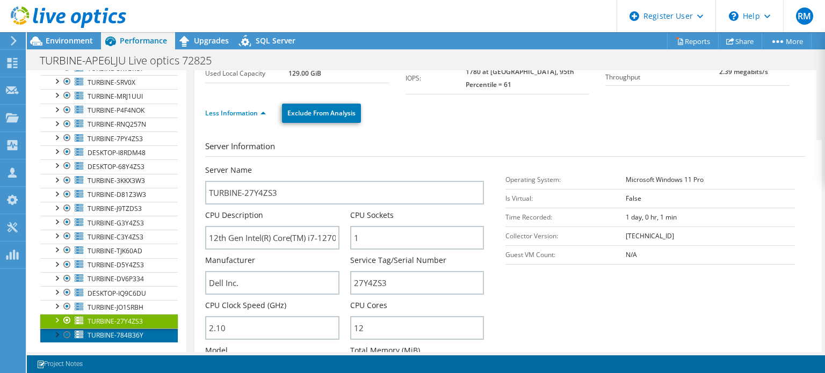
click at [123, 334] on span "TURBINE-784B36Y" at bounding box center [116, 335] width 56 height 9
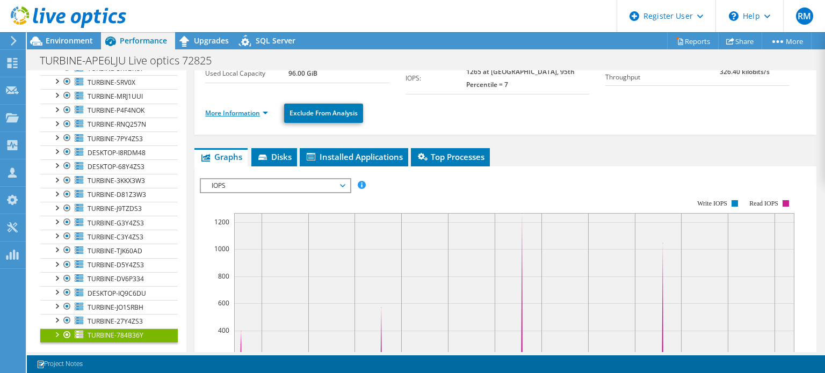
click at [233, 108] on link "More Information" at bounding box center [236, 112] width 63 height 9
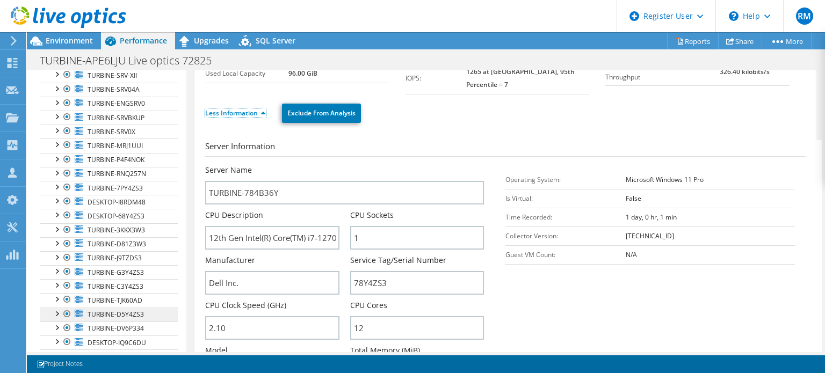
scroll to position [0, 0]
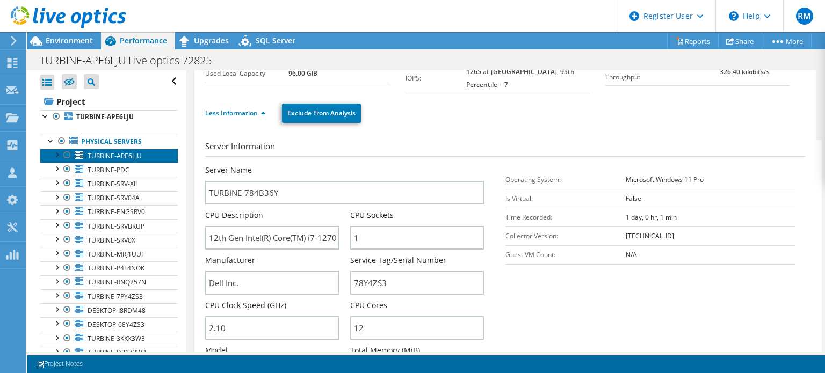
click at [143, 159] on link "TURBINE-APE6LJU" at bounding box center [108, 156] width 137 height 14
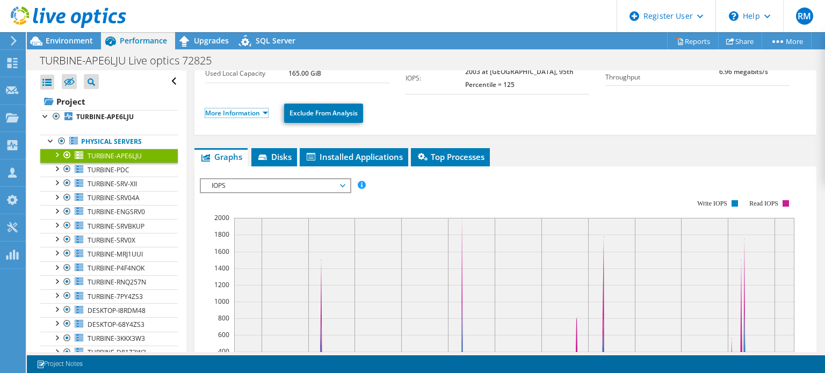
click at [231, 108] on link "More Information" at bounding box center [236, 112] width 63 height 9
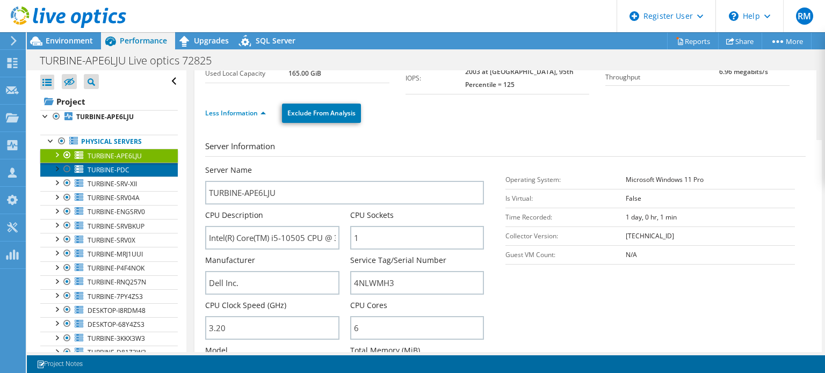
click at [145, 165] on link "TURBINE-PDC" at bounding box center [108, 170] width 137 height 14
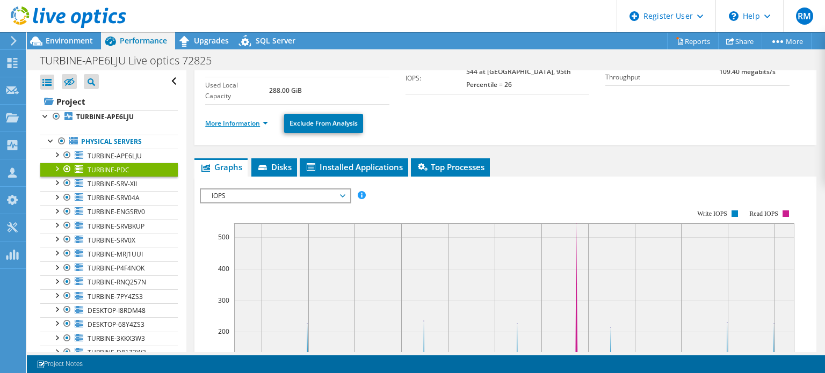
click at [234, 122] on link "More Information" at bounding box center [236, 123] width 63 height 9
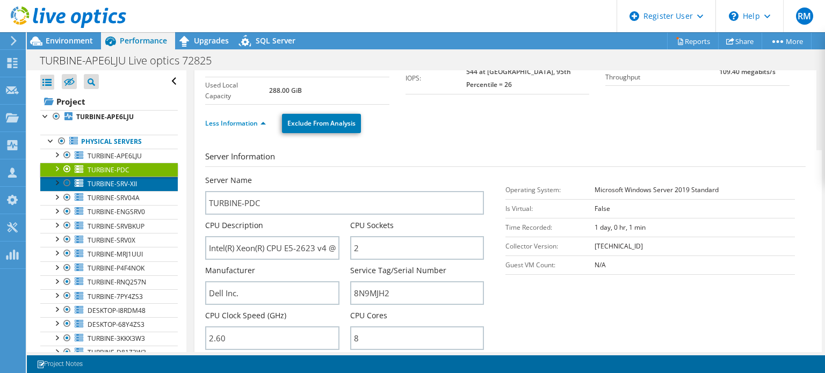
click at [133, 185] on span "TURBINE-SRV-XII" at bounding box center [112, 183] width 49 height 9
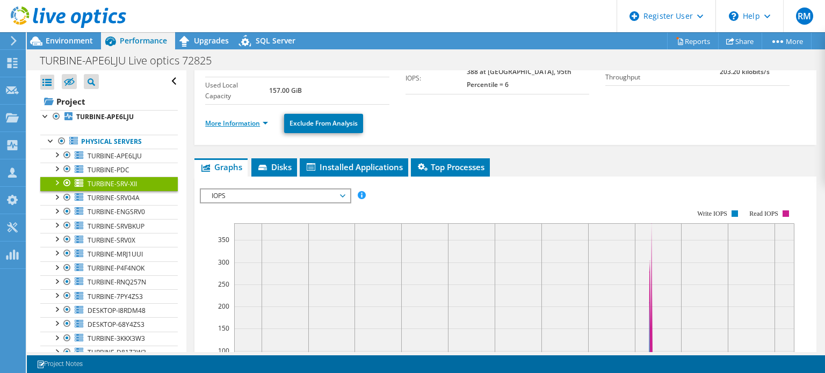
click at [228, 122] on link "More Information" at bounding box center [236, 123] width 63 height 9
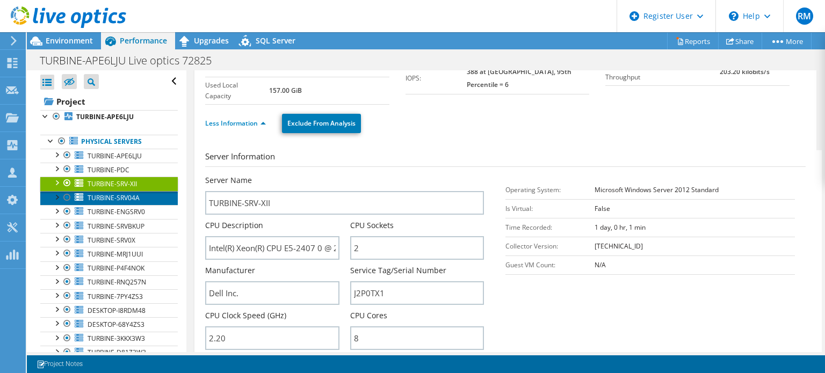
click at [133, 201] on link "TURBINE-SRV04A" at bounding box center [108, 198] width 137 height 14
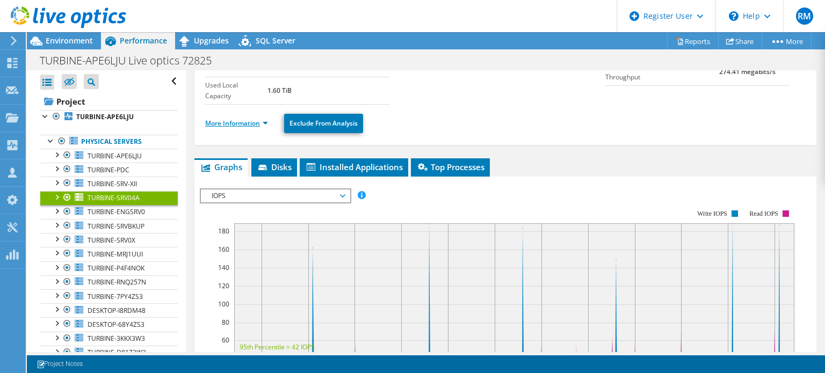
click at [219, 121] on link "More Information" at bounding box center [236, 123] width 63 height 9
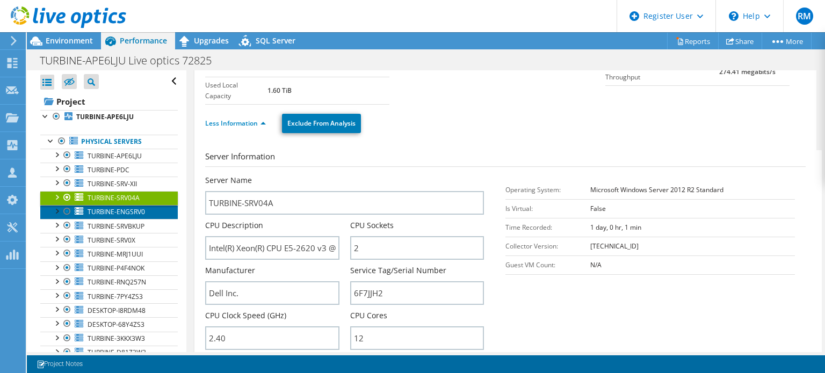
click at [130, 208] on span "TURBINE-ENGSRV0" at bounding box center [116, 211] width 57 height 9
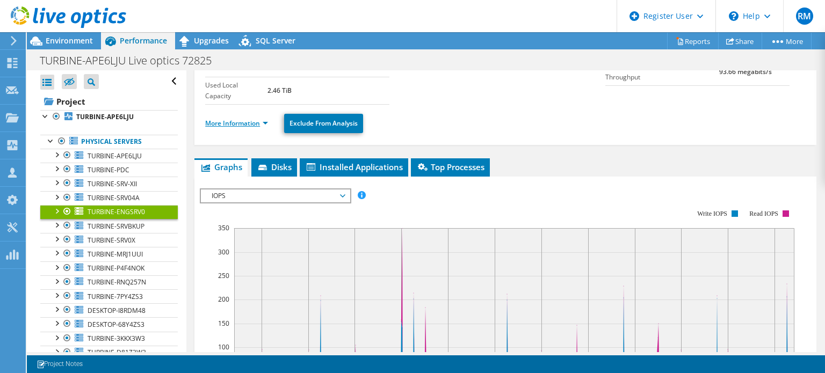
click at [223, 123] on link "More Information" at bounding box center [236, 123] width 63 height 9
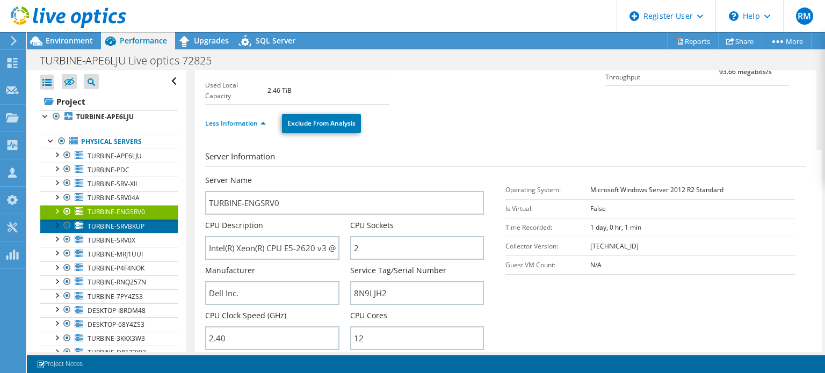
click at [130, 223] on span "TURBINE-SRVBKUP" at bounding box center [116, 226] width 57 height 9
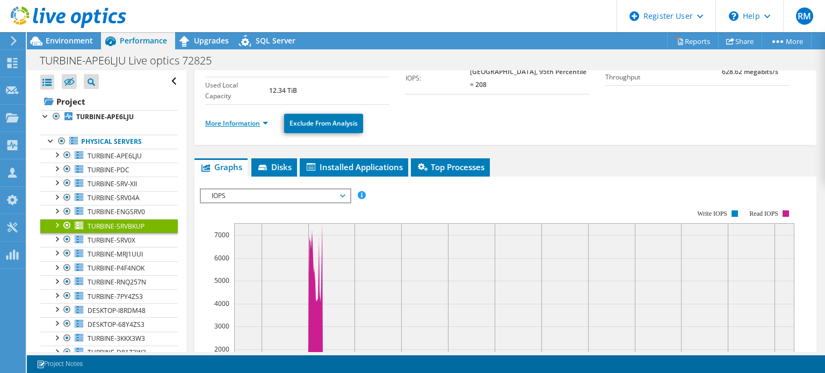
click at [225, 121] on link "More Information" at bounding box center [236, 123] width 63 height 9
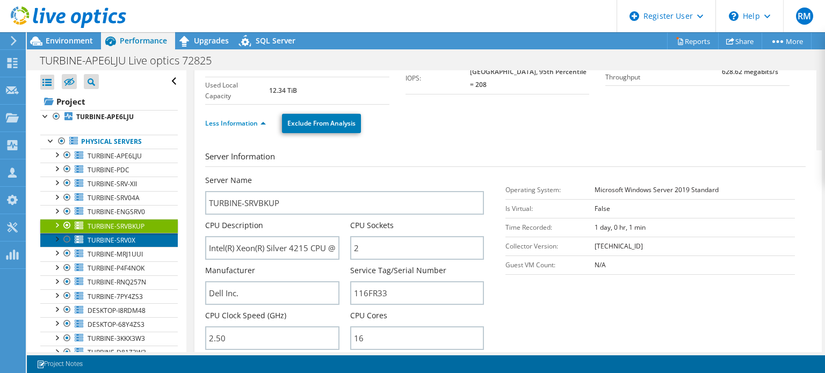
click at [119, 241] on span "TURBINE-SRV0X" at bounding box center [112, 240] width 48 height 9
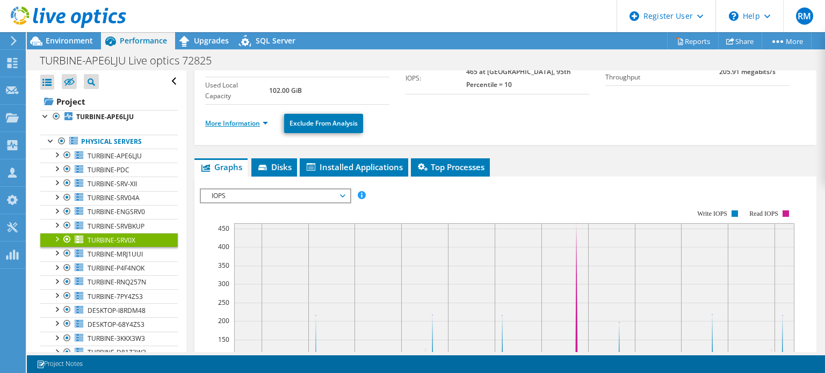
click at [227, 123] on link "More Information" at bounding box center [236, 123] width 63 height 9
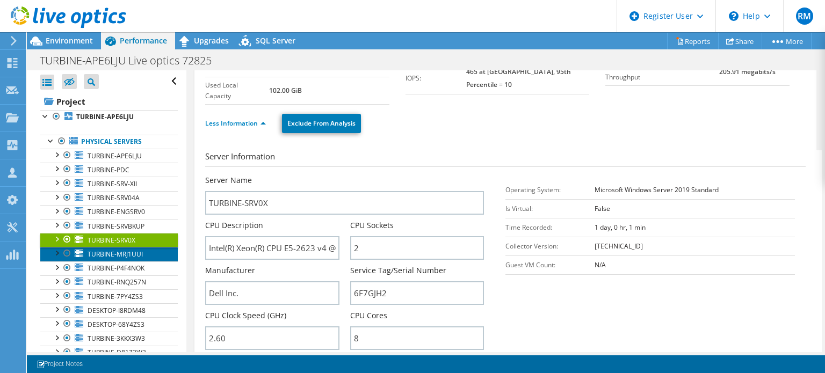
click at [128, 255] on span "TURBINE-MRJ1UUI" at bounding box center [115, 254] width 55 height 9
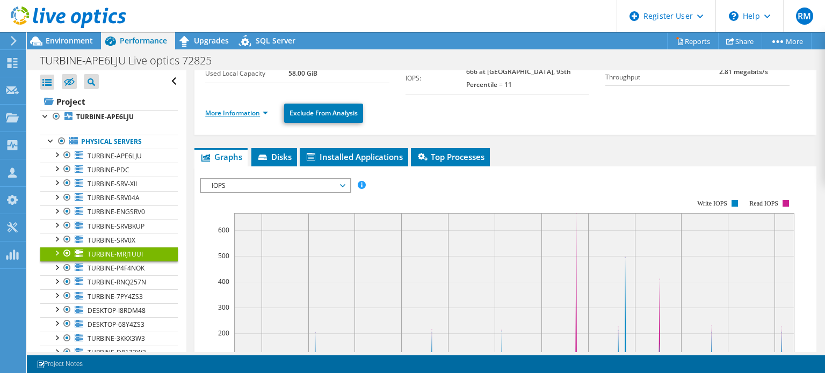
click at [222, 108] on link "More Information" at bounding box center [236, 112] width 63 height 9
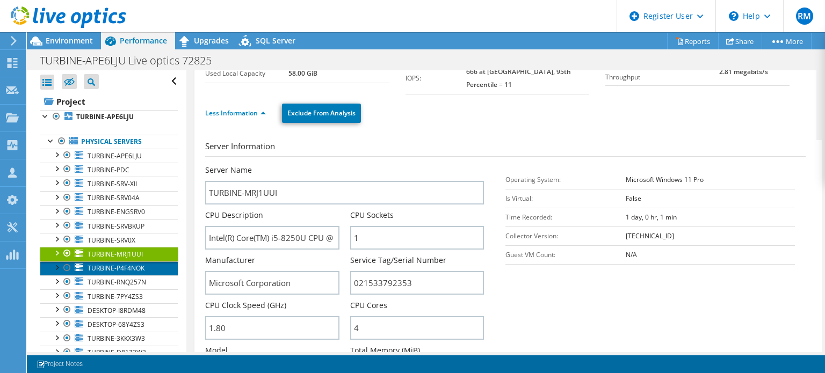
click at [130, 267] on span "TURBINE-P4F4NOK" at bounding box center [116, 268] width 57 height 9
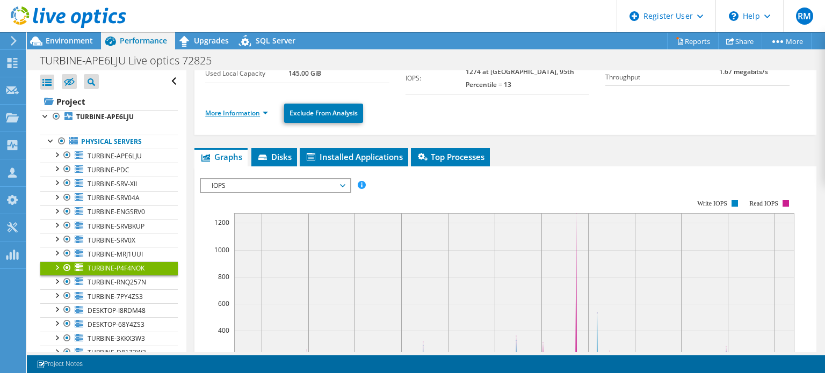
click at [226, 108] on link "More Information" at bounding box center [236, 112] width 63 height 9
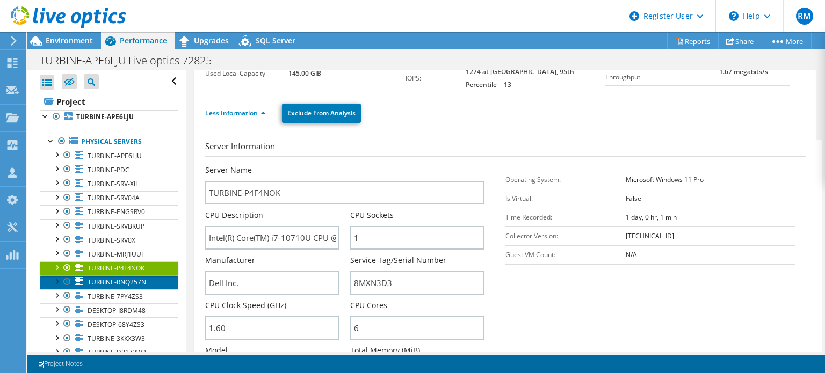
click at [126, 279] on span "TURBINE-RNQ257N" at bounding box center [117, 282] width 59 height 9
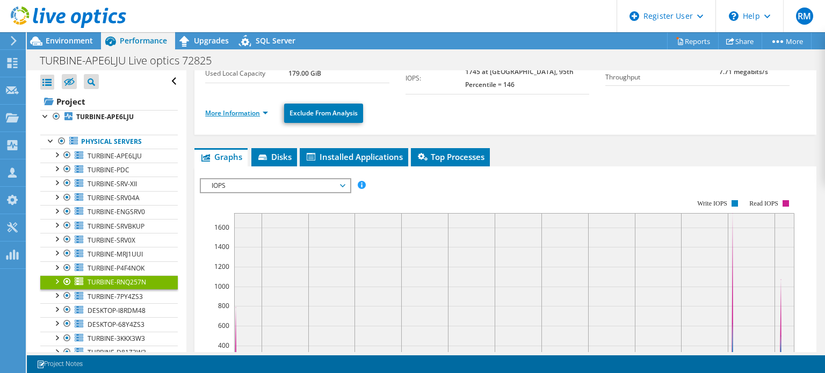
click at [241, 108] on link "More Information" at bounding box center [236, 112] width 63 height 9
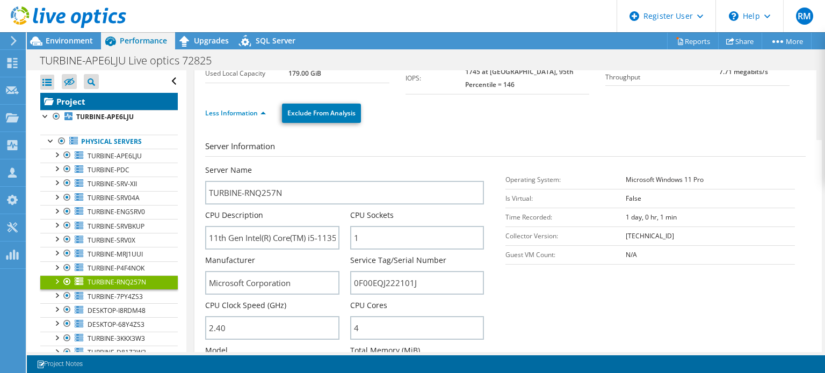
click at [123, 104] on link "Project" at bounding box center [108, 101] width 137 height 17
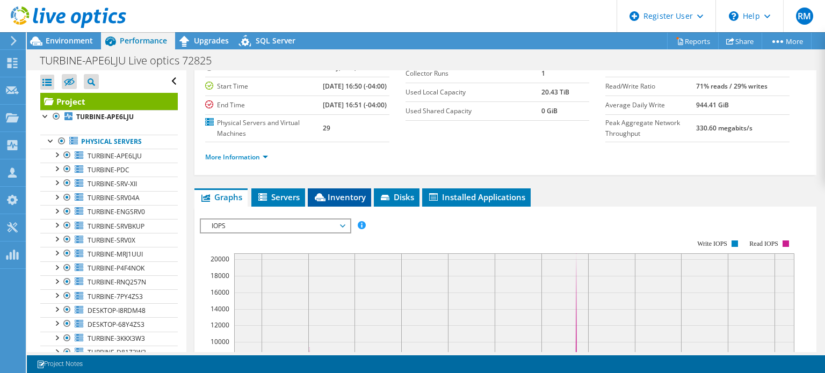
click at [323, 201] on icon at bounding box center [320, 197] width 11 height 8
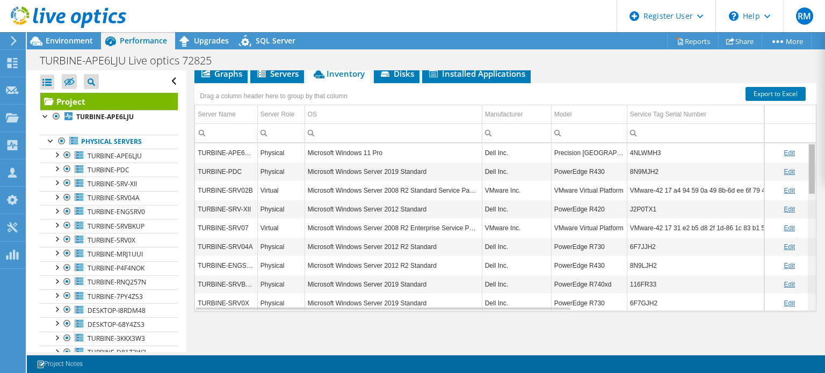
drag, startPoint x: 804, startPoint y: 280, endPoint x: 759, endPoint y: 140, distance: 147.2
click at [759, 140] on body "RM Dell User [PERSON_NAME] [PERSON_NAME][EMAIL_ADDRESS][PERSON_NAME][DOMAIN_NAM…" at bounding box center [412, 186] width 825 height 373
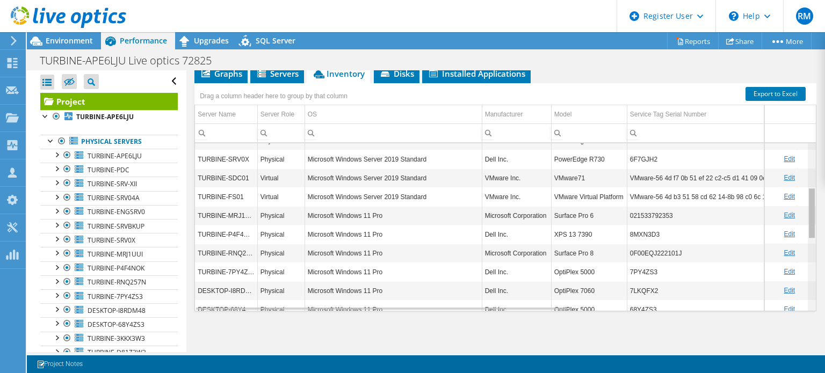
drag, startPoint x: 805, startPoint y: 231, endPoint x: 786, endPoint y: 181, distance: 53.5
click at [786, 181] on body "RM Dell User [PERSON_NAME] [PERSON_NAME][EMAIL_ADDRESS][PERSON_NAME][DOMAIN_NAM…" at bounding box center [412, 186] width 825 height 373
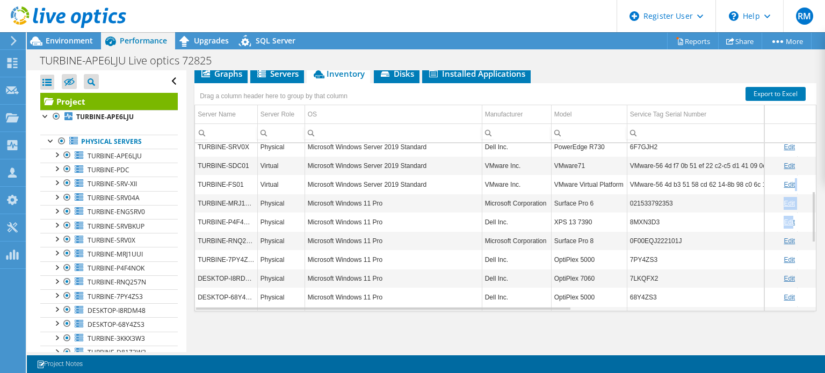
drag, startPoint x: 786, startPoint y: 181, endPoint x: 785, endPoint y: 212, distance: 30.6
click at [785, 212] on tbody "Edit Edit Edit Edit Edit Edit Edit Edit Edit Edit Edit Edit Edit Edit Edit Edit…" at bounding box center [505, 259] width 621 height 545
click at [809, 174] on div "Project Details Prepared for: Robert Peronick, rperonick@turbineservices.com Ac…" at bounding box center [505, 102] width 638 height 500
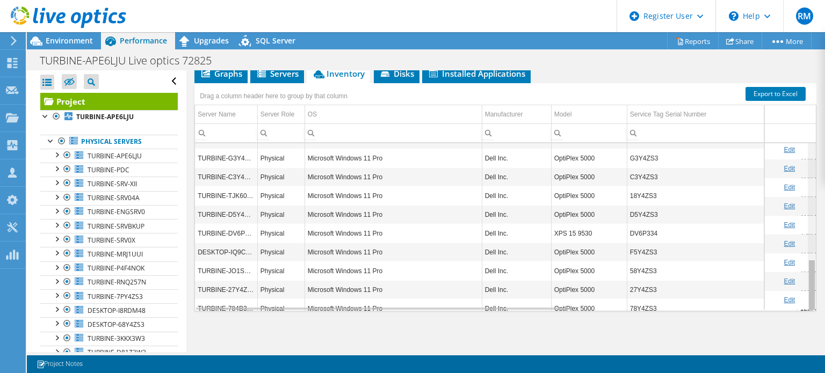
scroll to position [379, 0]
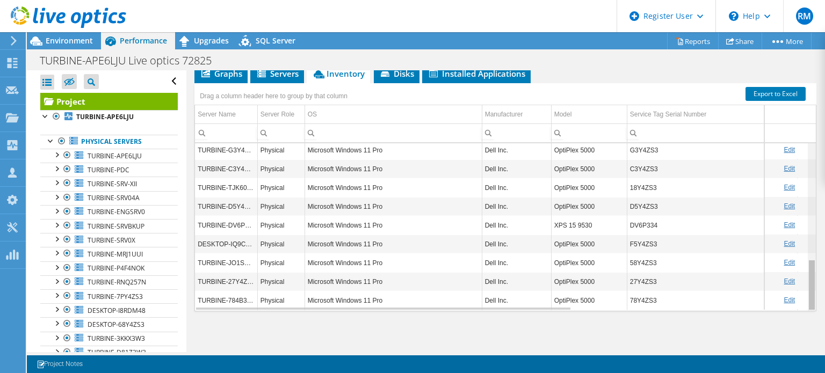
drag, startPoint x: 804, startPoint y: 198, endPoint x: 806, endPoint y: 289, distance: 91.3
click at [806, 289] on body "RM Dell User [PERSON_NAME] [PERSON_NAME][EMAIL_ADDRESS][PERSON_NAME][DOMAIN_NAM…" at bounding box center [412, 186] width 825 height 373
click at [62, 137] on div at bounding box center [61, 141] width 11 height 13
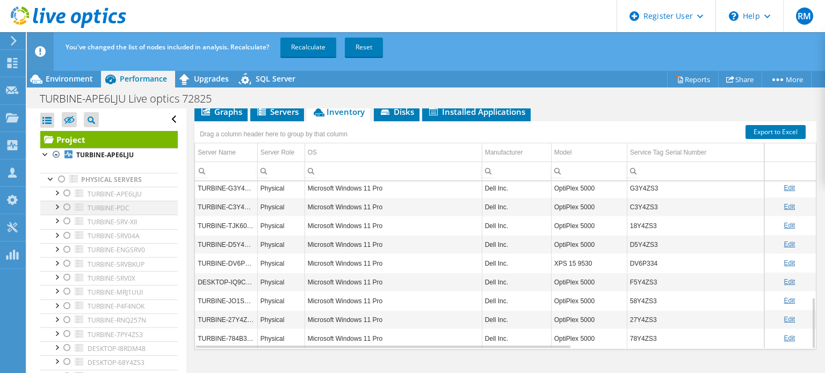
click at [64, 203] on div at bounding box center [67, 207] width 11 height 13
click at [69, 221] on div at bounding box center [67, 221] width 11 height 13
click at [68, 232] on div at bounding box center [67, 235] width 11 height 13
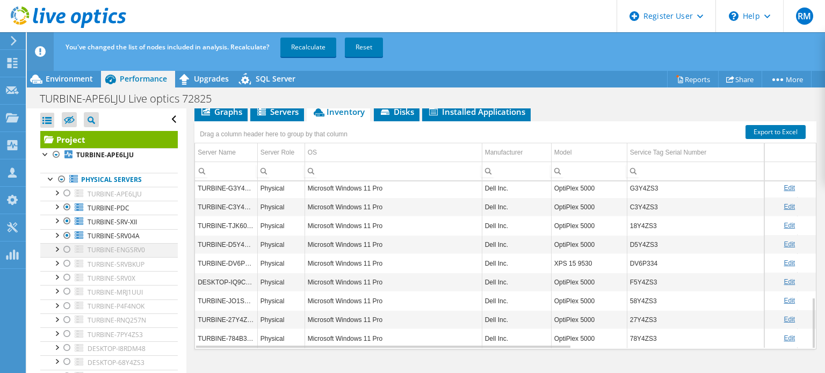
click at [68, 246] on div at bounding box center [67, 249] width 11 height 13
click at [67, 264] on div at bounding box center [67, 263] width 11 height 13
click at [67, 280] on div at bounding box center [67, 277] width 11 height 13
click at [307, 49] on link "Recalculate" at bounding box center [308, 47] width 56 height 19
